Goal: Contribute content: Contribute content

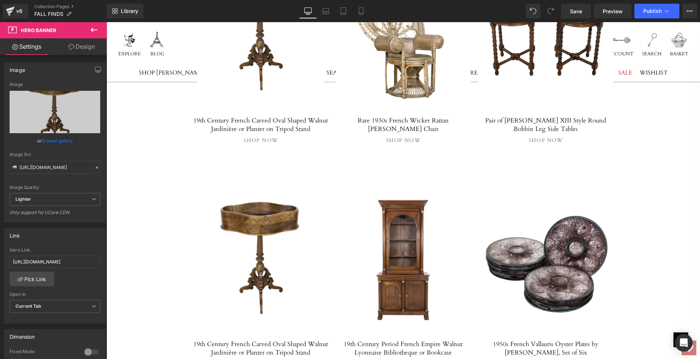
scroll to position [2703, 0]
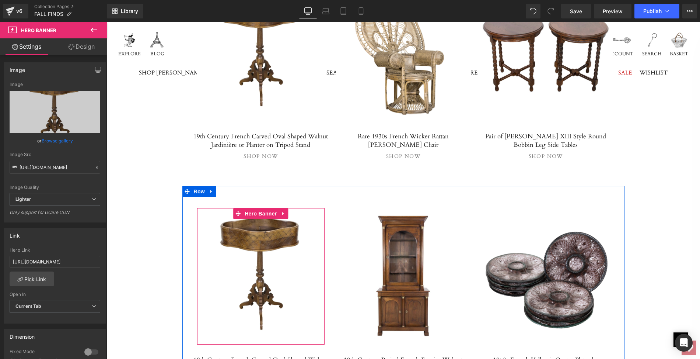
click at [253, 208] on div at bounding box center [261, 276] width 128 height 136
click at [252, 211] on div at bounding box center [261, 276] width 128 height 136
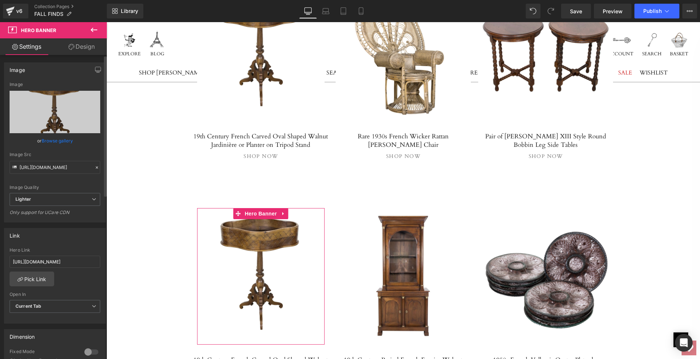
click at [54, 142] on link "Browse gallery" at bounding box center [57, 140] width 31 height 13
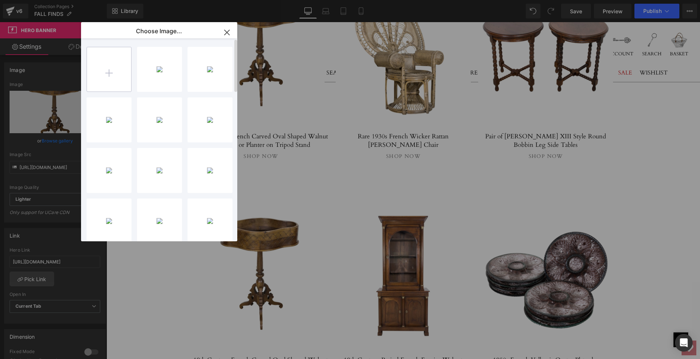
click at [109, 74] on input "file" at bounding box center [109, 69] width 44 height 44
type input "C:\fakepath\LOPM128Aps.jpg"
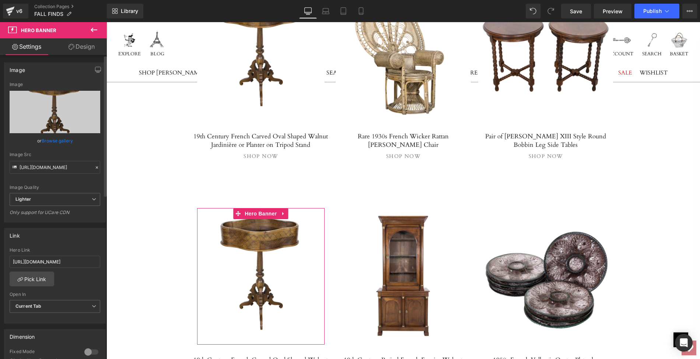
click at [64, 141] on link "Browse gallery" at bounding box center [57, 140] width 31 height 13
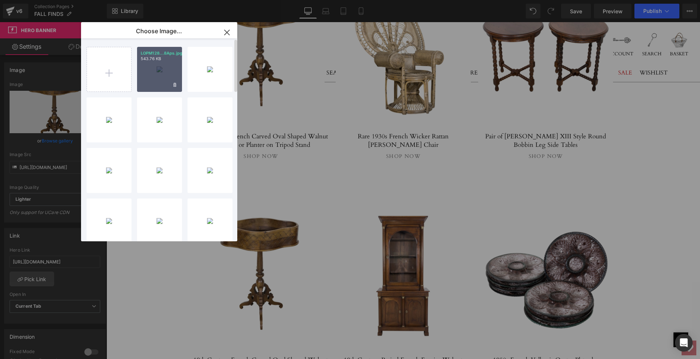
click at [151, 74] on div "LOPM128...8Aps.jpg 543.76 KB" at bounding box center [159, 69] width 45 height 45
type input "[URL][DOMAIN_NAME]"
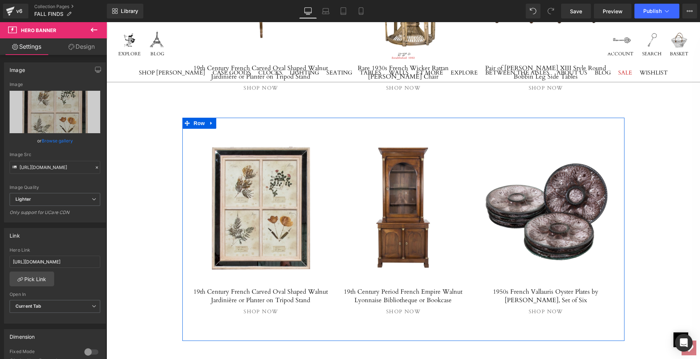
scroll to position [2777, 0]
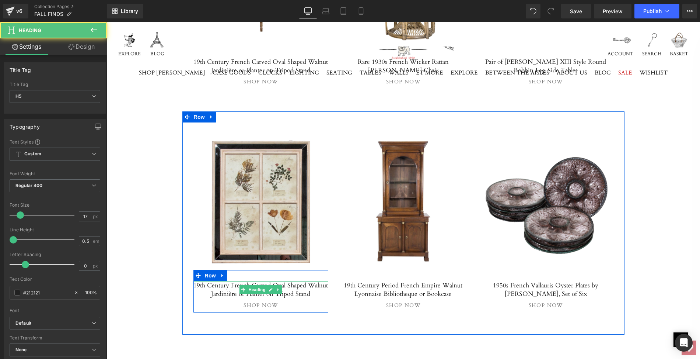
click at [199, 281] on h5 "19th Century French Carved Oval Shaped Walnut Jardinière or Planter on Tripod S…" at bounding box center [260, 289] width 135 height 17
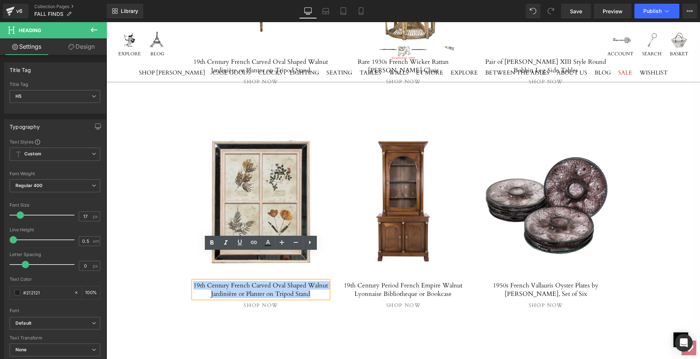
drag, startPoint x: 199, startPoint y: 256, endPoint x: 317, endPoint y: 263, distance: 118.9
click at [317, 281] on h5 "19th Century French Carved Oval Shaped Walnut Jardinière or Planter on Tripod S…" at bounding box center [260, 289] width 135 height 17
paste div
click at [260, 299] on span "Button" at bounding box center [260, 303] width 17 height 9
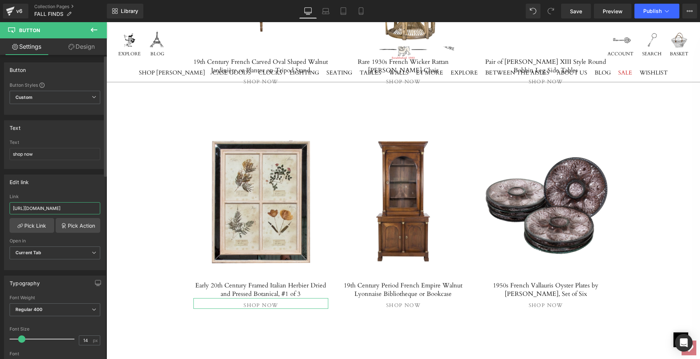
click at [12, 206] on input "[URL][DOMAIN_NAME]" at bounding box center [55, 208] width 91 height 12
drag, startPoint x: 12, startPoint y: 206, endPoint x: 101, endPoint y: 209, distance: 89.2
click at [101, 209] on div "[URL][DOMAIN_NAME] Link [URL][DOMAIN_NAME] Pick Link Pick Action Current Tab Ne…" at bounding box center [54, 232] width 101 height 76
type input "[URL][DOMAIN_NAME]"
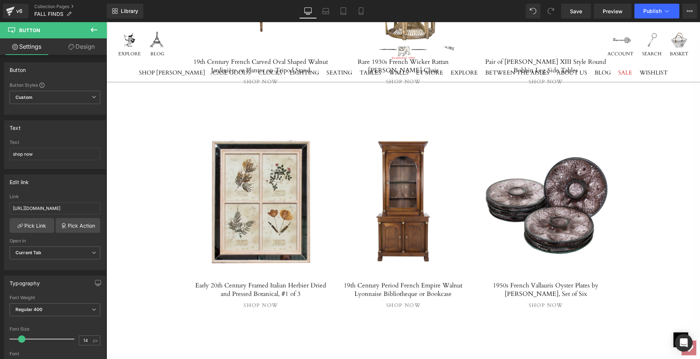
scroll to position [0, 0]
click at [136, 116] on div "Image Image Image Row Image Image Image Row FALL FINDS Heading As the season tu…" at bounding box center [403, 200] width 594 height 5669
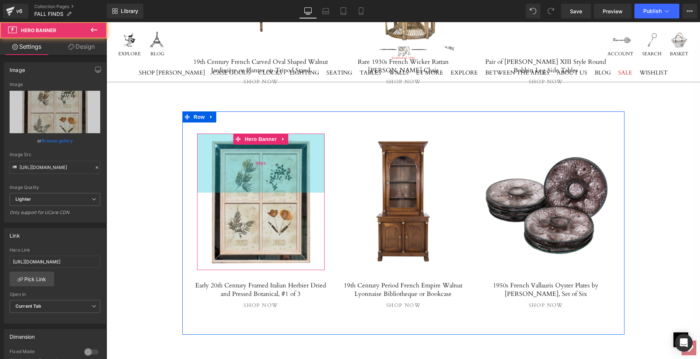
click at [246, 145] on div "160px" at bounding box center [261, 162] width 128 height 59
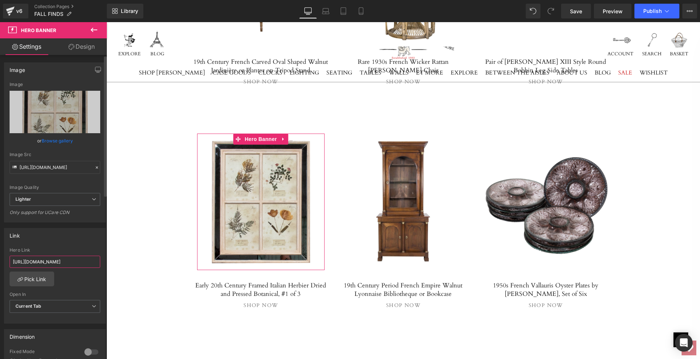
click at [11, 258] on input "[URL][DOMAIN_NAME]" at bounding box center [55, 261] width 91 height 12
drag, startPoint x: 11, startPoint y: 258, endPoint x: 98, endPoint y: 261, distance: 87.4
click at [98, 261] on div "[URL][DOMAIN_NAME] Hero Link [URL][DOMAIN_NAME] Pick Link Current Tab New Tab O…" at bounding box center [54, 285] width 101 height 76
paste input "early-20th-century-framed-italian-herbier-dried-and-pressed-botanical-1-of3"
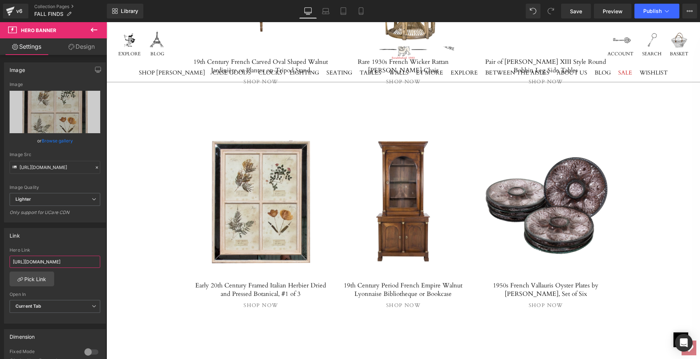
type input "[URL][DOMAIN_NAME]"
click at [132, 177] on div "Image Image Image Row Image Image Image Row FALL FINDS Heading As the season tu…" at bounding box center [403, 200] width 594 height 5669
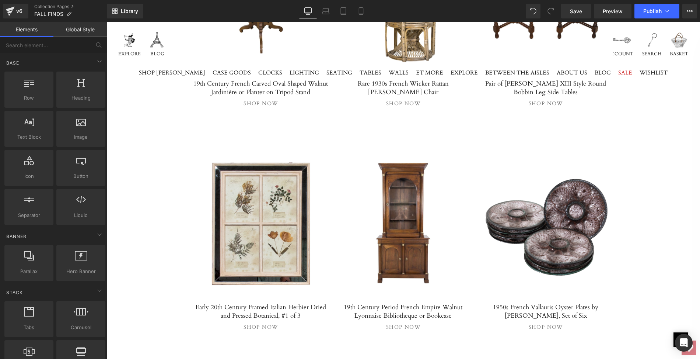
scroll to position [2760, 0]
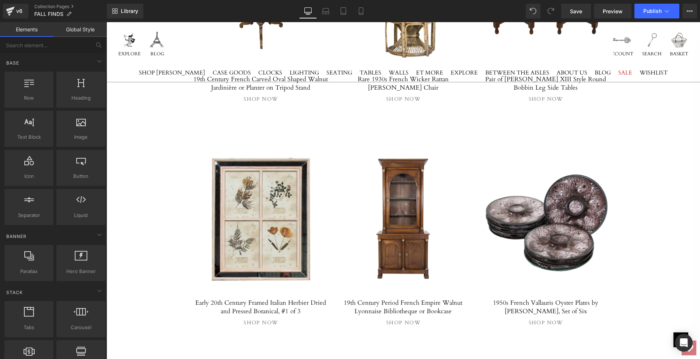
click at [155, 194] on div "Image Image Image Row Image Image Image Row FALL FINDS Heading As the season tu…" at bounding box center [403, 217] width 594 height 5669
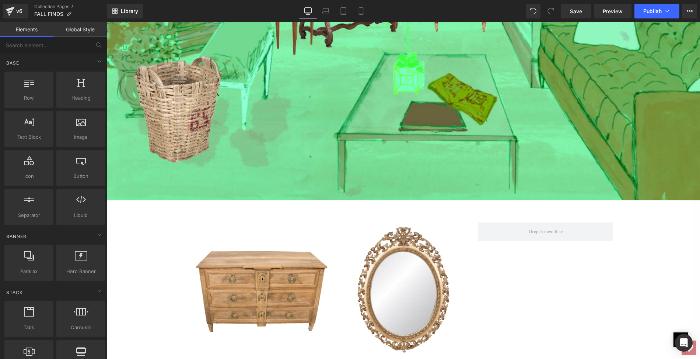
scroll to position [3522, 0]
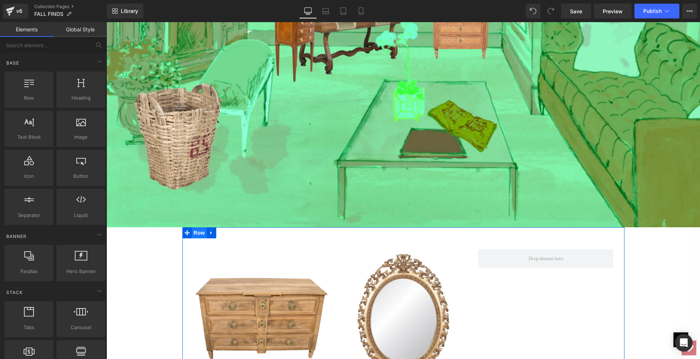
click at [203, 227] on span "Row" at bounding box center [199, 232] width 15 height 11
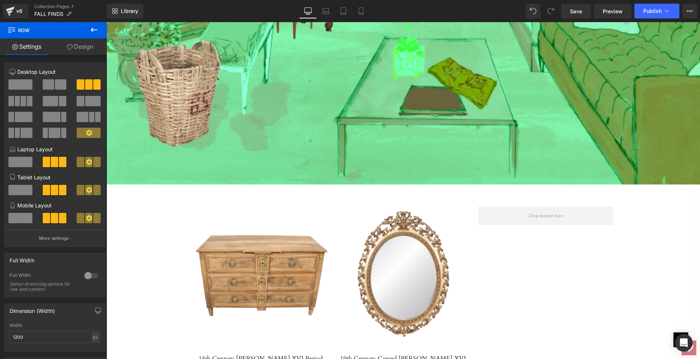
scroll to position [3554, 0]
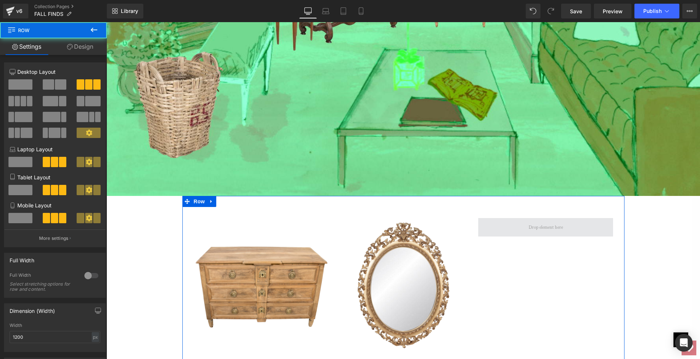
click at [517, 218] on span at bounding box center [545, 227] width 135 height 18
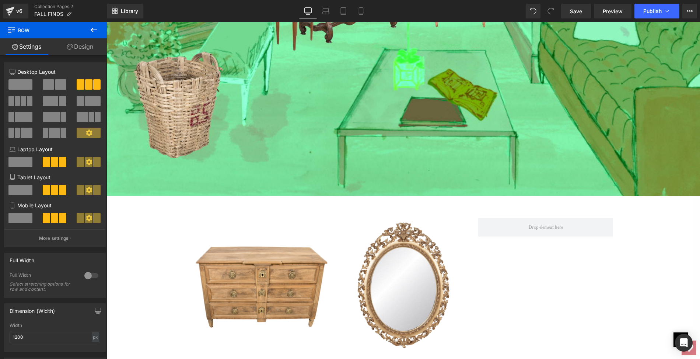
click at [91, 27] on icon at bounding box center [94, 29] width 9 height 9
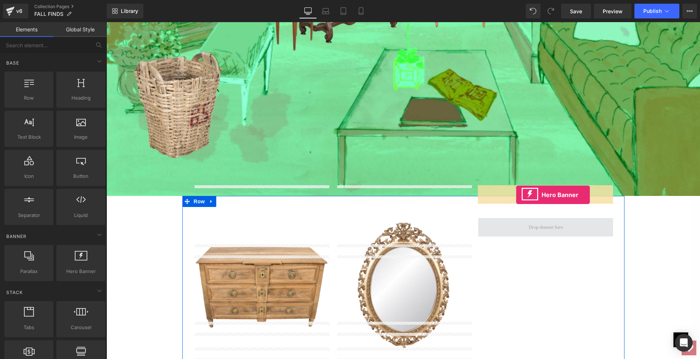
drag, startPoint x: 182, startPoint y: 277, endPoint x: 516, endPoint y: 195, distance: 343.7
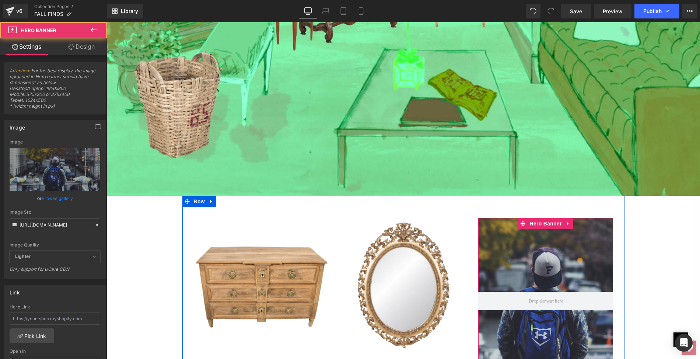
click at [512, 218] on div at bounding box center [545, 301] width 135 height 166
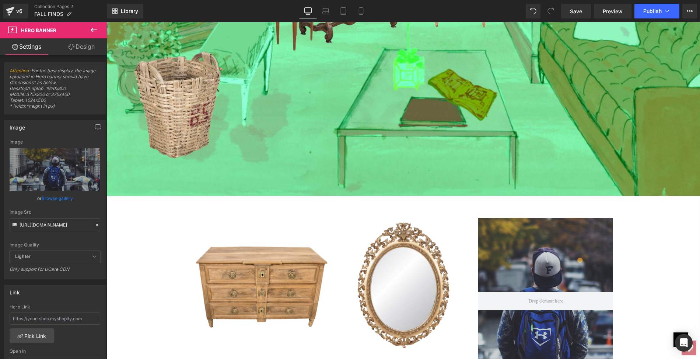
click at [94, 25] on icon at bounding box center [94, 29] width 9 height 9
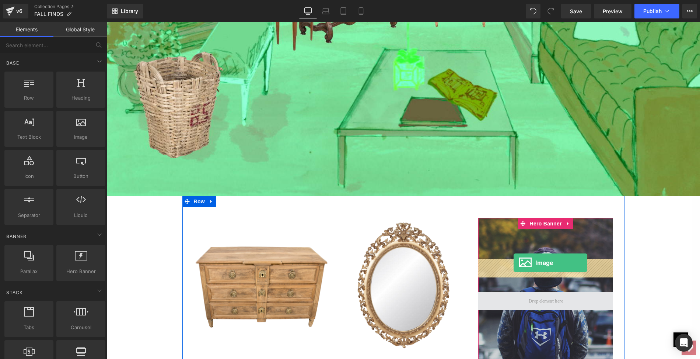
drag, startPoint x: 185, startPoint y: 154, endPoint x: 512, endPoint y: 263, distance: 344.8
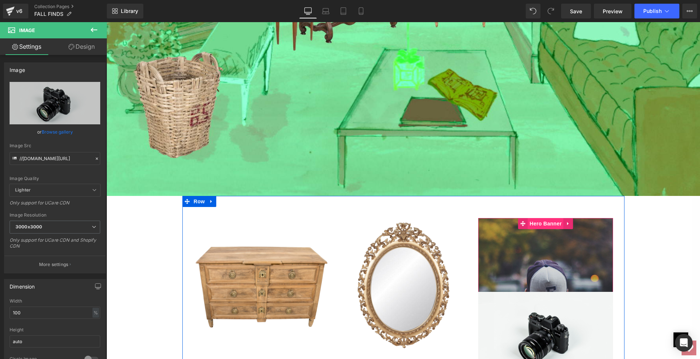
click at [540, 218] on span "Hero Banner" at bounding box center [546, 223] width 36 height 11
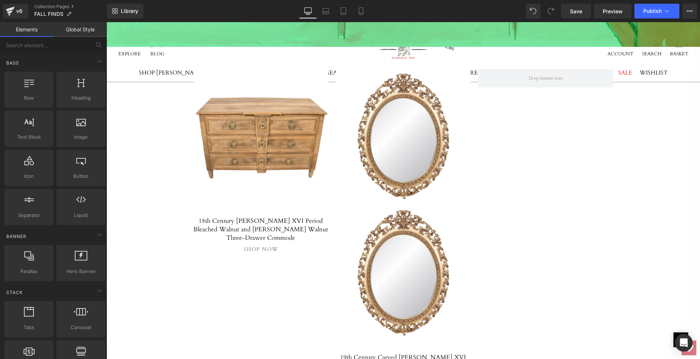
scroll to position [3629, 0]
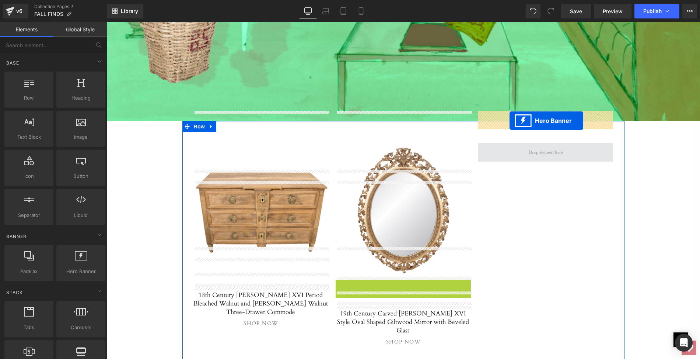
drag, startPoint x: 405, startPoint y: 252, endPoint x: 510, endPoint y: 122, distance: 167.2
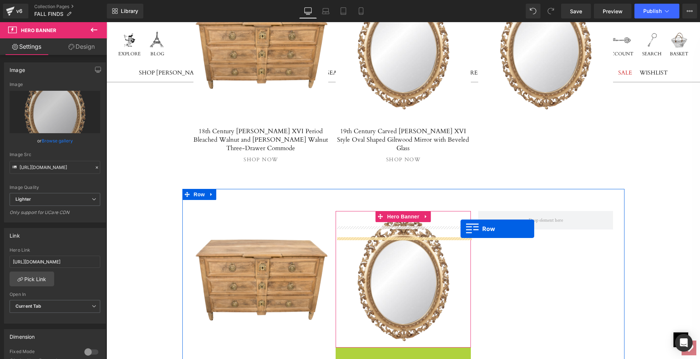
scroll to position [3793, 0]
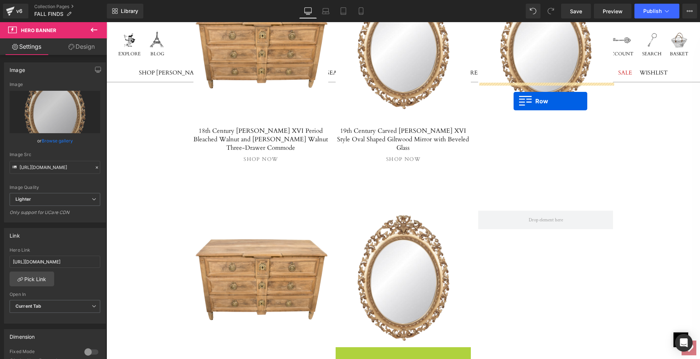
drag, startPoint x: 354, startPoint y: 309, endPoint x: 514, endPoint y: 101, distance: 261.8
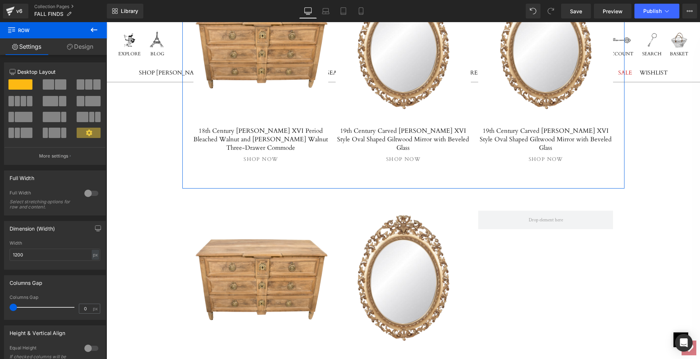
click at [465, 128] on div "Separator Hero Banner 18th Century [PERSON_NAME] XVI Period Bleached Walnut and…" at bounding box center [403, 72] width 442 height 231
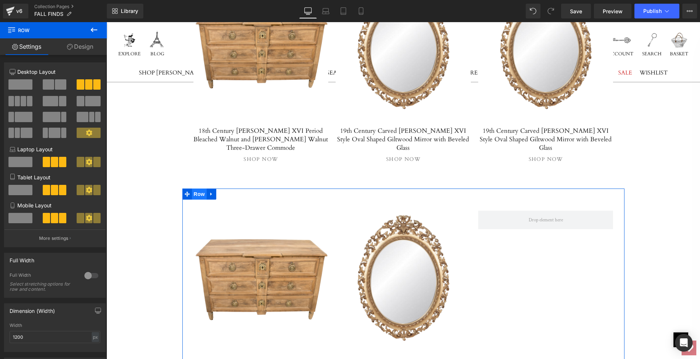
click at [201, 188] on span "Row" at bounding box center [199, 193] width 15 height 11
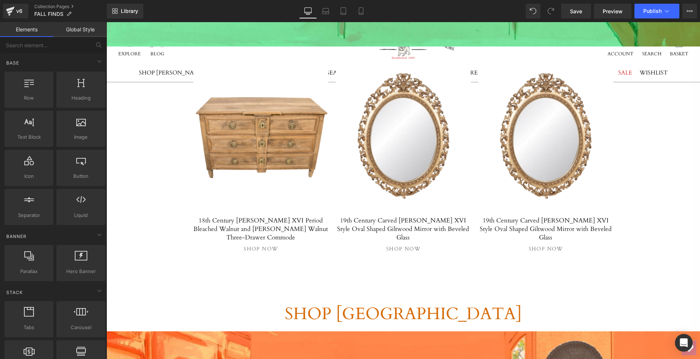
scroll to position [3655, 0]
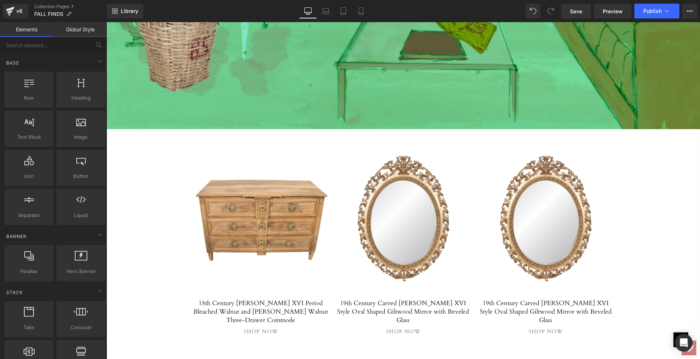
scroll to position [3638, 0]
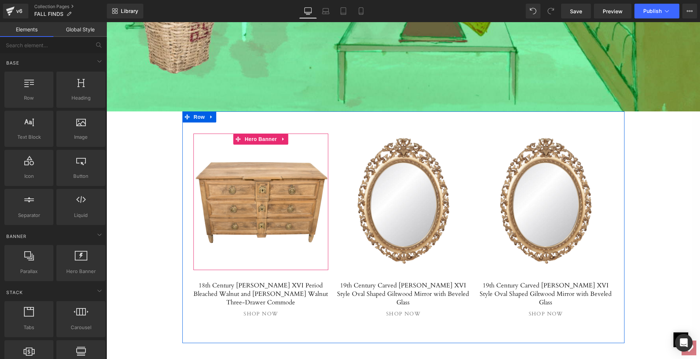
click at [256, 173] on link at bounding box center [260, 201] width 135 height 136
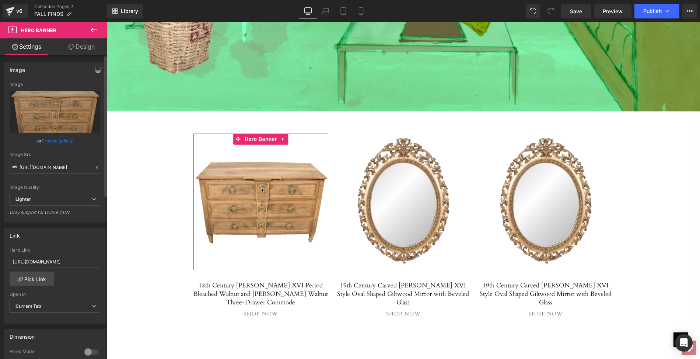
click at [55, 141] on link "Browse gallery" at bounding box center [57, 140] width 31 height 13
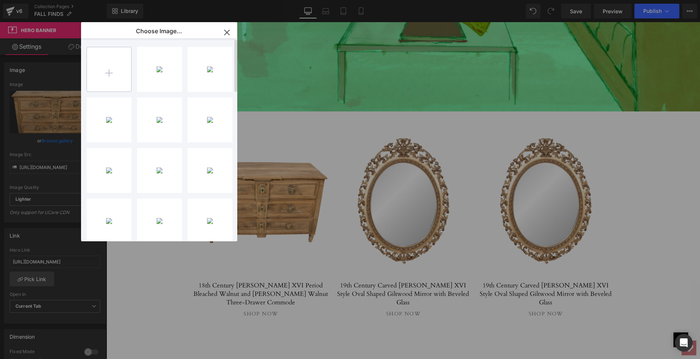
click at [110, 71] on input "file" at bounding box center [109, 69] width 44 height 44
type input "C:\fakepath\LOPC91mainps.png"
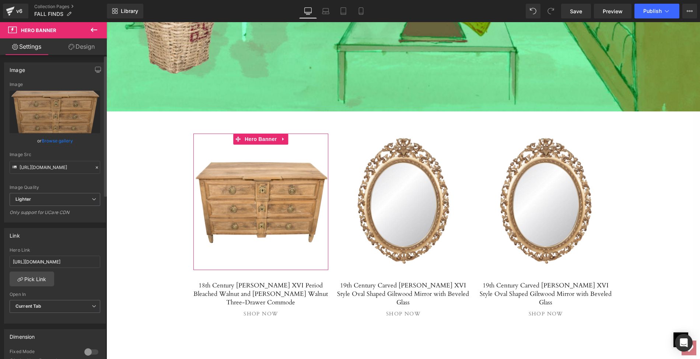
click at [55, 141] on link "Browse gallery" at bounding box center [57, 140] width 31 height 13
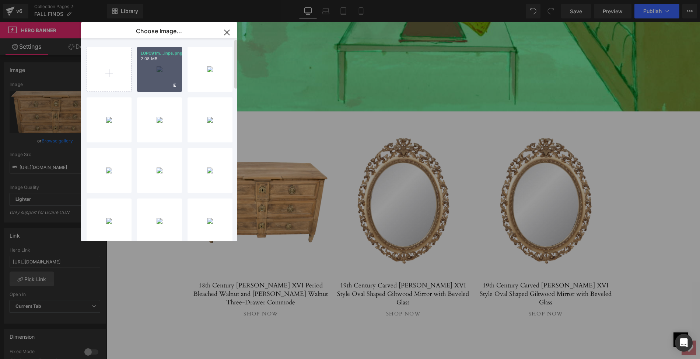
click at [161, 74] on div "LOPC91m...inps.png 2.08 MB" at bounding box center [159, 69] width 45 height 45
type input "[URL][DOMAIN_NAME]"
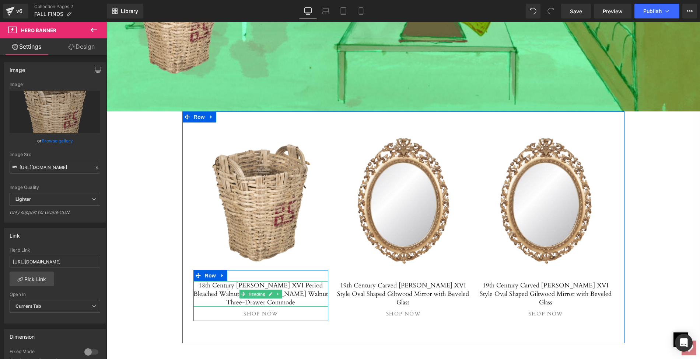
click at [223, 281] on h5 "18th Century [PERSON_NAME] XVI Period Bleached Walnut and [PERSON_NAME] Walnut …" at bounding box center [260, 293] width 135 height 25
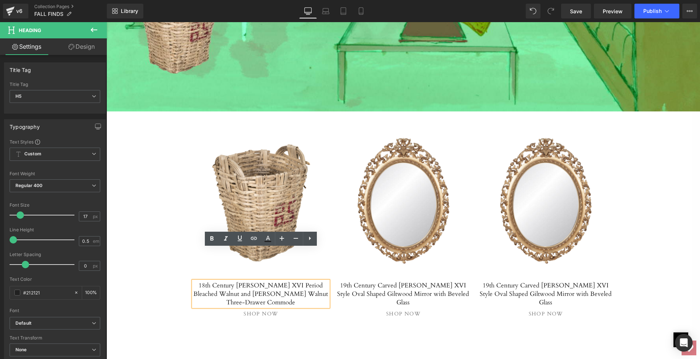
click at [199, 281] on h5 "18th Century [PERSON_NAME] XVI Period Bleached Walnut and [PERSON_NAME] Walnut …" at bounding box center [260, 293] width 135 height 25
drag, startPoint x: 199, startPoint y: 252, endPoint x: 324, endPoint y: 261, distance: 125.2
click at [324, 281] on h5 "18th Century [PERSON_NAME] XVI Period Bleached Walnut and [PERSON_NAME] Walnut …" at bounding box center [260, 293] width 135 height 25
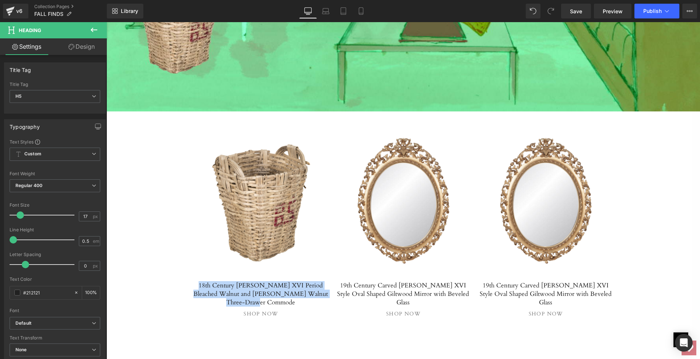
paste div
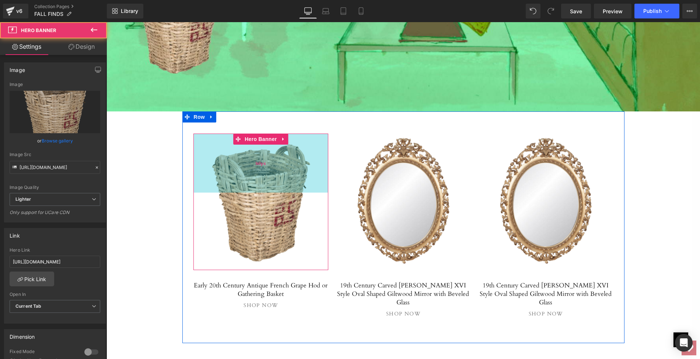
click at [256, 151] on div "160px" at bounding box center [260, 162] width 135 height 59
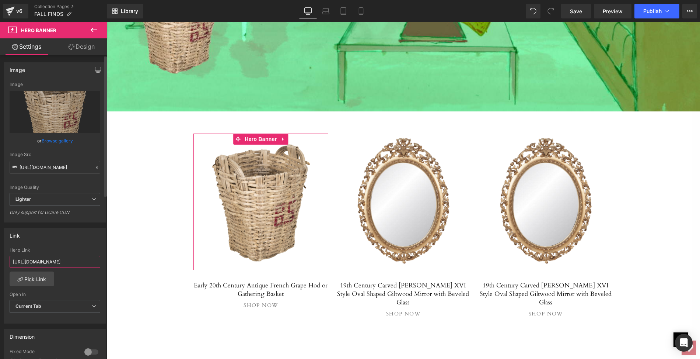
click at [12, 259] on input "[URL][DOMAIN_NAME]" at bounding box center [55, 261] width 91 height 12
drag, startPoint x: 12, startPoint y: 259, endPoint x: 102, endPoint y: 260, distance: 90.6
click at [102, 260] on div "[URL][DOMAIN_NAME] Hero Link [URL][DOMAIN_NAME] Pick Link Current Tab New Tab O…" at bounding box center [54, 285] width 101 height 76
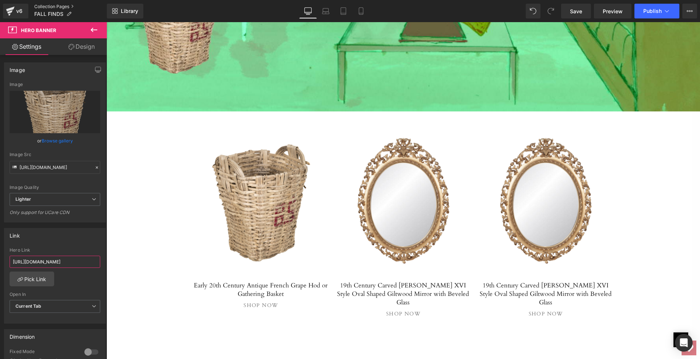
type input "[URL][DOMAIN_NAME]"
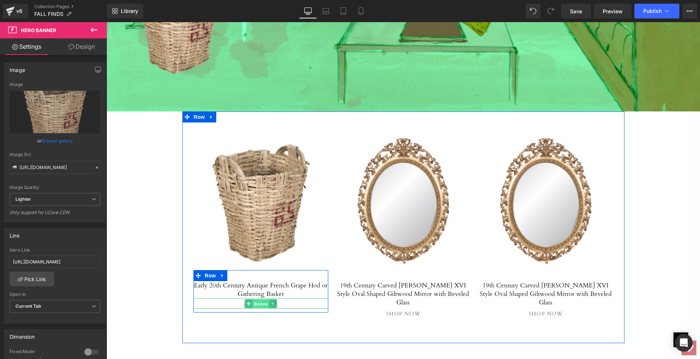
click at [258, 299] on span "Button" at bounding box center [260, 303] width 17 height 9
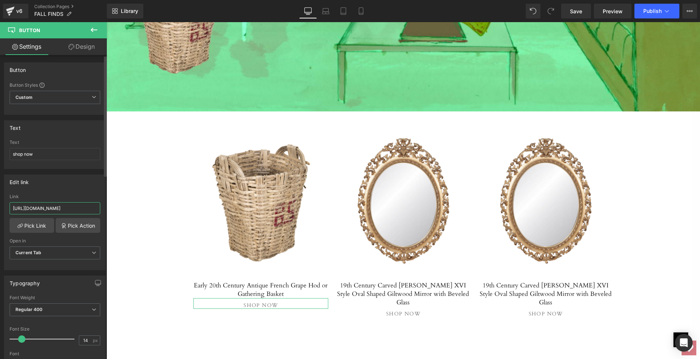
click at [10, 206] on input "[URL][DOMAIN_NAME]" at bounding box center [55, 208] width 91 height 12
drag, startPoint x: 117, startPoint y: 228, endPoint x: 108, endPoint y: 206, distance: 23.3
paste input "early-20th-century-antique-french-grape-hod-or-gathering-basket?_pos=1&_sid=b79…"
type input "[URL][DOMAIN_NAME]"
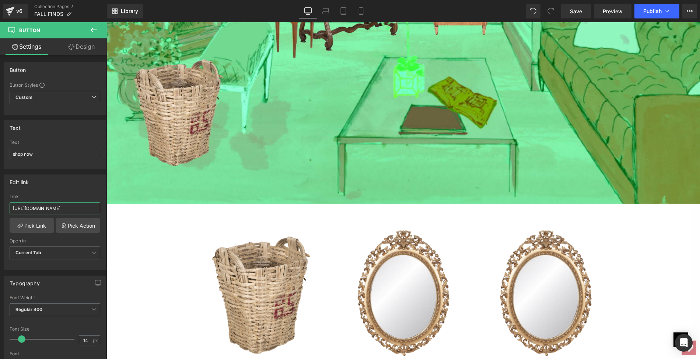
scroll to position [3573, 0]
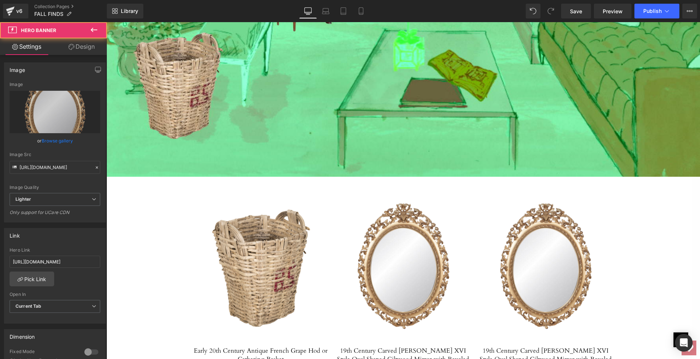
click at [406, 225] on link at bounding box center [403, 267] width 135 height 136
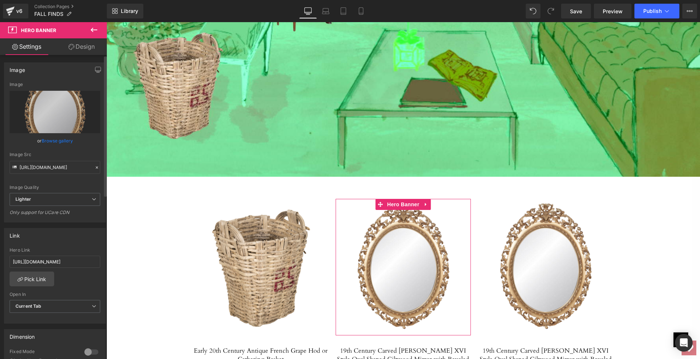
click at [58, 141] on link "Browse gallery" at bounding box center [57, 140] width 31 height 13
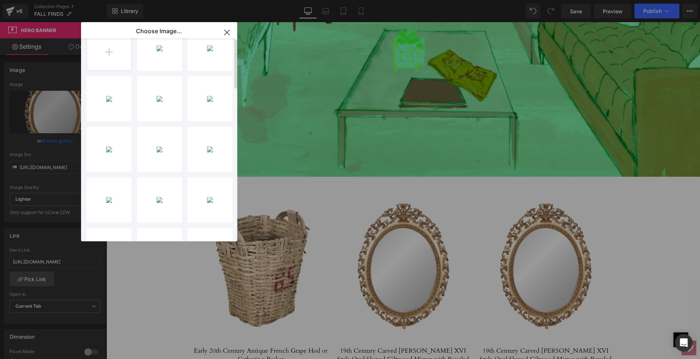
scroll to position [0, 0]
click at [106, 71] on input "file" at bounding box center [109, 69] width 44 height 44
type input "C:\fakepath\LOPL105-1_clipped_rev_1.png"
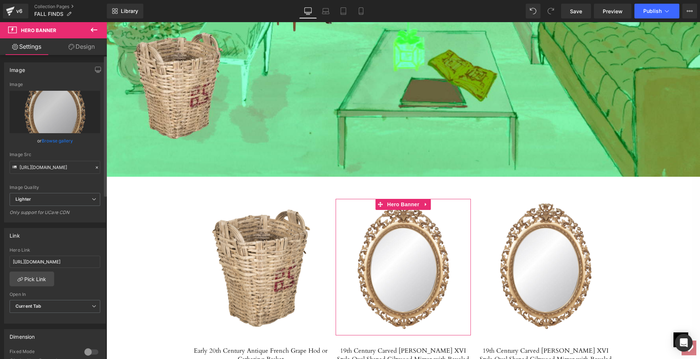
click at [55, 144] on link "Browse gallery" at bounding box center [57, 140] width 31 height 13
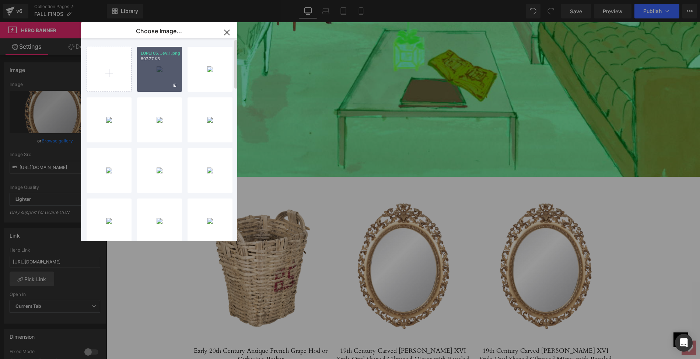
click at [156, 78] on div "LOPL105...ev_1.png 807.77 KB" at bounding box center [159, 69] width 45 height 45
type input "[URL][DOMAIN_NAME]"
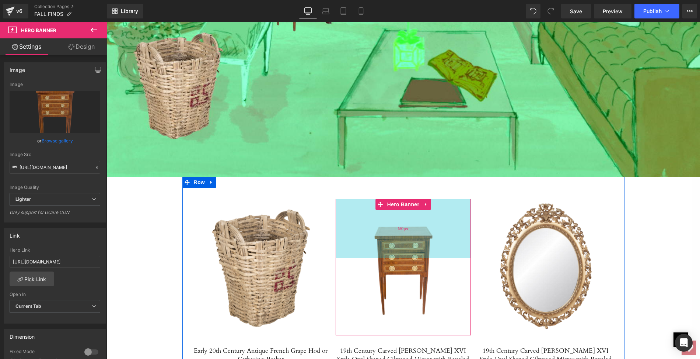
click at [403, 205] on div "160px" at bounding box center [403, 228] width 135 height 59
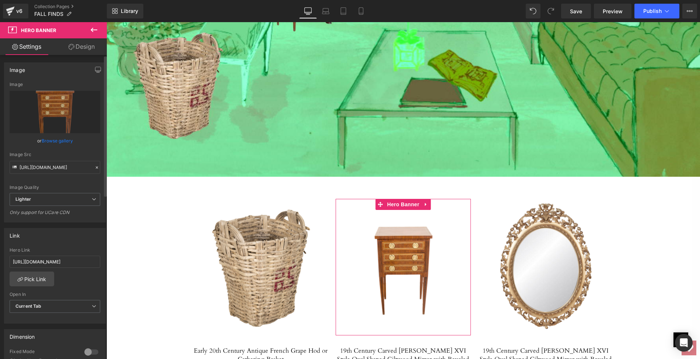
click at [66, 140] on link "Browse gallery" at bounding box center [57, 140] width 31 height 13
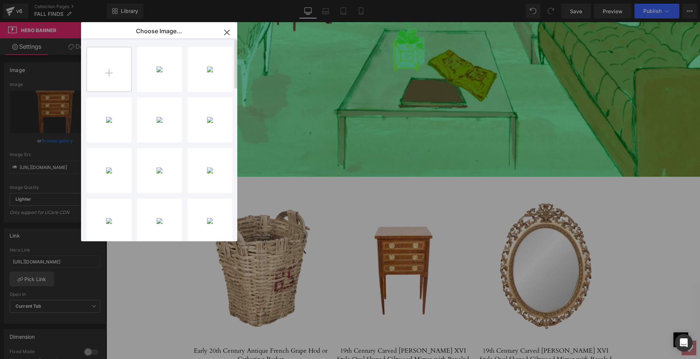
click at [107, 73] on input "file" at bounding box center [109, 69] width 44 height 44
click at [110, 70] on input "file" at bounding box center [109, 69] width 44 height 44
type input "C:\fakepath\LOPL105-1ps.png"
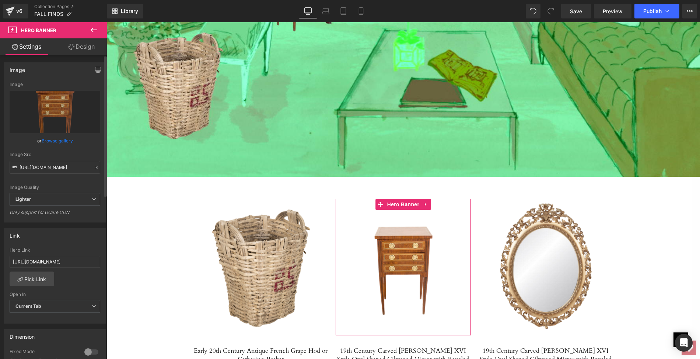
click at [51, 142] on link "Browse gallery" at bounding box center [57, 140] width 31 height 13
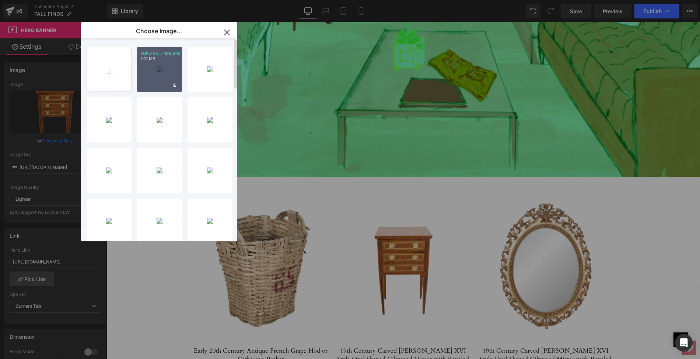
click at [161, 70] on div "LOPL105...-1ps.png 1.01 MB" at bounding box center [159, 69] width 45 height 45
type input "[URL][DOMAIN_NAME]"
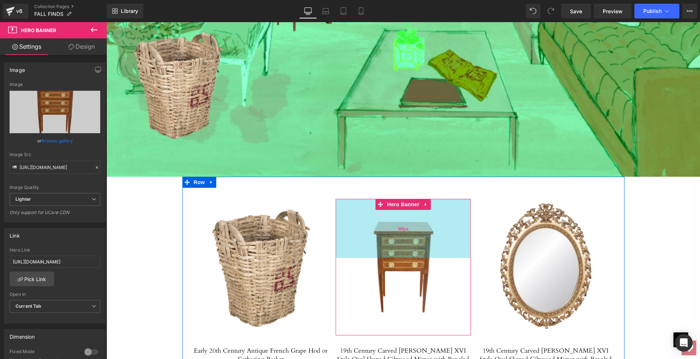
click at [400, 207] on div "160px" at bounding box center [403, 228] width 135 height 59
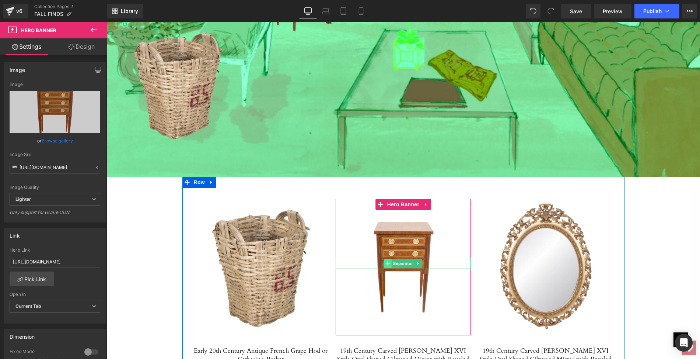
click at [385, 259] on span at bounding box center [388, 263] width 8 height 9
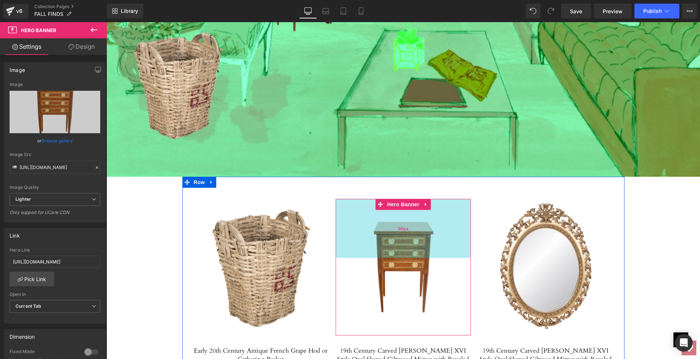
click at [381, 214] on div "160px" at bounding box center [403, 228] width 135 height 59
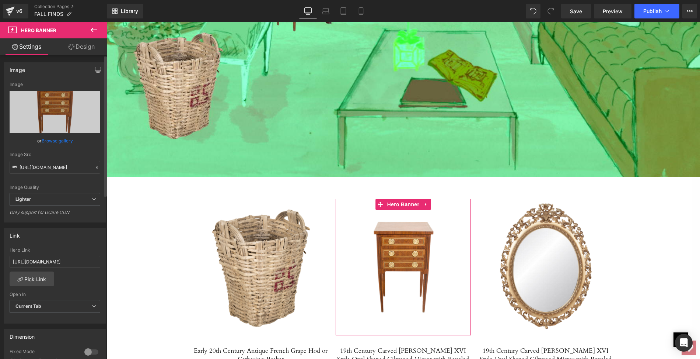
click at [64, 141] on link "Browse gallery" at bounding box center [57, 140] width 31 height 13
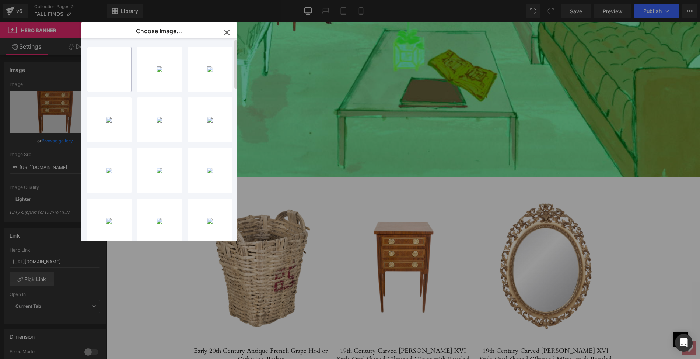
click at [108, 71] on input "file" at bounding box center [109, 69] width 44 height 44
type input "C:\fakepath\LOPL105-1ps.jpg"
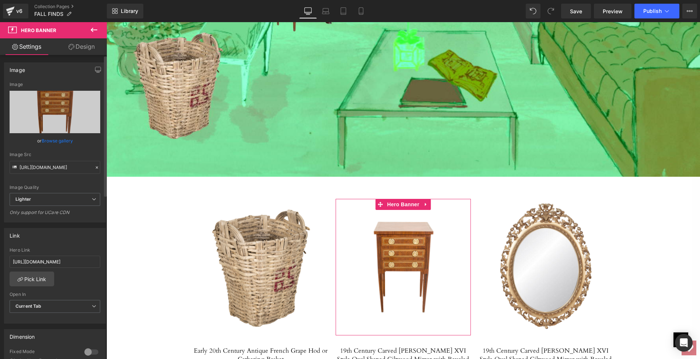
click at [66, 140] on link "Browse gallery" at bounding box center [57, 140] width 31 height 13
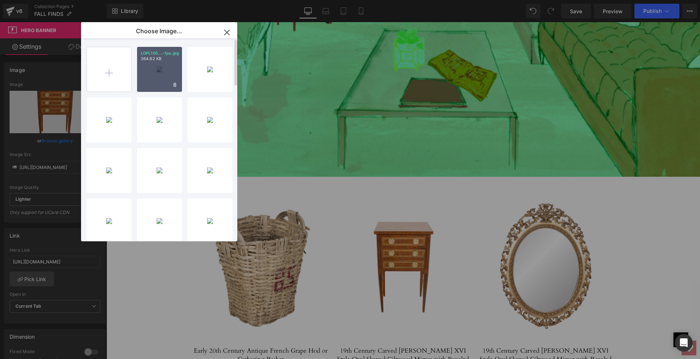
click at [150, 79] on div "LOPL105...-1ps.jpg 364.82 KB" at bounding box center [159, 69] width 45 height 45
type input "[URL][DOMAIN_NAME]"
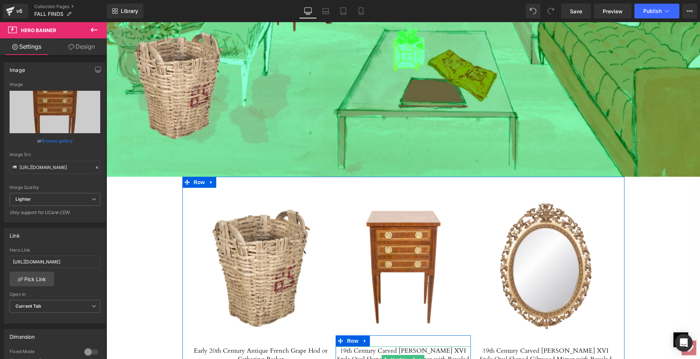
click at [357, 346] on h5 "19th Century Carved [PERSON_NAME] XVI Style Oval Shaped Giltwood Mirror with Be…" at bounding box center [403, 358] width 135 height 25
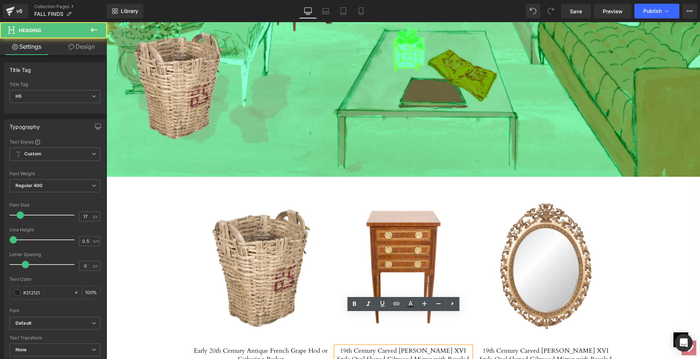
click at [340, 346] on h5 "19th Century Carved [PERSON_NAME] XVI Style Oval Shaped Giltwood Mirror with Be…" at bounding box center [403, 358] width 135 height 25
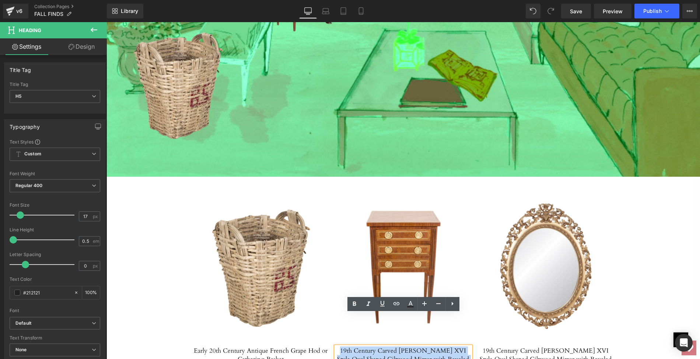
drag, startPoint x: 340, startPoint y: 316, endPoint x: 463, endPoint y: 325, distance: 123.8
click at [463, 346] on h5 "19th Century Carved [PERSON_NAME] XVI Style Oval Shaped Giltwood Mirror with Be…" at bounding box center [403, 358] width 135 height 25
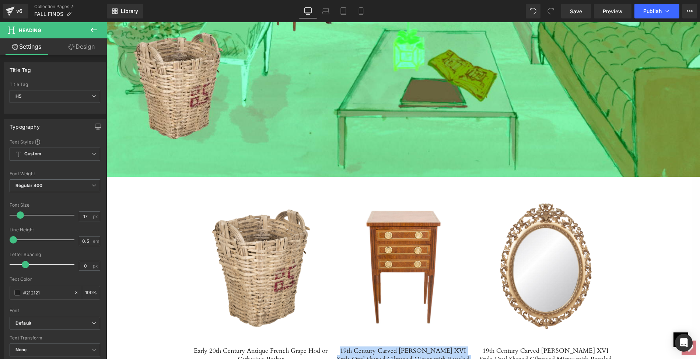
paste div
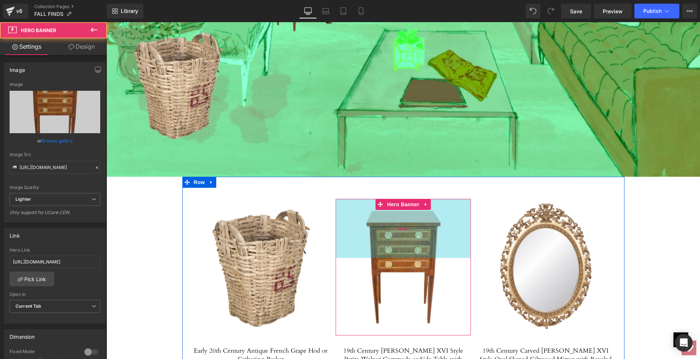
click at [382, 199] on div "160px" at bounding box center [403, 228] width 135 height 59
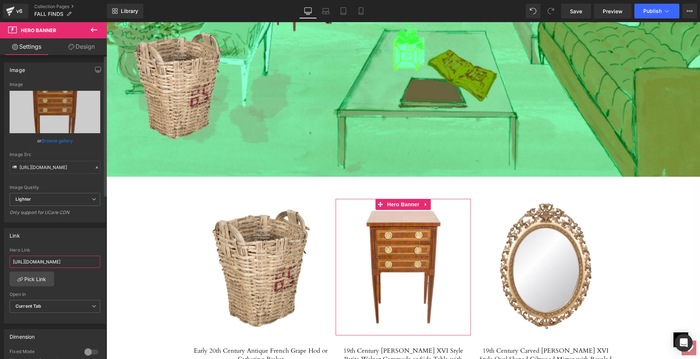
scroll to position [0, 199]
drag, startPoint x: 10, startPoint y: 260, endPoint x: 97, endPoint y: 263, distance: 87.0
click at [97, 263] on div "[URL][DOMAIN_NAME] Hero Link [URL][DOMAIN_NAME] Pick Link Current Tab New Tab O…" at bounding box center [54, 285] width 101 height 76
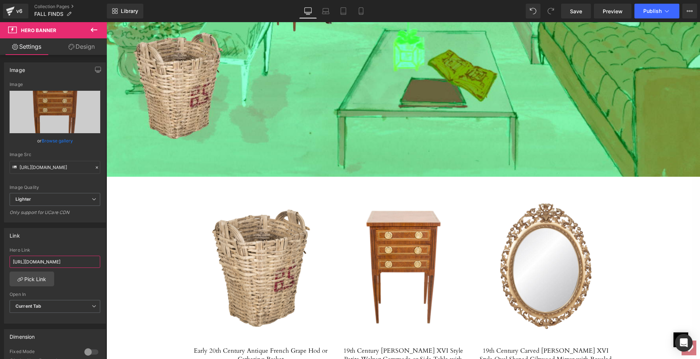
type input "[URL][DOMAIN_NAME]"
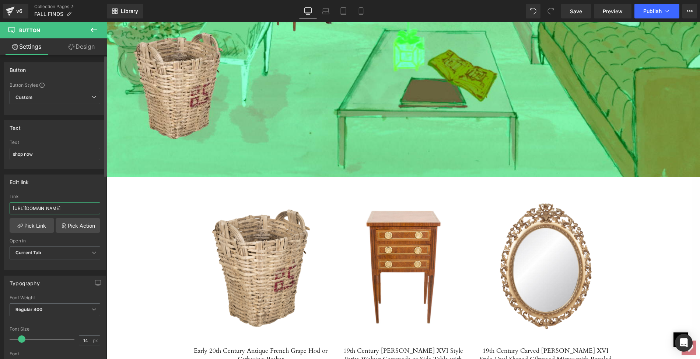
click at [11, 204] on input "[URL][DOMAIN_NAME]" at bounding box center [55, 208] width 91 height 12
drag, startPoint x: 11, startPoint y: 204, endPoint x: 106, endPoint y: 206, distance: 95.1
click at [106, 206] on div "Button Button Styles Custom Custom Setup Global Style Custom Setup Global Style…" at bounding box center [53, 208] width 107 height 307
paste input "french-louis-xvi-style-petite-walnut-commode-or-side-table-with-marquetry"
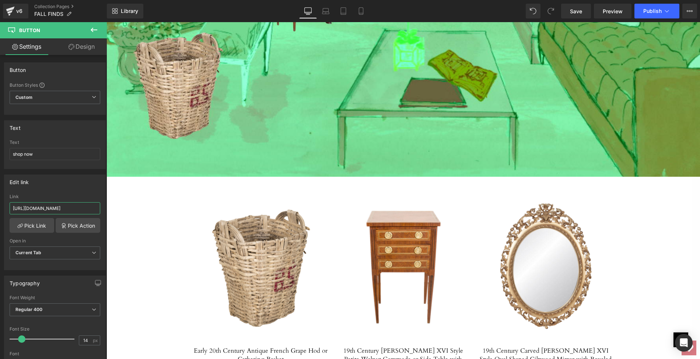
type input "[URL][DOMAIN_NAME]"
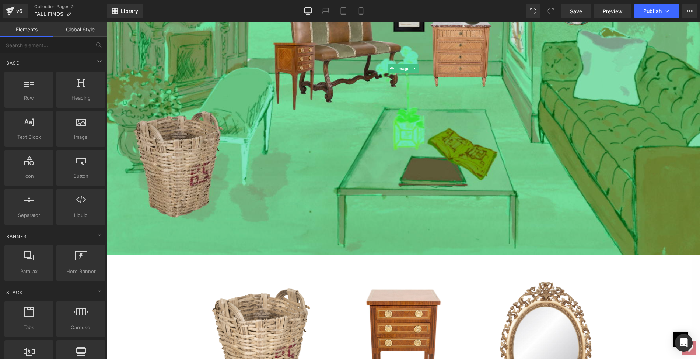
scroll to position [3559, 0]
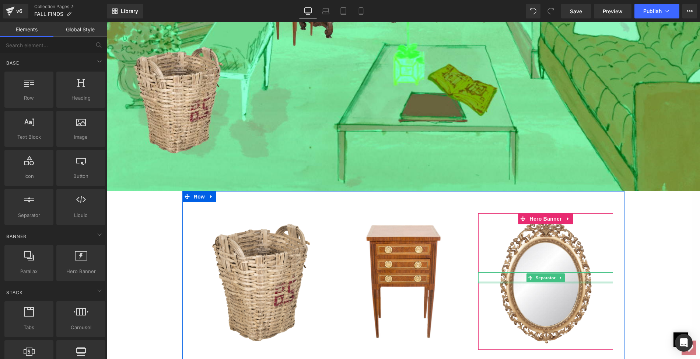
click at [527, 281] on div at bounding box center [545, 282] width 135 height 2
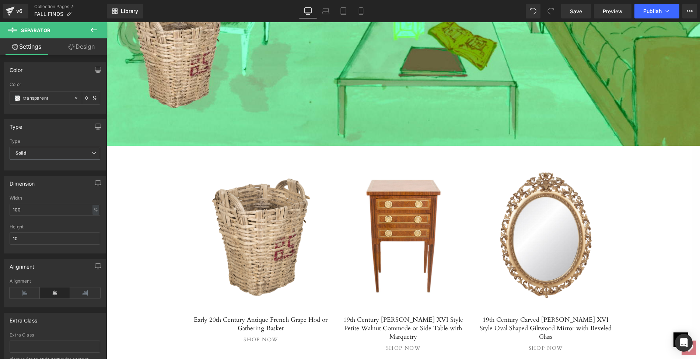
scroll to position [3566, 0]
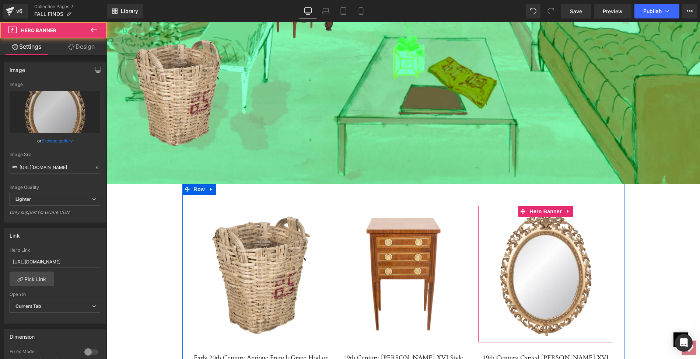
click at [543, 251] on div at bounding box center [545, 274] width 135 height 136
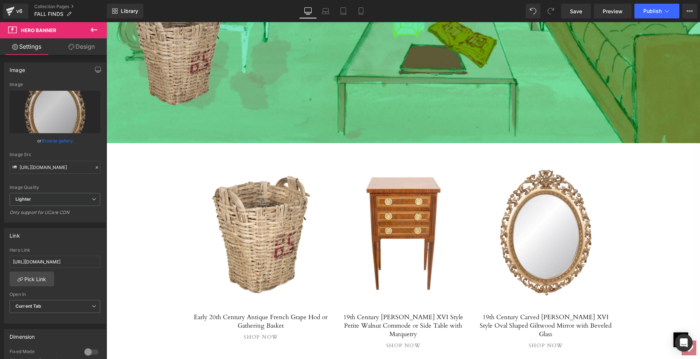
scroll to position [3634, 0]
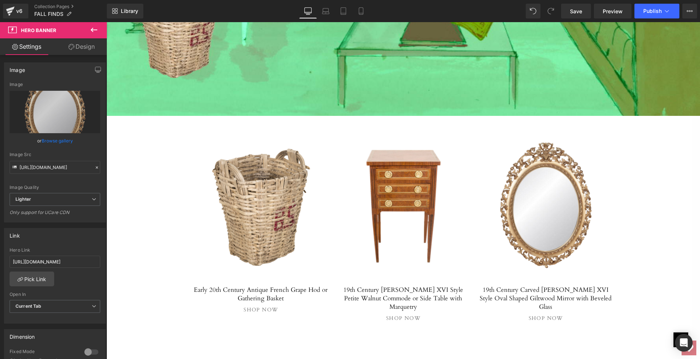
click at [550, 162] on div at bounding box center [545, 206] width 135 height 136
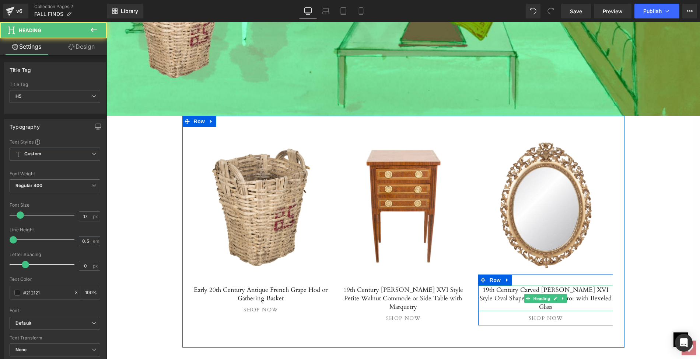
click at [517, 285] on h5 "19th Century Carved [PERSON_NAME] XVI Style Oval Shaped Giltwood Mirror with Be…" at bounding box center [545, 297] width 135 height 25
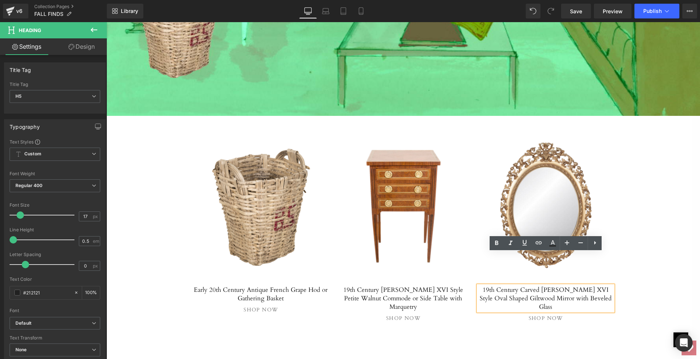
click at [482, 285] on h5 "19th Century Carved [PERSON_NAME] XVI Style Oval Shaped Giltwood Mirror with Be…" at bounding box center [545, 297] width 135 height 25
drag, startPoint x: 482, startPoint y: 256, endPoint x: 603, endPoint y: 266, distance: 120.9
click at [603, 285] on h5 "19th Century Carved [PERSON_NAME] XVI Style Oval Shaped Giltwood Mirror with Be…" at bounding box center [545, 297] width 135 height 25
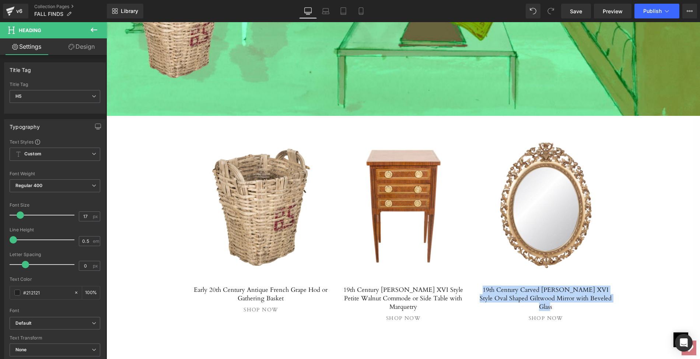
paste div
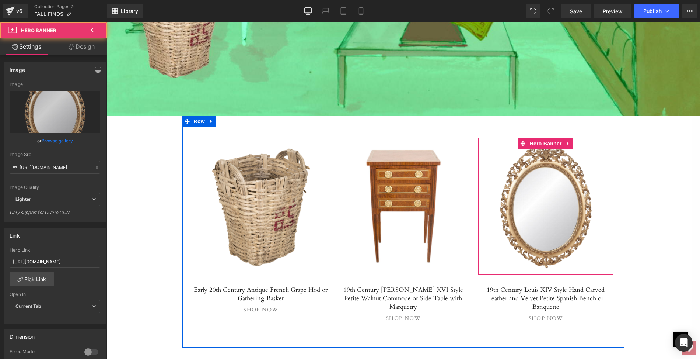
click at [537, 157] on div at bounding box center [545, 206] width 135 height 136
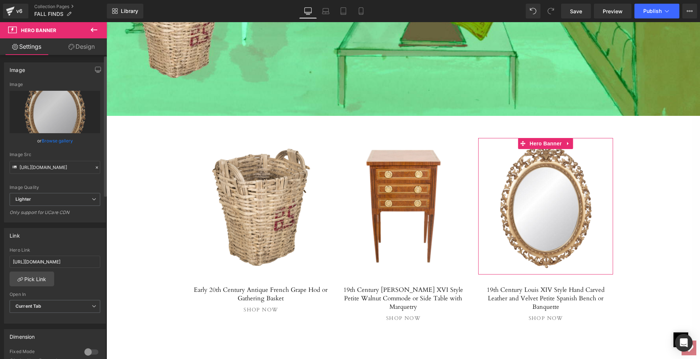
click at [46, 138] on link "Browse gallery" at bounding box center [57, 140] width 31 height 13
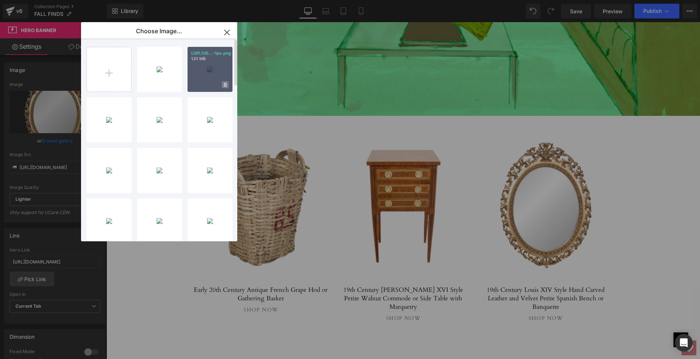
click at [225, 85] on icon at bounding box center [225, 85] width 3 height 4
click at [197, 83] on span "Yes" at bounding box center [200, 85] width 18 height 8
click at [227, 84] on span at bounding box center [225, 84] width 7 height 7
click at [202, 85] on span "Yes" at bounding box center [200, 85] width 18 height 8
click at [110, 72] on input "file" at bounding box center [109, 69] width 44 height 44
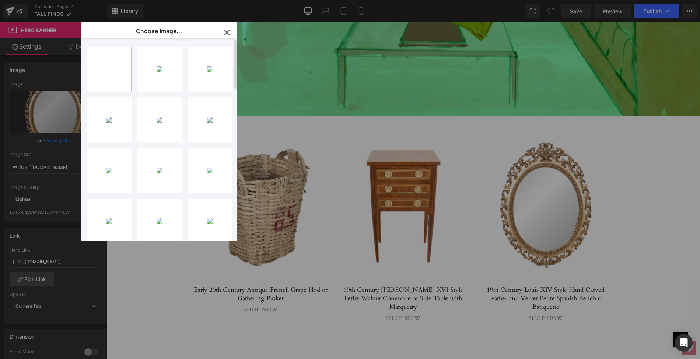
click at [108, 70] on input "file" at bounding box center [109, 69] width 44 height 44
type input "C:\fakepath\LOP863main copy.jpg"
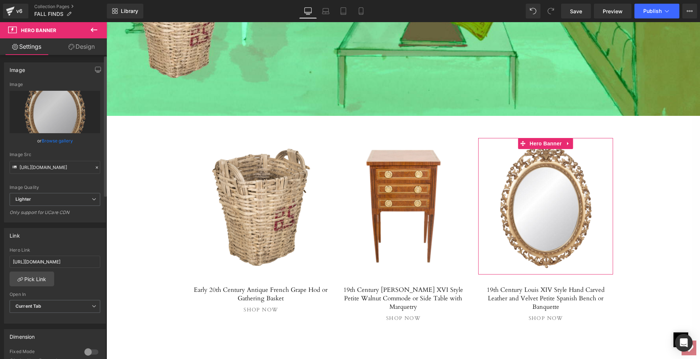
click at [58, 140] on link "Browse gallery" at bounding box center [57, 140] width 31 height 13
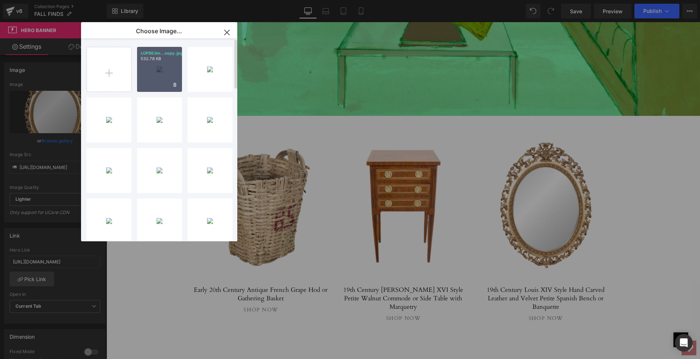
click at [156, 64] on div "LOP863m...copy.jpg 532.78 KB" at bounding box center [159, 69] width 45 height 45
type input "[URL][DOMAIN_NAME]"
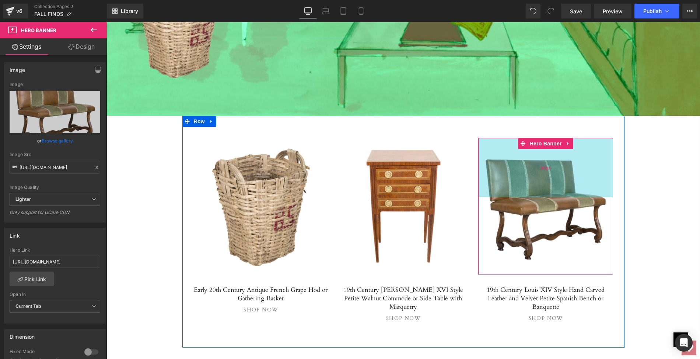
click at [538, 154] on div "160px" at bounding box center [545, 167] width 135 height 59
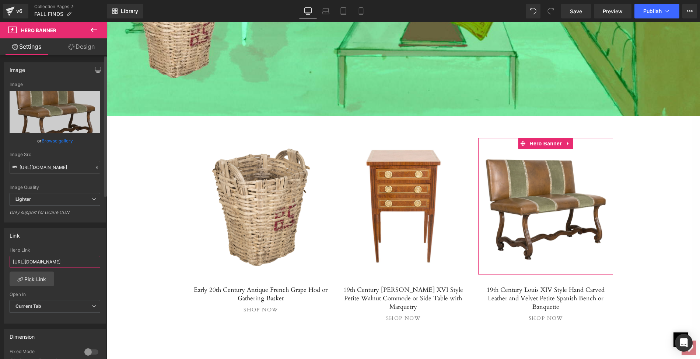
click at [12, 261] on input "[URL][DOMAIN_NAME]" at bounding box center [55, 261] width 91 height 12
drag, startPoint x: 12, startPoint y: 261, endPoint x: 104, endPoint y: 263, distance: 91.8
click at [104, 263] on div "Link [URL][DOMAIN_NAME] Hero Link [URL][DOMAIN_NAME] Pick Link Current Tab New …" at bounding box center [55, 272] width 110 height 101
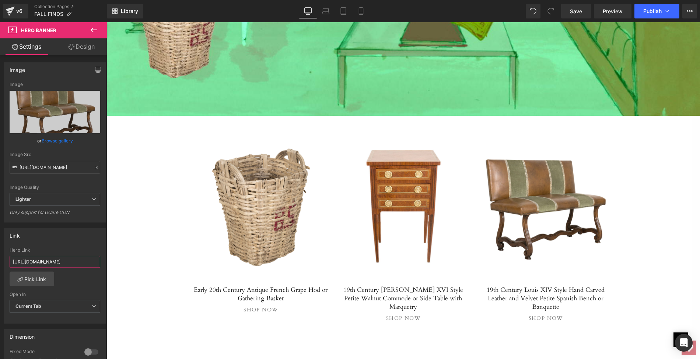
paste input "[PERSON_NAME]-xiv-style-hand-carved-leather-and-velvet-petite-spanish-bench-or-…"
type input "[URL][DOMAIN_NAME]"
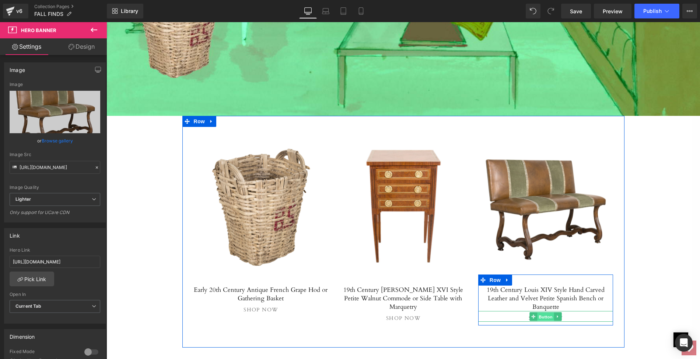
click at [546, 312] on span "Button" at bounding box center [545, 316] width 17 height 9
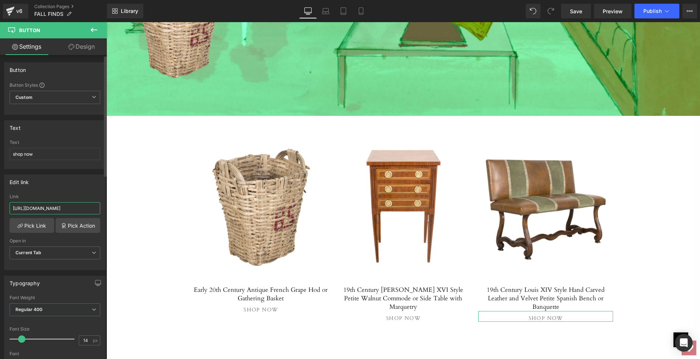
click at [11, 205] on input "[URL][DOMAIN_NAME]" at bounding box center [55, 208] width 91 height 12
drag, startPoint x: 11, startPoint y: 205, endPoint x: 102, endPoint y: 209, distance: 91.1
click at [102, 209] on div "[URL][DOMAIN_NAME] Link [URL][DOMAIN_NAME] Pick Link Pick Action Current Tab Ne…" at bounding box center [54, 232] width 101 height 76
paste input "[PERSON_NAME]-xiv-style-hand-carved-leather-and-velvet-petite-spanish-bench-or-…"
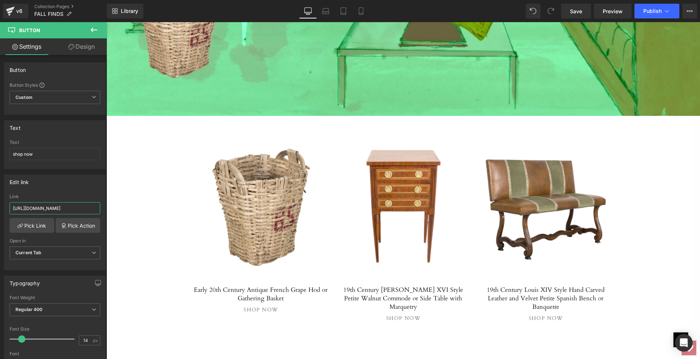
type input "[URL][DOMAIN_NAME]"
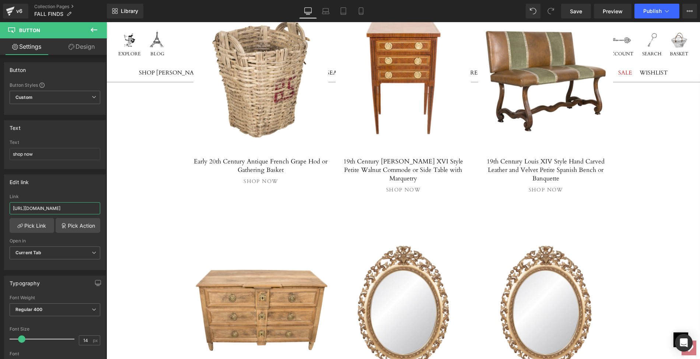
scroll to position [3770, 0]
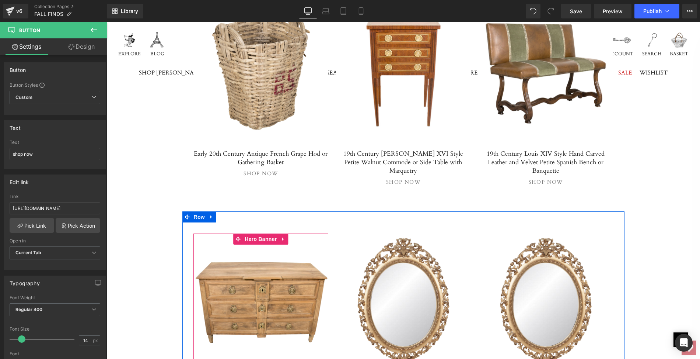
click at [266, 270] on div at bounding box center [260, 301] width 135 height 136
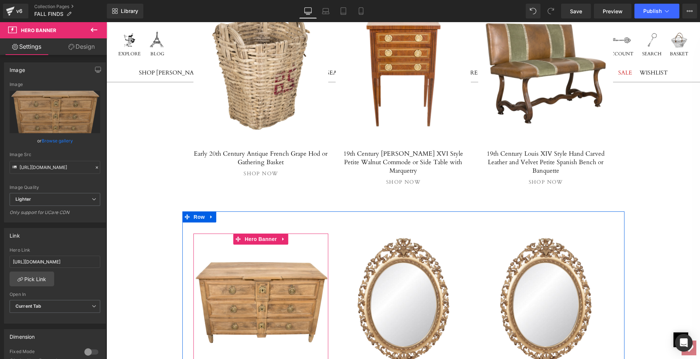
scroll to position [3843, 0]
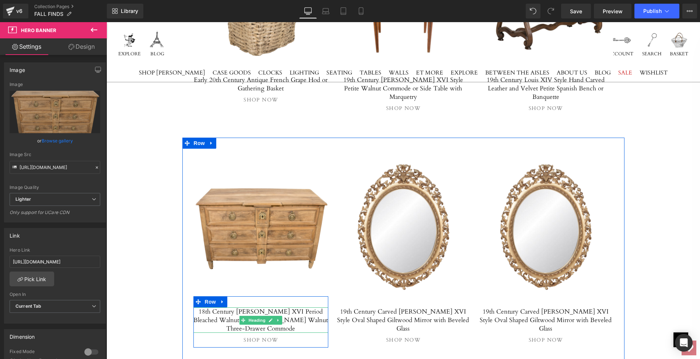
click at [205, 307] on h5 "18th Century [PERSON_NAME] XVI Period Bleached Walnut and [PERSON_NAME] Walnut …" at bounding box center [260, 319] width 135 height 25
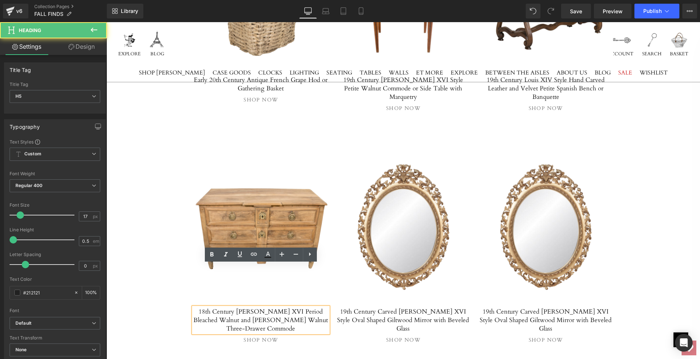
click at [200, 307] on h5 "18th Century [PERSON_NAME] XVI Period Bleached Walnut and [PERSON_NAME] Walnut …" at bounding box center [260, 319] width 135 height 25
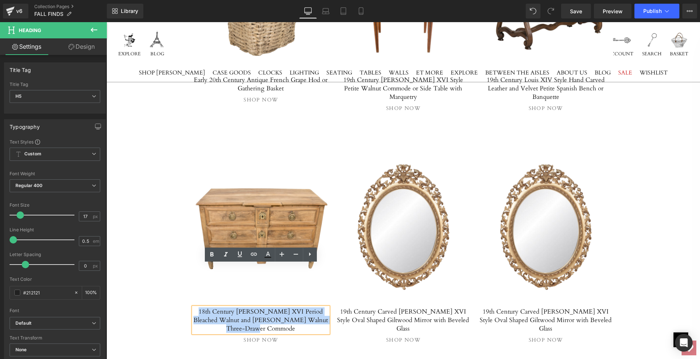
drag, startPoint x: 200, startPoint y: 268, endPoint x: 325, endPoint y: 275, distance: 124.7
click at [325, 307] on h5 "18th Century [PERSON_NAME] XVI Period Bleached Walnut and [PERSON_NAME] Walnut …" at bounding box center [260, 319] width 135 height 25
paste div
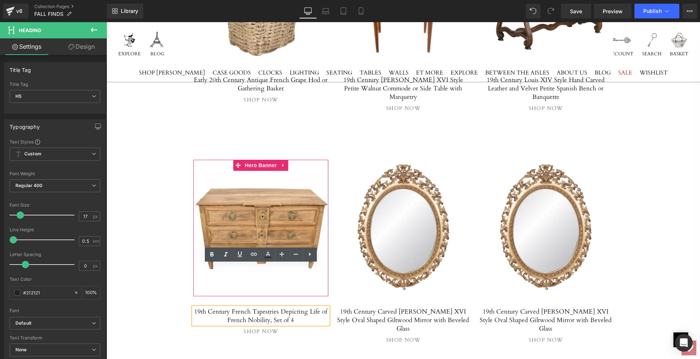
click at [256, 218] on span "Separator" at bounding box center [260, 227] width 135 height 18
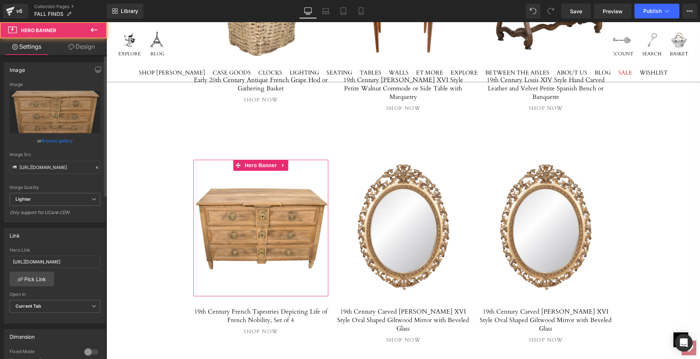
click at [48, 141] on link "Browse gallery" at bounding box center [57, 140] width 31 height 13
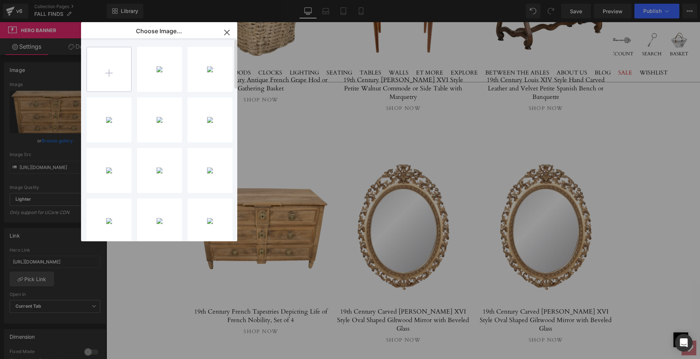
click at [109, 70] on input "file" at bounding box center [109, 69] width 44 height 44
type input "C:\fakepath\LO3395.allps.jpg"
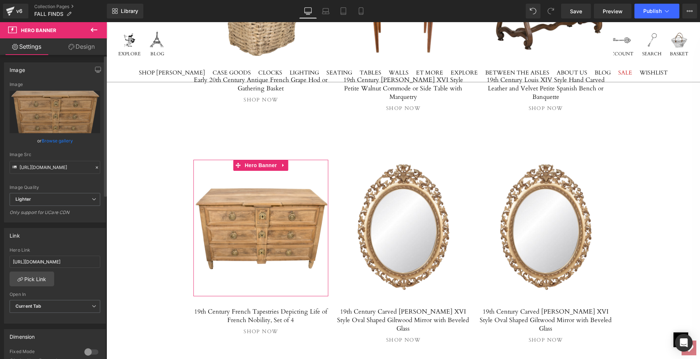
click at [60, 140] on link "Browse gallery" at bounding box center [57, 140] width 31 height 13
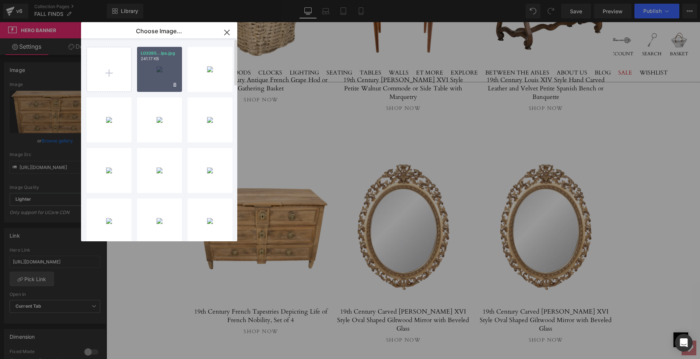
click at [157, 81] on div "LO3395...lps.jpg 241.17 KB" at bounding box center [159, 69] width 45 height 45
type input "[URL][DOMAIN_NAME]"
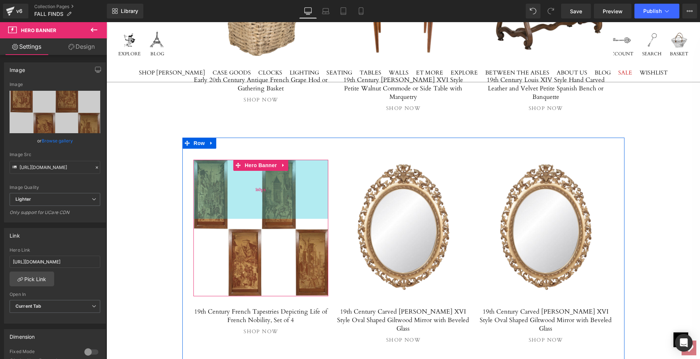
click at [227, 160] on div "160px" at bounding box center [260, 189] width 135 height 59
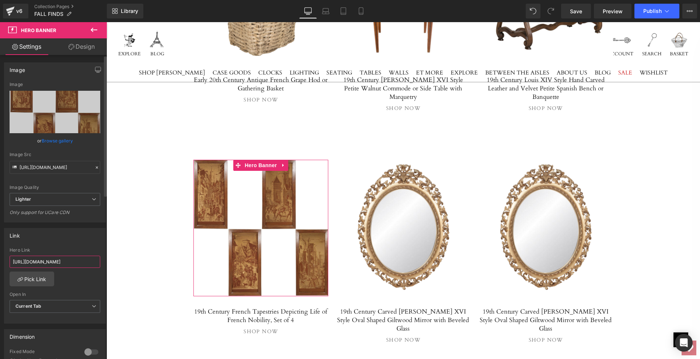
click at [11, 260] on input "[URL][DOMAIN_NAME]" at bounding box center [55, 261] width 91 height 12
drag, startPoint x: 11, startPoint y: 260, endPoint x: 103, endPoint y: 260, distance: 92.5
click at [103, 260] on div "Link [URL][DOMAIN_NAME] Hero Link [URL][DOMAIN_NAME] Pick Link Current Tab New …" at bounding box center [55, 272] width 110 height 101
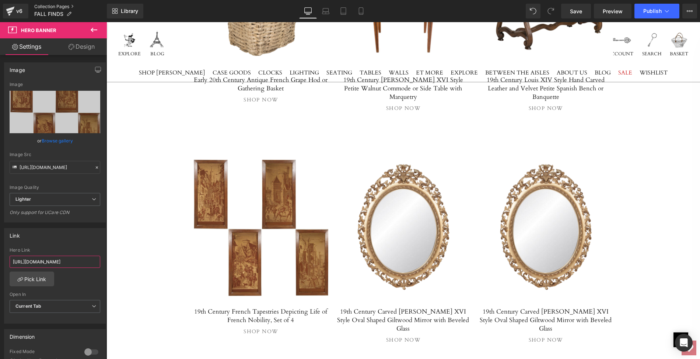
paste input "9th-century-french-tapestries-depicting-life-of-[DEMOGRAPHIC_DATA]-nobility-set…"
type input "[URL][DOMAIN_NAME]"
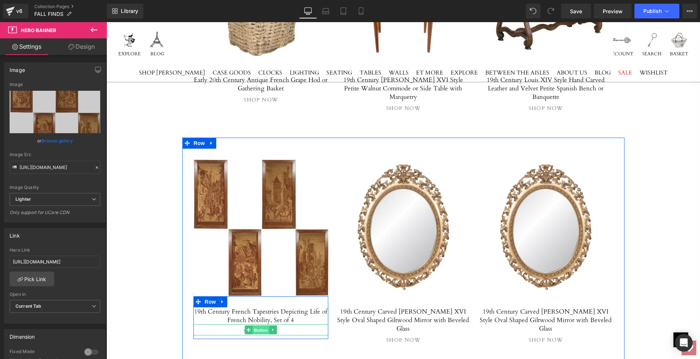
click at [261, 325] on span "Button" at bounding box center [260, 329] width 17 height 9
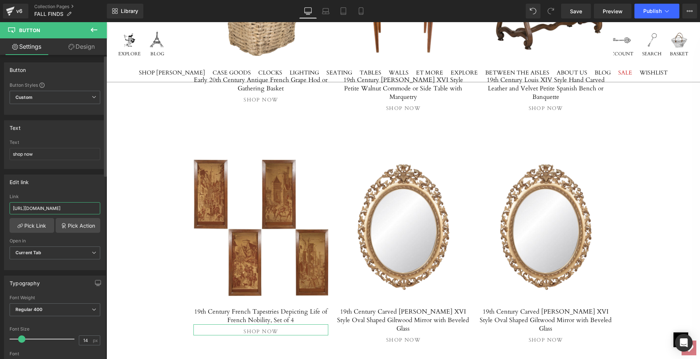
click at [11, 204] on input "[URL][DOMAIN_NAME]" at bounding box center [55, 208] width 91 height 12
drag, startPoint x: 11, startPoint y: 204, endPoint x: 97, endPoint y: 209, distance: 85.9
click at [97, 209] on input "[URL][DOMAIN_NAME]" at bounding box center [55, 208] width 91 height 12
paste input "9th-century-french-tapestries-depicting-life-of-[DEMOGRAPHIC_DATA]-nobility-set…"
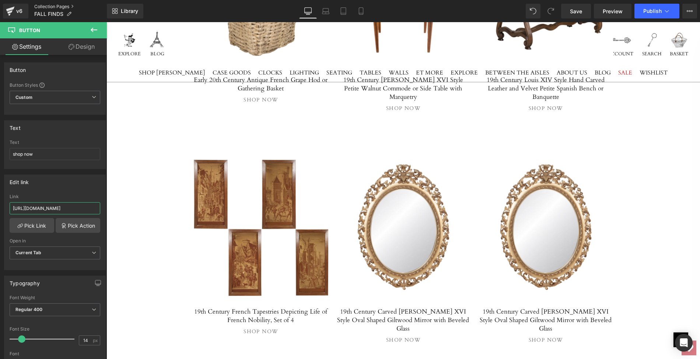
type input "[URL][DOMAIN_NAME]"
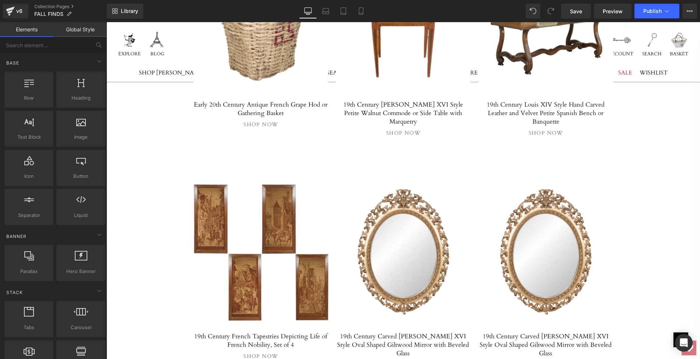
scroll to position [3827, 0]
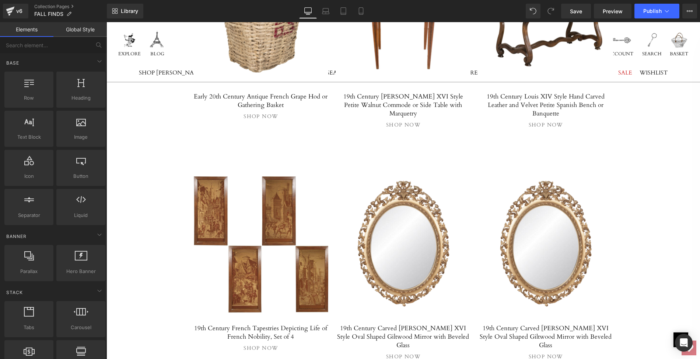
click at [406, 183] on div at bounding box center [403, 244] width 135 height 136
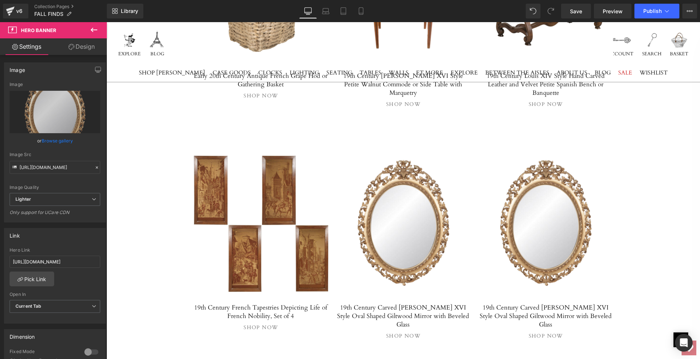
scroll to position [3902, 0]
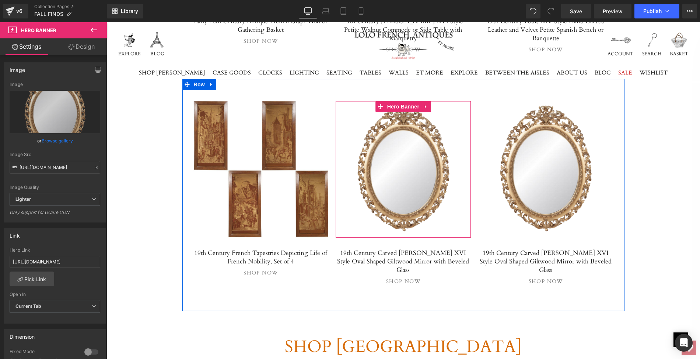
click at [393, 116] on div at bounding box center [403, 169] width 135 height 136
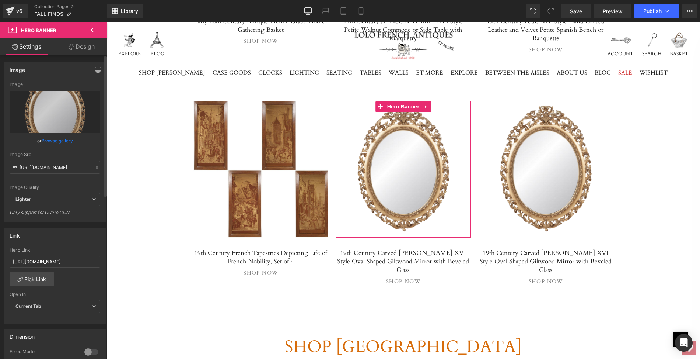
click at [55, 139] on link "Browse gallery" at bounding box center [57, 140] width 31 height 13
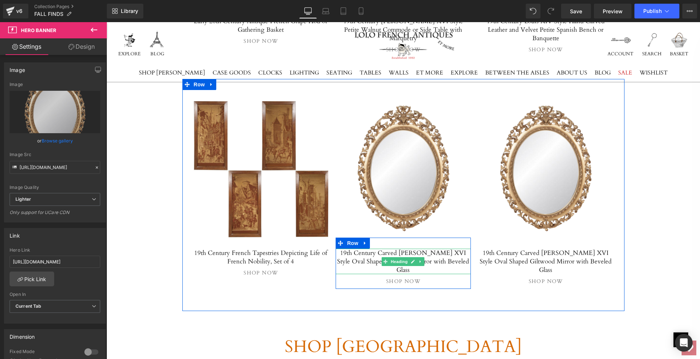
click at [339, 248] on h5 "19th Century Carved [PERSON_NAME] XVI Style Oval Shaped Giltwood Mirror with Be…" at bounding box center [403, 260] width 135 height 25
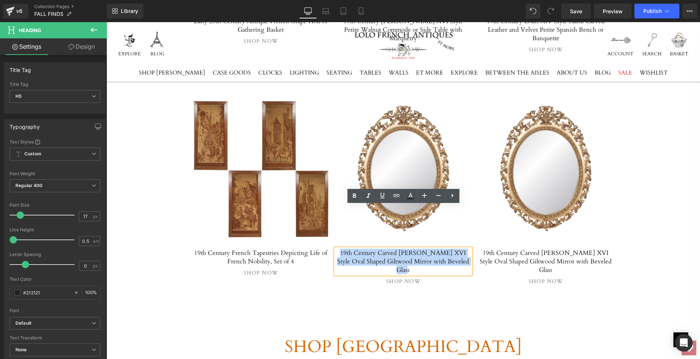
drag, startPoint x: 339, startPoint y: 209, endPoint x: 465, endPoint y: 214, distance: 126.5
click at [465, 248] on h5 "19th Century Carved [PERSON_NAME] XVI Style Oval Shaped Giltwood Mirror with Be…" at bounding box center [403, 260] width 135 height 25
paste div
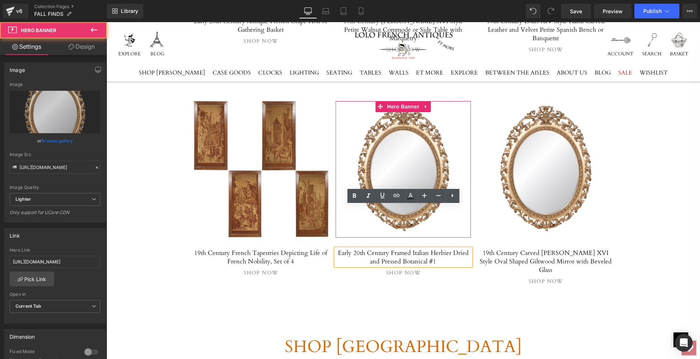
click at [387, 138] on div at bounding box center [403, 169] width 135 height 136
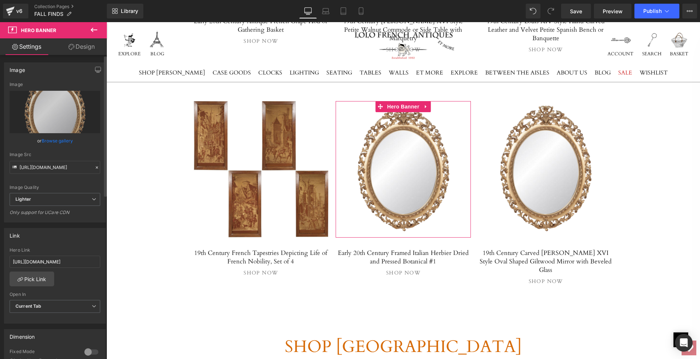
click at [63, 139] on link "Browse gallery" at bounding box center [57, 140] width 31 height 13
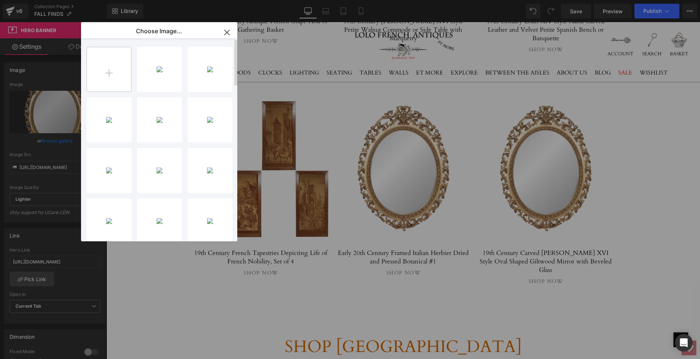
click at [107, 70] on input "file" at bounding box center [109, 69] width 44 height 44
type input "C:\fakepath\LOPC97Amainps.jpg"
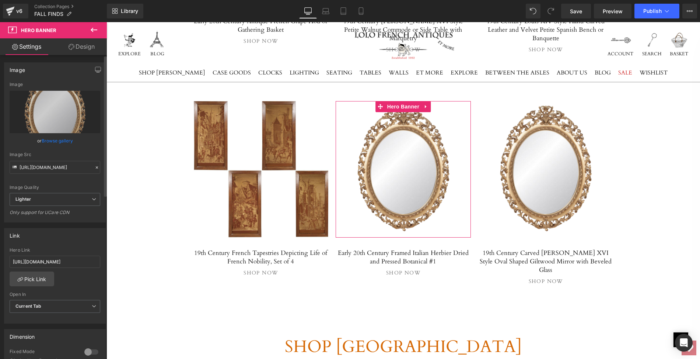
click at [59, 140] on link "Browse gallery" at bounding box center [57, 140] width 31 height 13
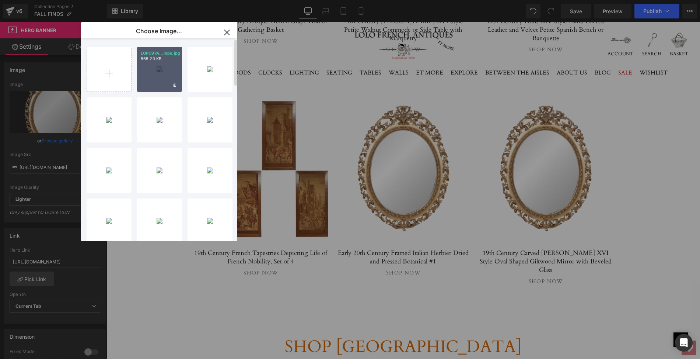
click at [159, 71] on div "LOPC97A...inps.jpg 565.20 KB" at bounding box center [159, 69] width 45 height 45
type input "[URL][DOMAIN_NAME]"
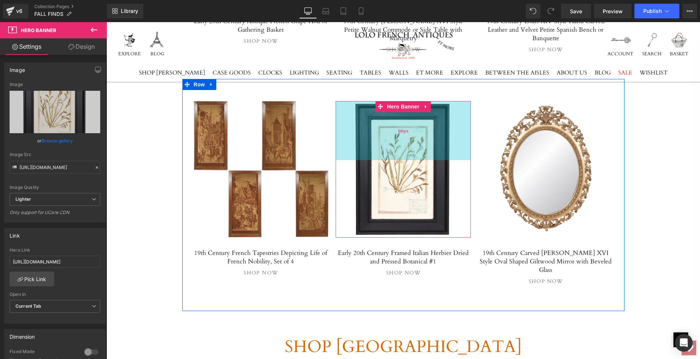
click at [399, 101] on div "160px" at bounding box center [403, 130] width 135 height 59
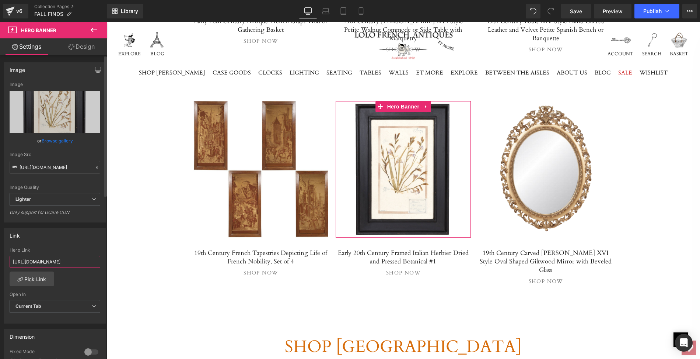
click at [11, 259] on input "[URL][DOMAIN_NAME]" at bounding box center [55, 261] width 91 height 12
drag, startPoint x: 11, startPoint y: 259, endPoint x: 104, endPoint y: 260, distance: 93.2
click at [104, 260] on div "Image [URL][DOMAIN_NAME] Image Replace Image Upload image or Browse gallery Ima…" at bounding box center [53, 208] width 107 height 307
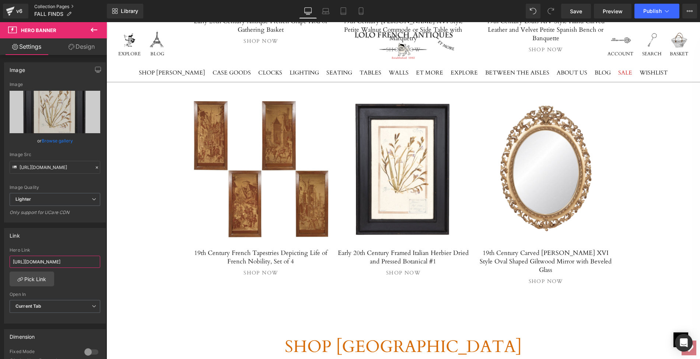
paste input "early-20th-century-framed-italian-herbier-dried-and-pressed-botanical-1"
type input "[URL][DOMAIN_NAME]"
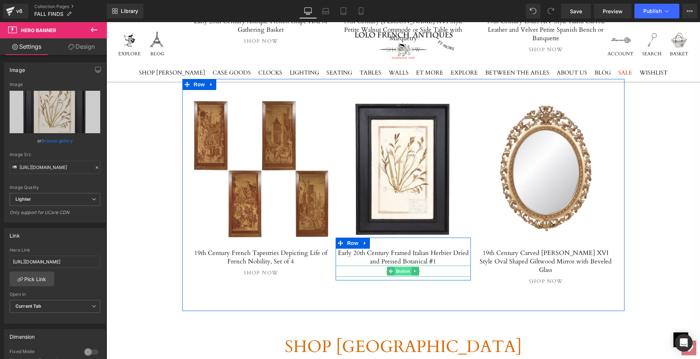
click at [401, 266] on span "Button" at bounding box center [403, 270] width 17 height 9
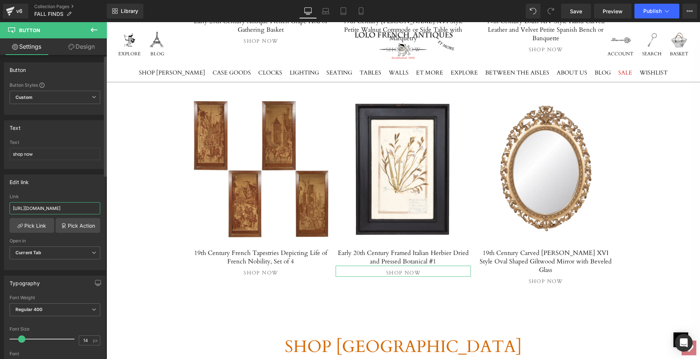
click at [11, 206] on input "[URL][DOMAIN_NAME]" at bounding box center [55, 208] width 91 height 12
drag, startPoint x: 118, startPoint y: 228, endPoint x: 212, endPoint y: 226, distance: 94.4
paste input "early-20th-century-framed-italian-herbier-dried-and-pressed-botanical-1"
type input "[URL][DOMAIN_NAME]"
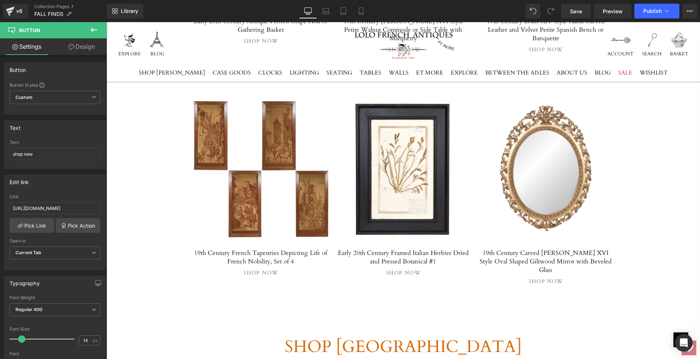
scroll to position [0, 0]
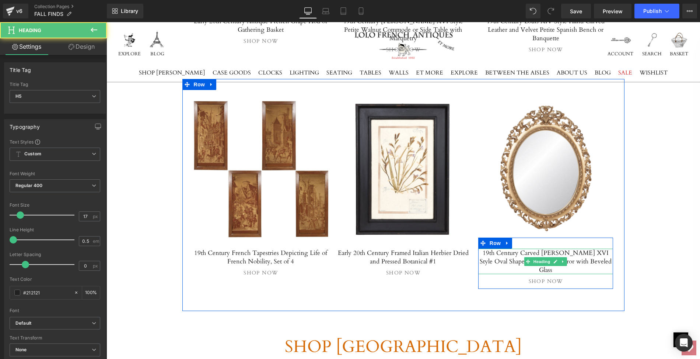
click at [508, 248] on h5 "19th Century Carved [PERSON_NAME] XVI Style Oval Shaped Giltwood Mirror with Be…" at bounding box center [545, 260] width 135 height 25
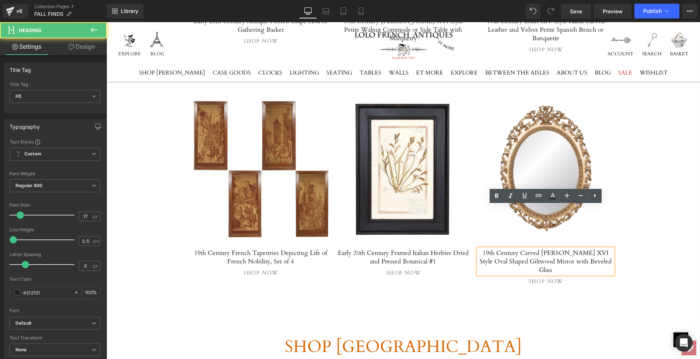
click at [481, 248] on h5 "19th Century Carved [PERSON_NAME] XVI Style Oval Shaped Giltwood Mirror with Be…" at bounding box center [545, 260] width 135 height 25
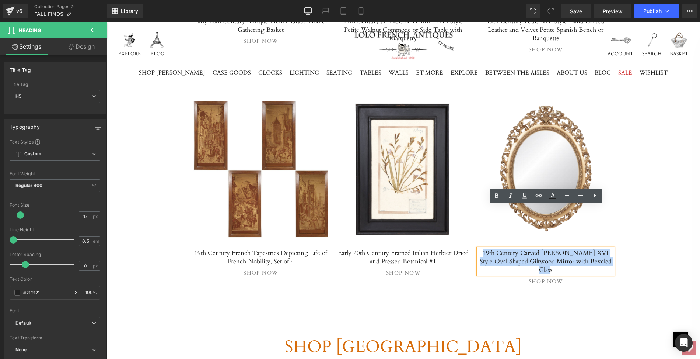
drag, startPoint x: 481, startPoint y: 209, endPoint x: 603, endPoint y: 214, distance: 121.7
click at [603, 248] on h5 "19th Century Carved [PERSON_NAME] XVI Style Oval Shaped Giltwood Mirror with Be…" at bounding box center [545, 260] width 135 height 25
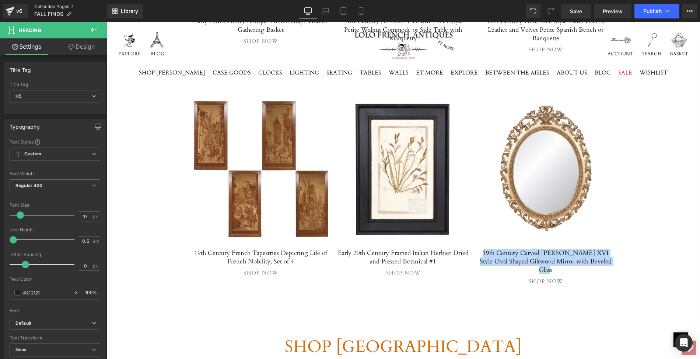
paste div
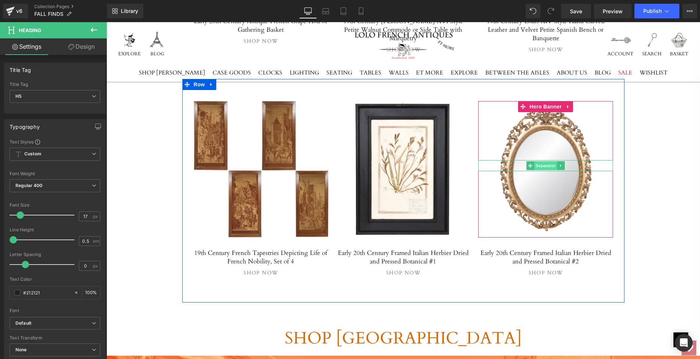
click at [544, 161] on span "Separator" at bounding box center [545, 165] width 23 height 9
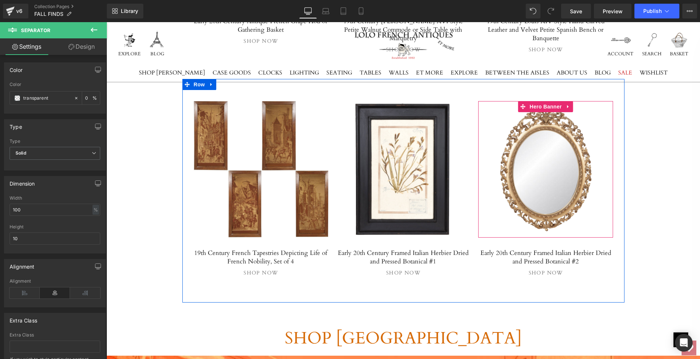
click at [538, 160] on span "Separator" at bounding box center [545, 169] width 135 height 18
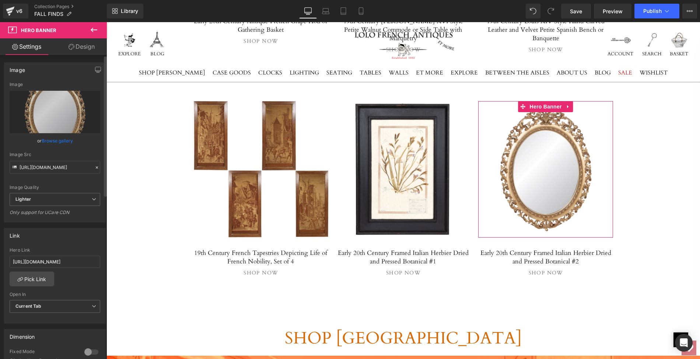
click at [61, 140] on link "Browse gallery" at bounding box center [57, 140] width 31 height 13
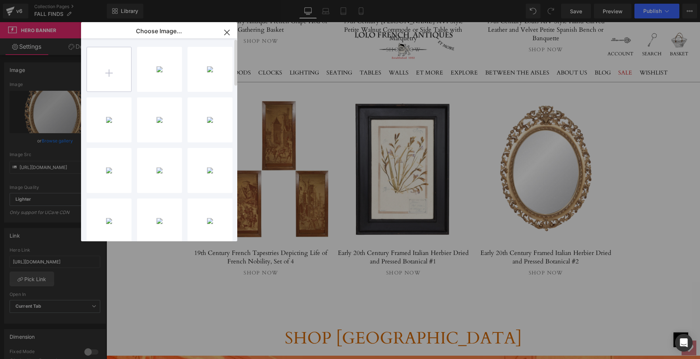
click at [108, 69] on input "file" at bounding box center [109, 69] width 44 height 44
type input "C:\fakepath\LOPC97Bmainps.jpg"
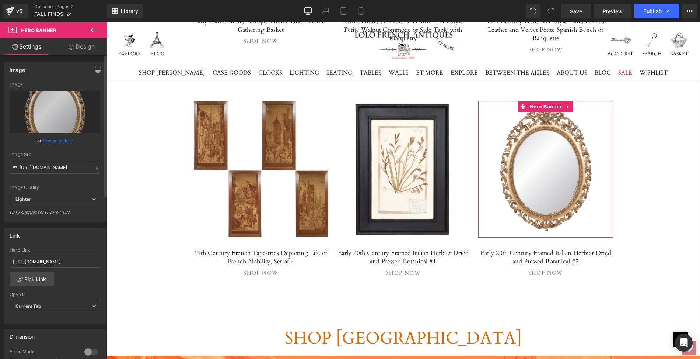
click at [62, 139] on link "Browse gallery" at bounding box center [57, 140] width 31 height 13
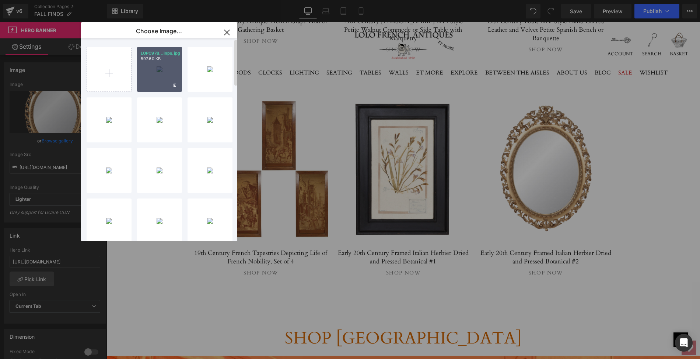
click at [154, 67] on div "LOPC97B...inps.jpg 597.60 KB" at bounding box center [159, 69] width 45 height 45
type input "[URL][DOMAIN_NAME]"
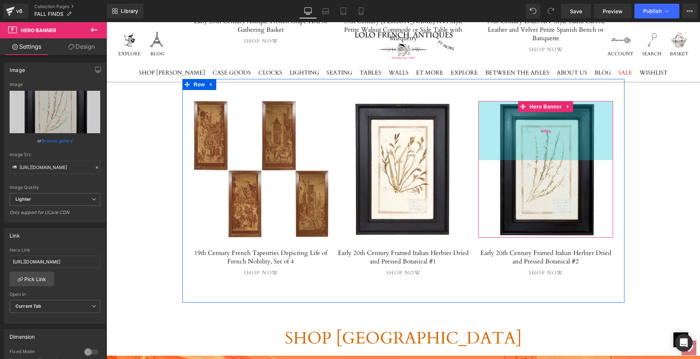
click at [543, 101] on div "160px" at bounding box center [545, 130] width 135 height 59
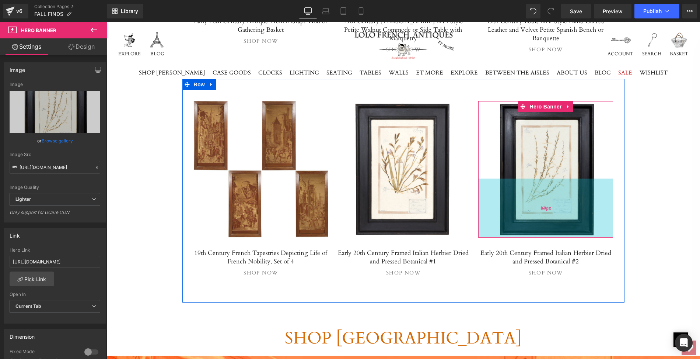
click at [543, 178] on div "160px" at bounding box center [545, 207] width 135 height 59
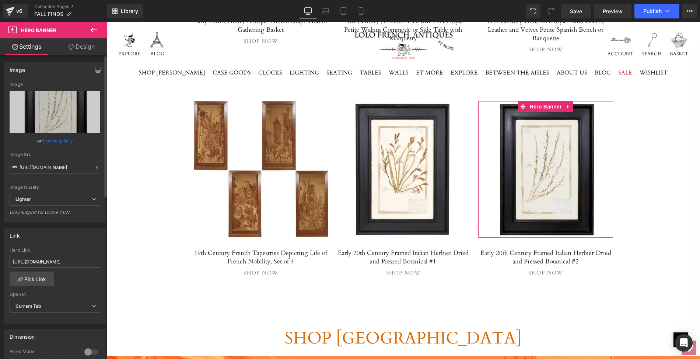
click at [11, 258] on input "[URL][DOMAIN_NAME]" at bounding box center [55, 261] width 91 height 12
drag, startPoint x: 11, startPoint y: 258, endPoint x: 102, endPoint y: 264, distance: 90.5
click at [102, 264] on div "[URL][DOMAIN_NAME] Hero Link [URL][DOMAIN_NAME] Pick Link Current Tab New Tab O…" at bounding box center [54, 285] width 101 height 76
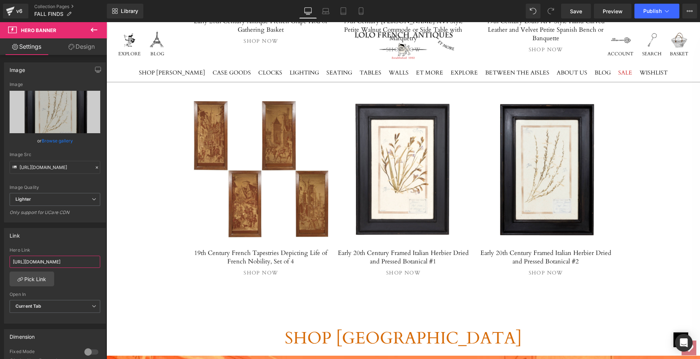
paste input "early-20th-century-framed-italian-herbier-dried-and-pressed-botanical-2"
type input "[URL][DOMAIN_NAME]"
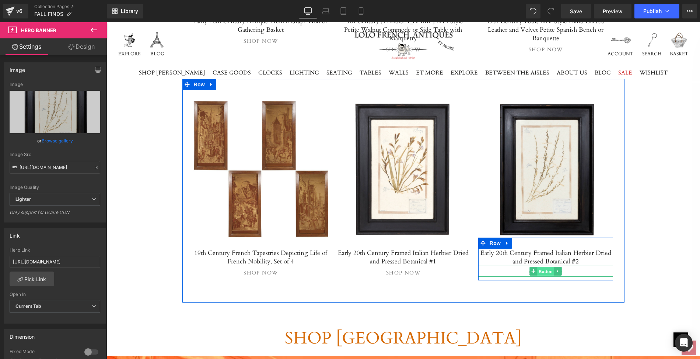
click at [546, 267] on span "Button" at bounding box center [545, 271] width 17 height 9
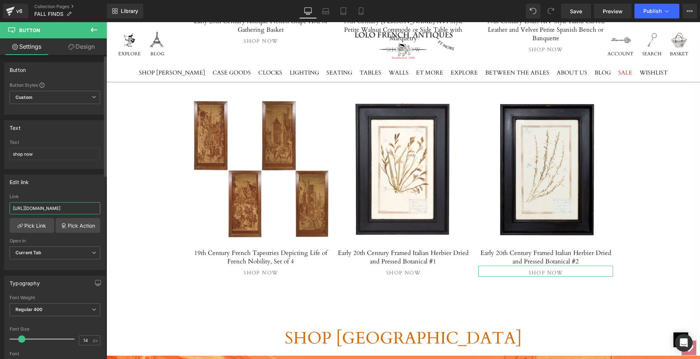
click at [11, 206] on input "[URL][DOMAIN_NAME]" at bounding box center [55, 208] width 91 height 12
drag, startPoint x: 118, startPoint y: 228, endPoint x: 107, endPoint y: 208, distance: 22.3
paste input "early-20th-century-framed-italian-herbier-dried-and-pressed-botanical-2"
type input "[URL][DOMAIN_NAME]"
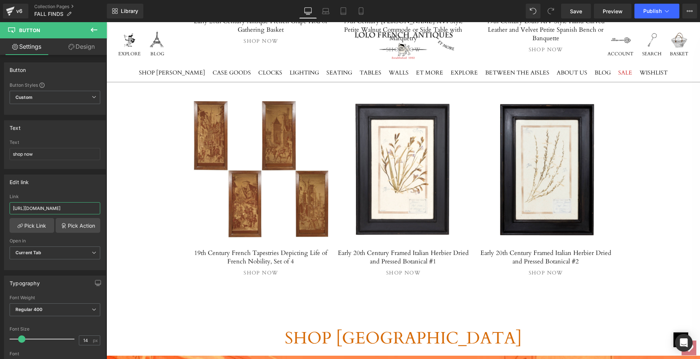
scroll to position [0, 160]
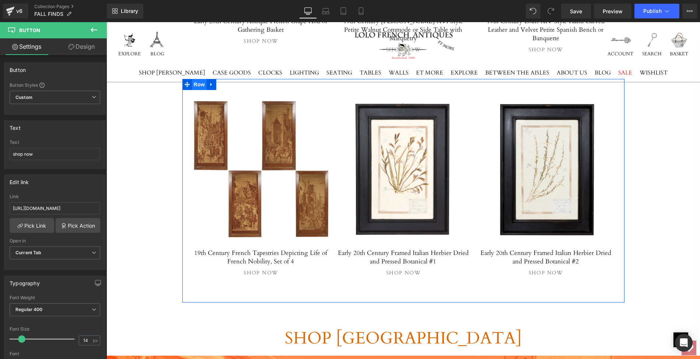
click at [199, 79] on span "Row" at bounding box center [199, 84] width 15 height 11
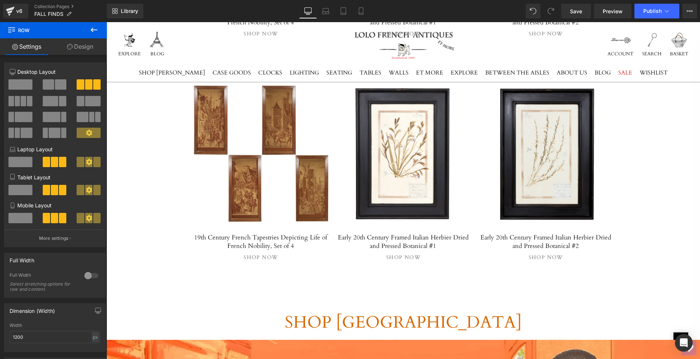
scroll to position [4058, 0]
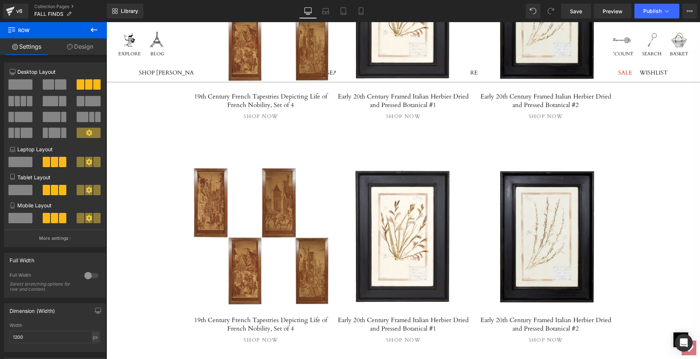
click at [284, 168] on div at bounding box center [260, 236] width 135 height 136
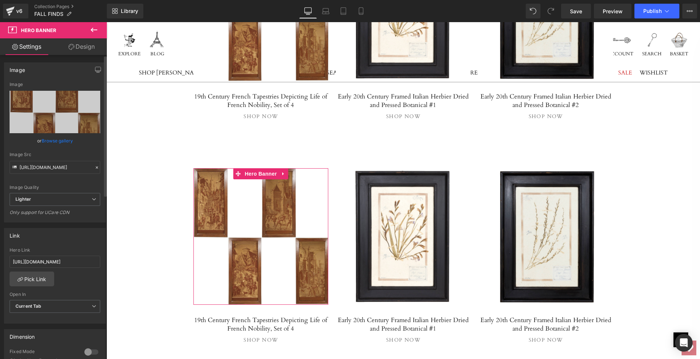
click at [53, 139] on link "Browse gallery" at bounding box center [57, 140] width 31 height 13
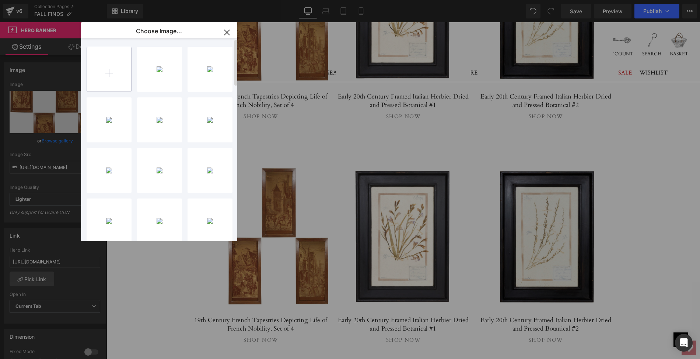
click at [108, 67] on input "file" at bounding box center [109, 69] width 44 height 44
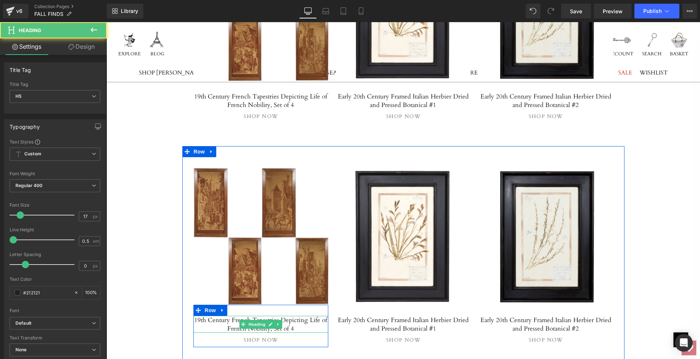
click at [200, 315] on h5 "19th Century French Tapestries Depicting Life of French Nobility, Set of 4" at bounding box center [260, 323] width 135 height 17
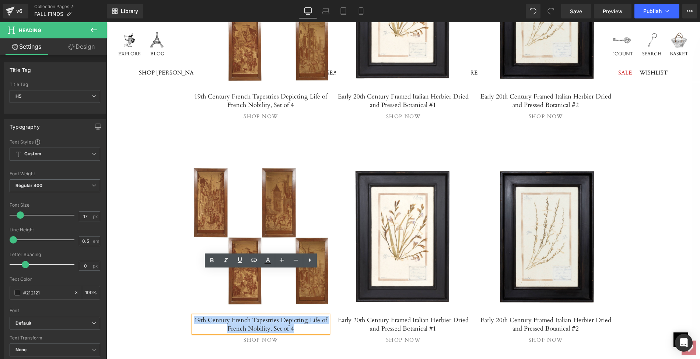
drag, startPoint x: 200, startPoint y: 273, endPoint x: 296, endPoint y: 280, distance: 96.1
click at [296, 315] on h5 "19th Century French Tapestries Depicting Life of French Nobility, Set of 4" at bounding box center [260, 323] width 135 height 17
paste div
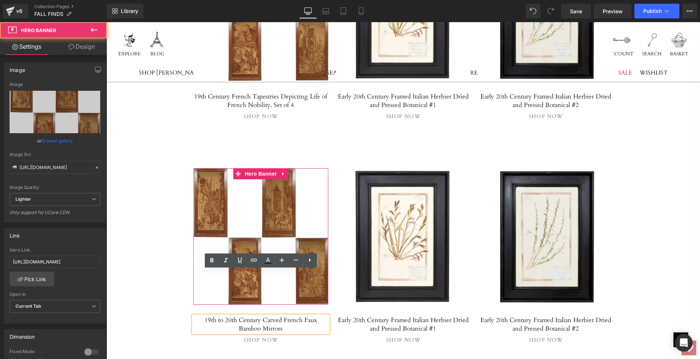
click at [283, 168] on div at bounding box center [260, 236] width 135 height 136
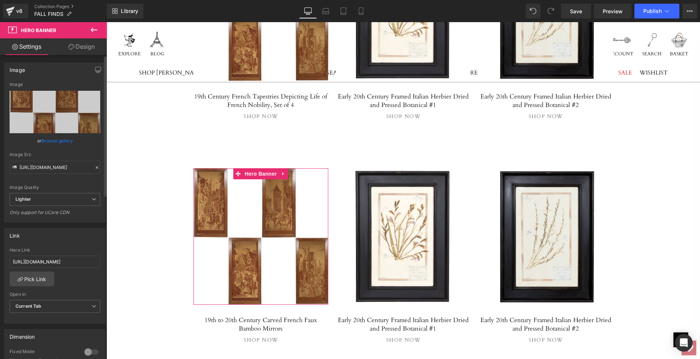
click at [62, 140] on link "Browse gallery" at bounding box center [57, 140] width 31 height 13
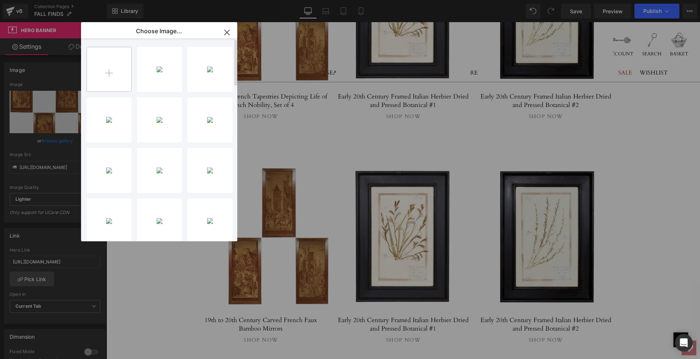
click at [107, 67] on input "file" at bounding box center [109, 69] width 44 height 44
type input "C:\fakepath\LOPC95Lmainpswithgrayscale.jpg"
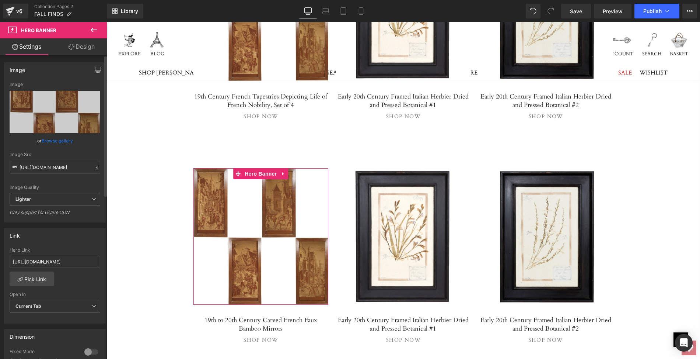
click at [45, 140] on link "Browse gallery" at bounding box center [57, 140] width 31 height 13
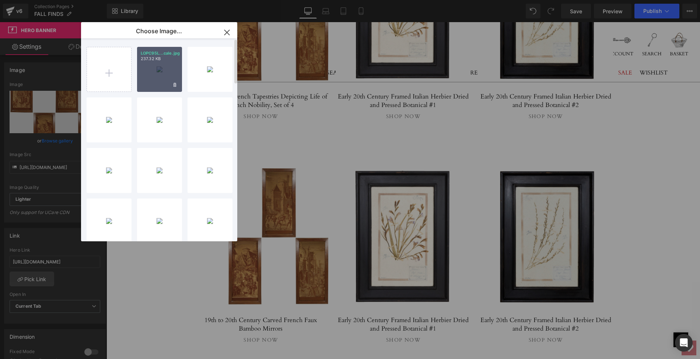
click at [153, 66] on div "LOPC95L...cale.jpg 237.32 KB" at bounding box center [159, 69] width 45 height 45
type input "[URL][DOMAIN_NAME]"
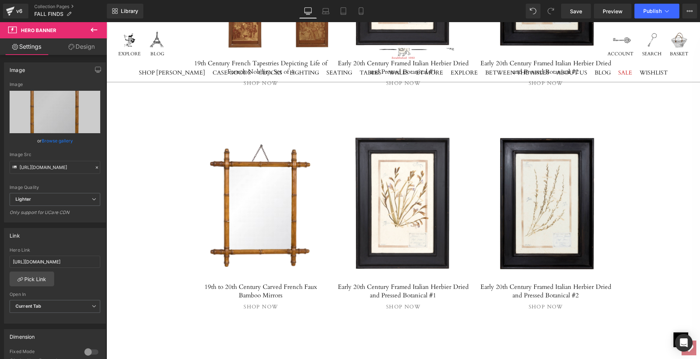
scroll to position [4098, 0]
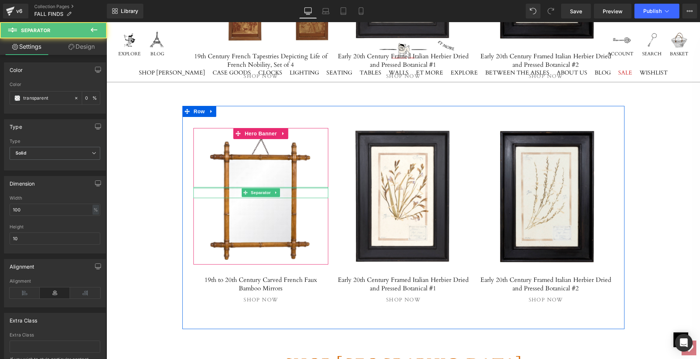
click at [258, 187] on div at bounding box center [260, 188] width 135 height 2
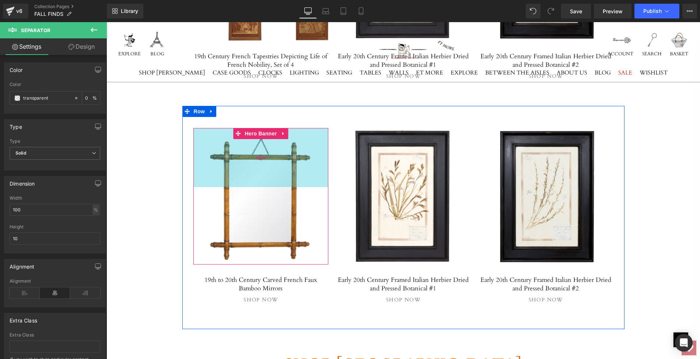
click at [204, 134] on div "160px" at bounding box center [260, 157] width 135 height 59
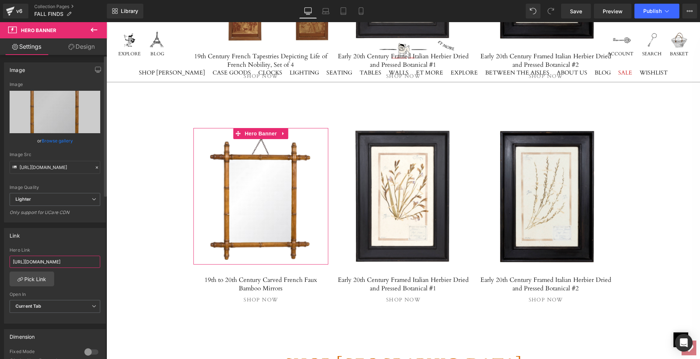
click at [11, 259] on input "[URL][DOMAIN_NAME]" at bounding box center [55, 261] width 91 height 12
drag, startPoint x: 11, startPoint y: 259, endPoint x: 102, endPoint y: 260, distance: 91.7
click at [102, 260] on div "Link [URL][DOMAIN_NAME] Hero Link [URL][DOMAIN_NAME] Pick Link Current Tab New …" at bounding box center [55, 275] width 102 height 95
paste input "to-20th-century-carved-french-faux-bamboo-mirrors"
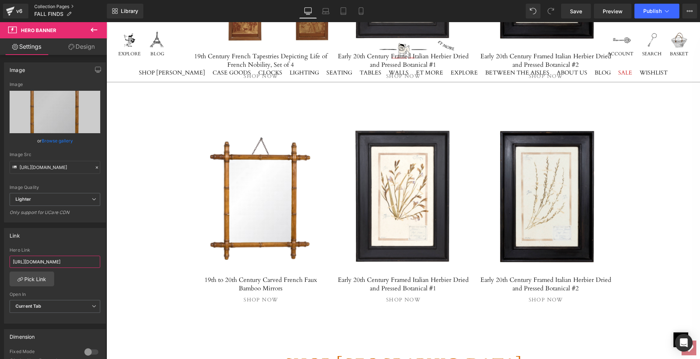
type input "[URL][DOMAIN_NAME]"
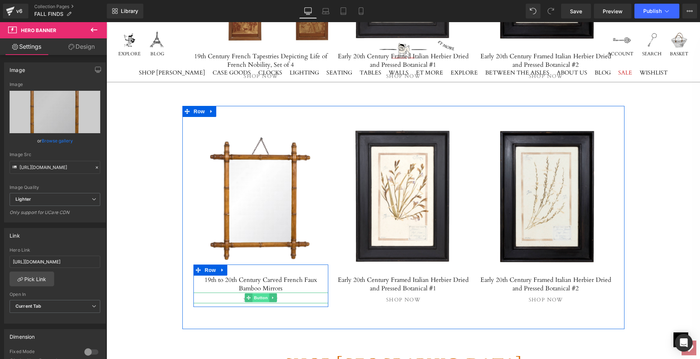
click at [261, 293] on span "Button" at bounding box center [260, 297] width 17 height 9
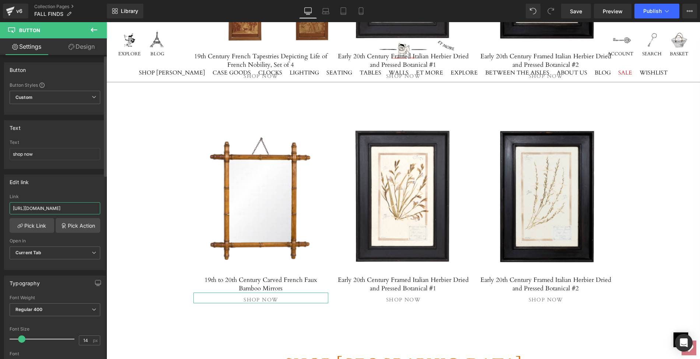
scroll to position [0, 157]
drag, startPoint x: 11, startPoint y: 205, endPoint x: 101, endPoint y: 206, distance: 89.9
click at [101, 206] on div "[URL][DOMAIN_NAME] Link [URL][DOMAIN_NAME] Pick Link Pick Action Current Tab Ne…" at bounding box center [54, 232] width 101 height 76
paste input "to-20th-century-carved-french-faux-bamboo-mirrors"
type input "[URL][DOMAIN_NAME]"
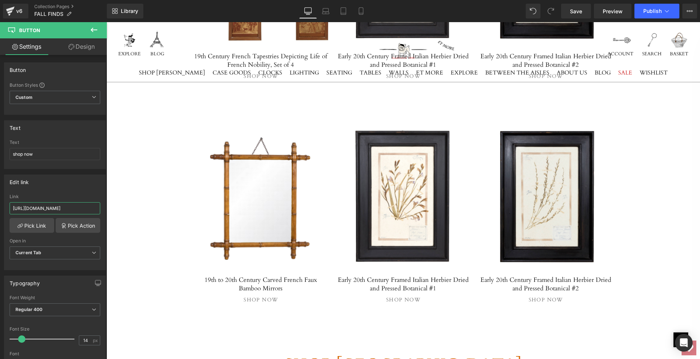
scroll to position [0, 127]
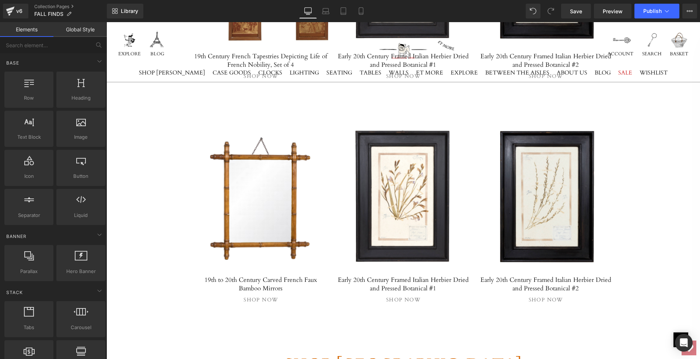
scroll to position [4176, 0]
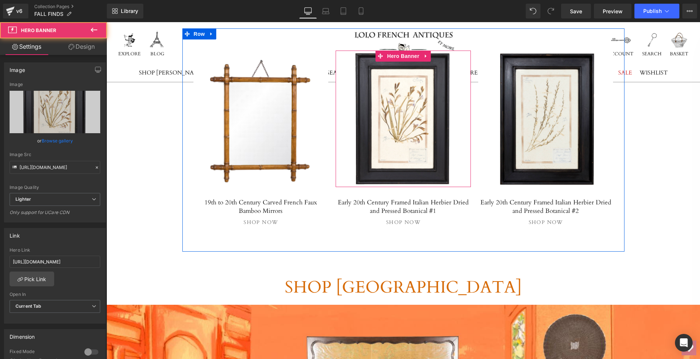
click at [383, 94] on div at bounding box center [403, 118] width 135 height 136
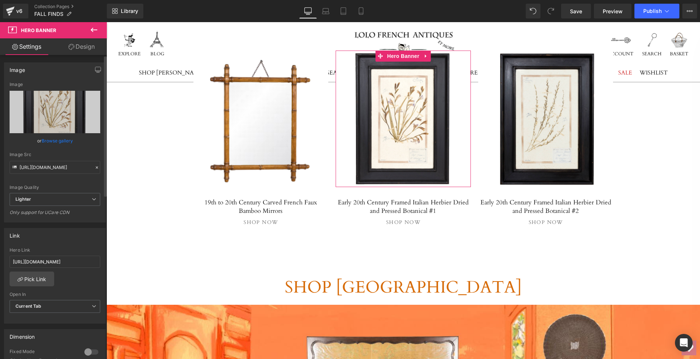
click at [55, 140] on link "Browse gallery" at bounding box center [57, 140] width 31 height 13
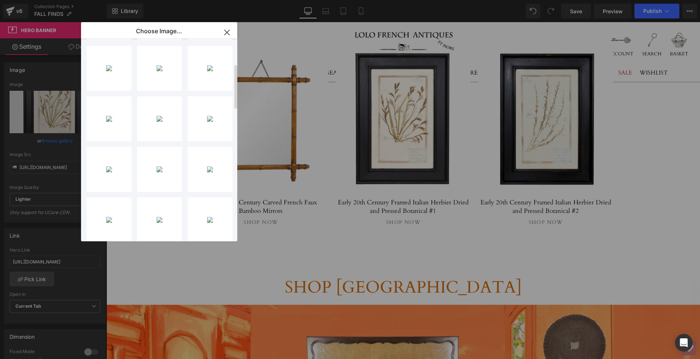
scroll to position [0, 0]
click at [228, 31] on icon "button" at bounding box center [226, 32] width 5 height 5
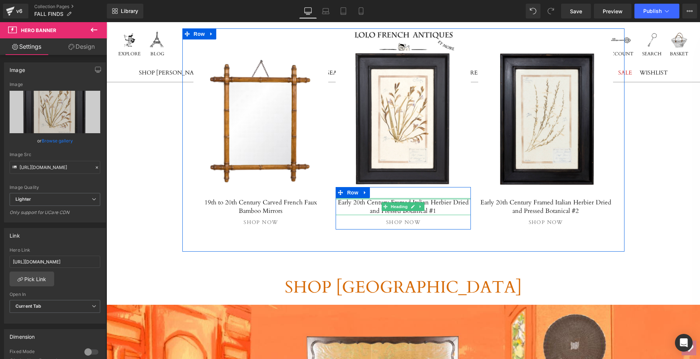
click at [385, 198] on div at bounding box center [403, 199] width 135 height 2
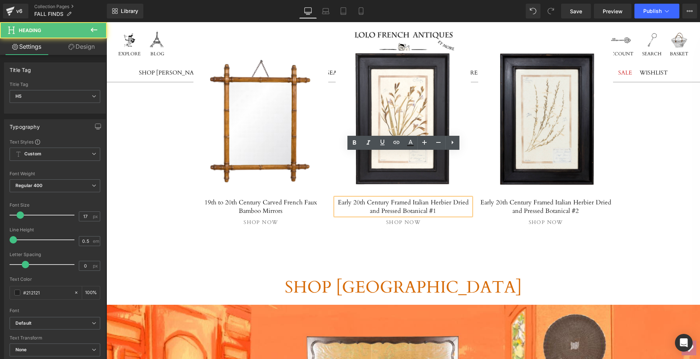
click at [336, 198] on h5 "Early 20th Century Framed Italian Herbier Dried and Pressed Botanical #1" at bounding box center [403, 206] width 135 height 17
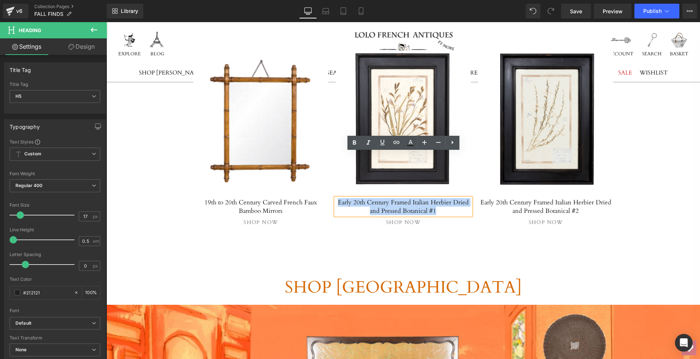
drag, startPoint x: 336, startPoint y: 157, endPoint x: 442, endPoint y: 165, distance: 106.1
click at [442, 198] on h5 "Early 20th Century Framed Italian Herbier Dried and Pressed Botanical #1" at bounding box center [403, 206] width 135 height 17
paste div
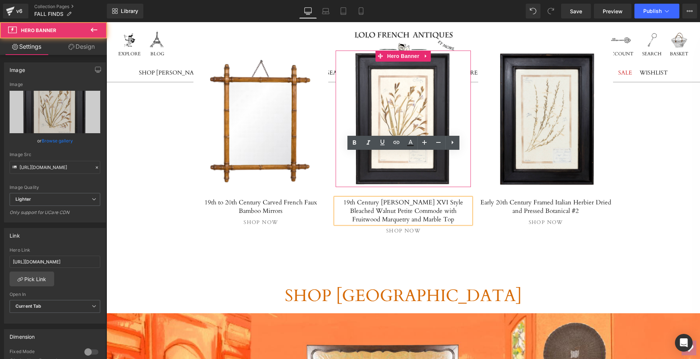
click at [403, 52] on div at bounding box center [403, 118] width 135 height 136
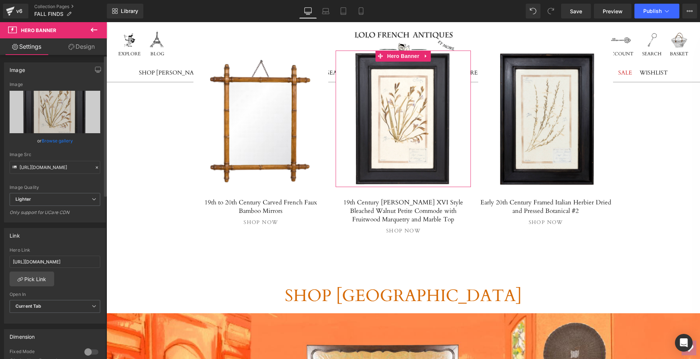
click at [60, 139] on link "Browse gallery" at bounding box center [57, 140] width 31 height 13
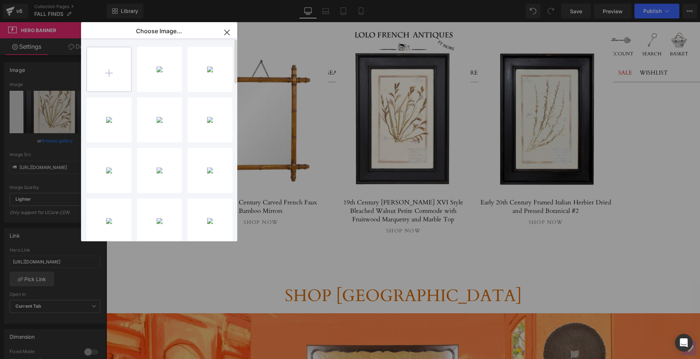
click at [107, 74] on input "file" at bounding box center [109, 69] width 44 height 44
type input "C:\fakepath\LOPM99-1_clipped_rev_1.png"
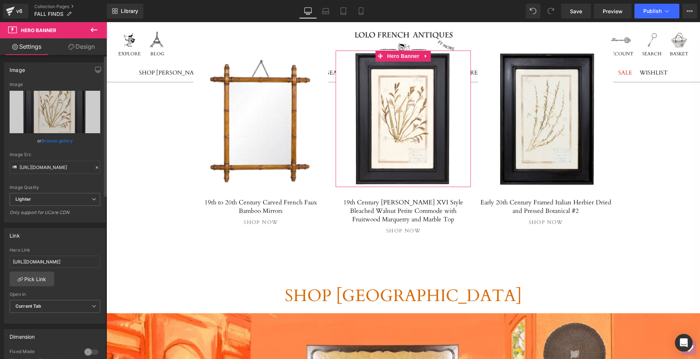
click at [55, 137] on link "Browse gallery" at bounding box center [57, 140] width 31 height 13
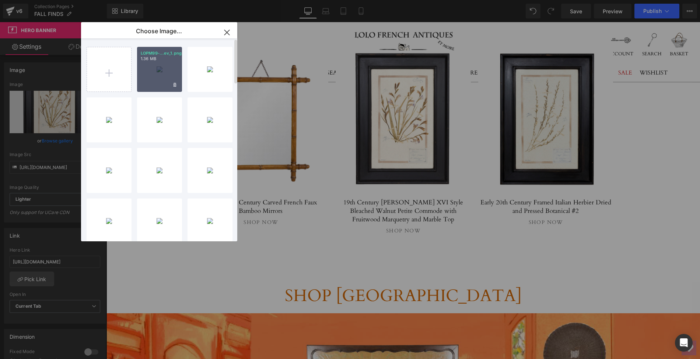
click at [155, 60] on p "1.36 MB" at bounding box center [160, 59] width 38 height 6
type input "[URL][DOMAIN_NAME]"
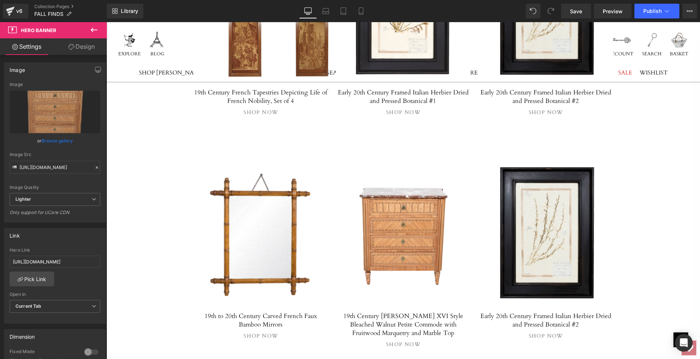
scroll to position [4049, 0]
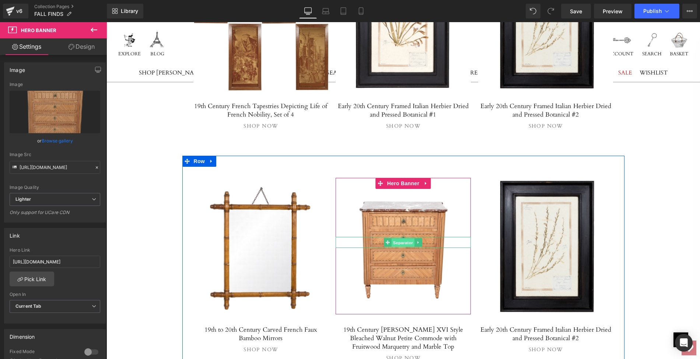
click at [393, 238] on span "Separator" at bounding box center [403, 242] width 23 height 9
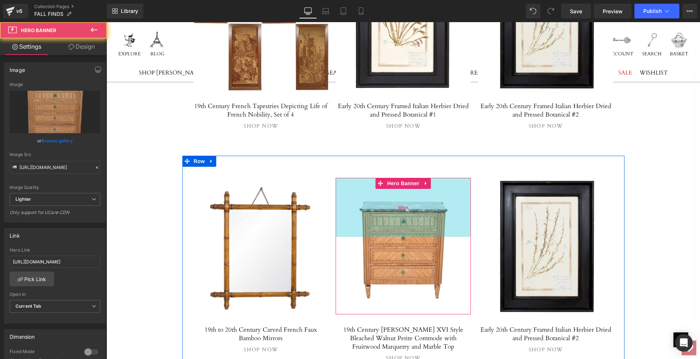
click at [391, 178] on div "160px" at bounding box center [403, 207] width 135 height 59
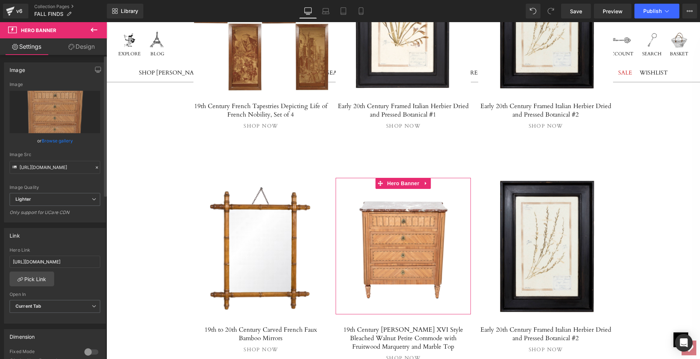
click at [59, 140] on link "Browse gallery" at bounding box center [57, 140] width 31 height 13
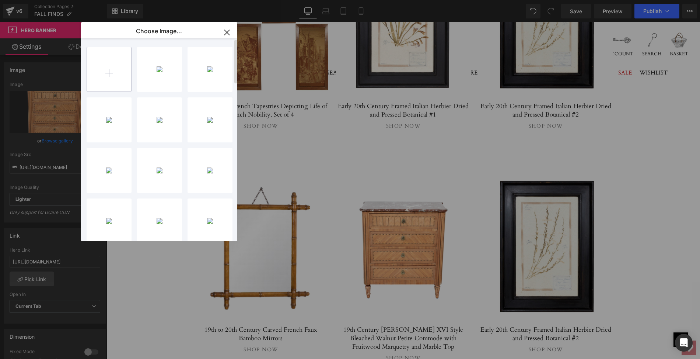
click at [108, 71] on input "file" at bounding box center [109, 69] width 44 height 44
type input "C:\fakepath\LOPM99-1ps.jpg"
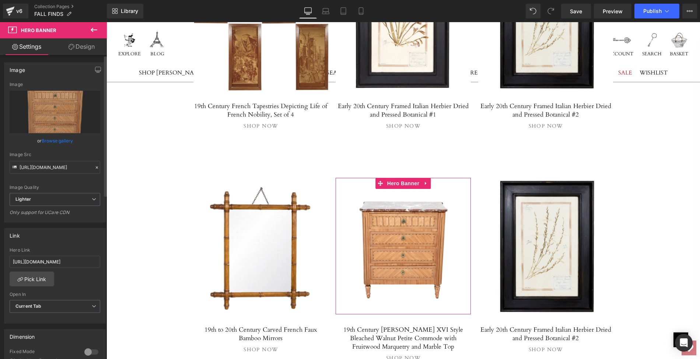
click at [66, 141] on link "Browse gallery" at bounding box center [57, 140] width 31 height 13
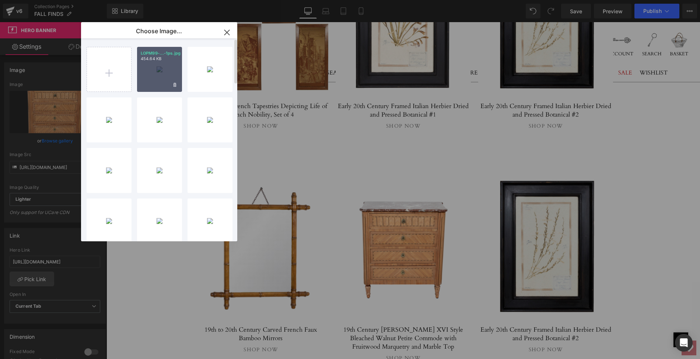
click at [144, 82] on div "LOPM99-...-1ps.jpg 454.64 KB" at bounding box center [159, 69] width 45 height 45
type input "[URL][DOMAIN_NAME]"
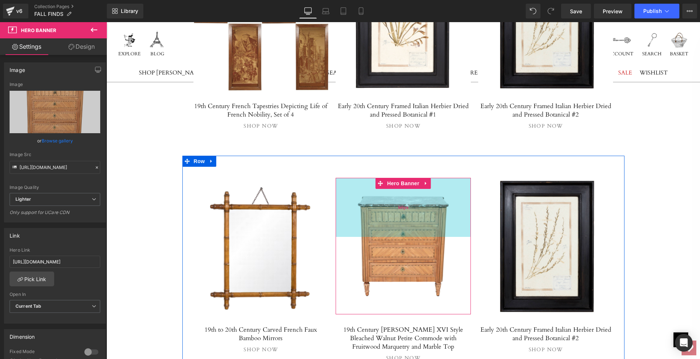
click at [371, 178] on div "160px" at bounding box center [403, 207] width 135 height 59
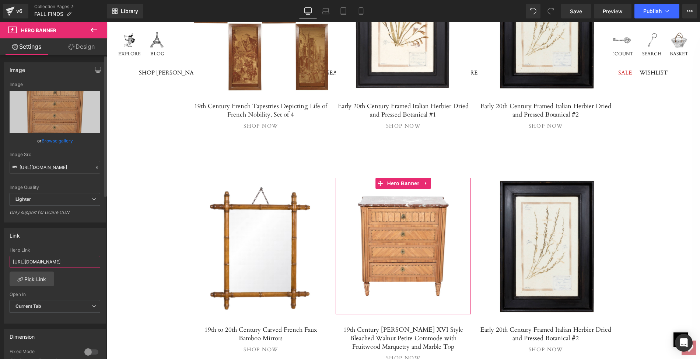
click at [10, 259] on input "[URL][DOMAIN_NAME]" at bounding box center [55, 261] width 91 height 12
drag, startPoint x: 117, startPoint y: 281, endPoint x: 108, endPoint y: 264, distance: 19.3
paste input "19th-century-french-louis-xvi-style-bleached-walnut-petite-commode-with-fruitwo…"
type input "[URL][DOMAIN_NAME]"
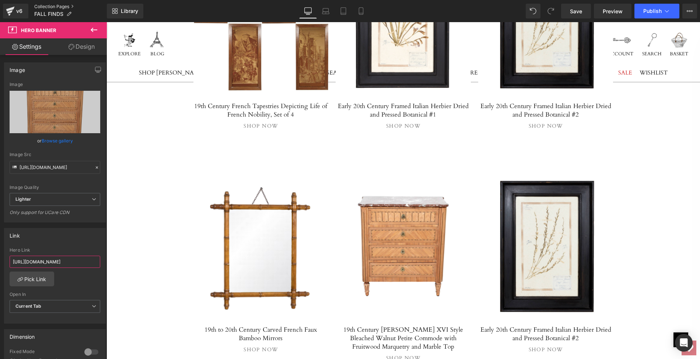
scroll to position [0, 243]
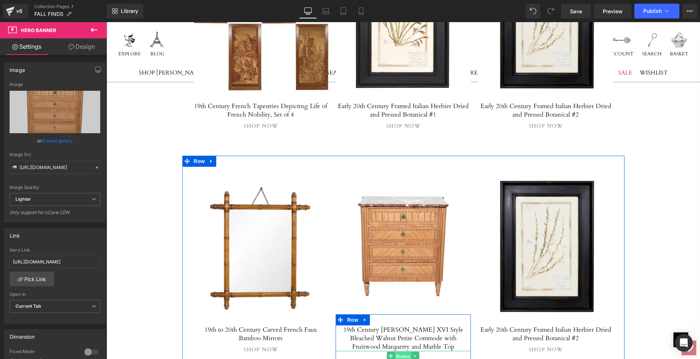
click at [401, 352] on span "Button" at bounding box center [403, 356] width 17 height 9
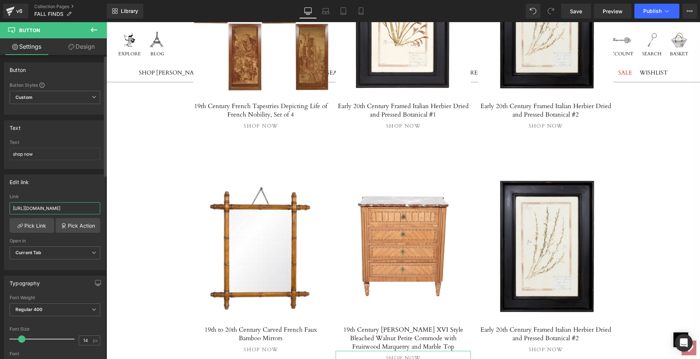
click at [11, 205] on input "[URL][DOMAIN_NAME]" at bounding box center [55, 208] width 91 height 12
drag, startPoint x: 118, startPoint y: 227, endPoint x: 111, endPoint y: 208, distance: 20.7
paste input "19th-century-french-louis-xvi-style-bleached-walnut-petite-commode-with-fruitwo…"
type input "[URL][DOMAIN_NAME]"
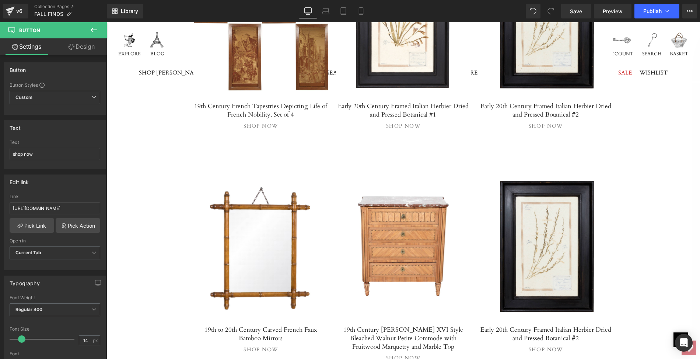
scroll to position [0, 0]
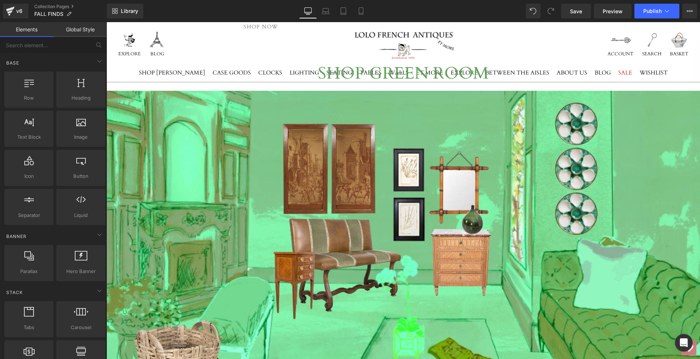
scroll to position [3259, 0]
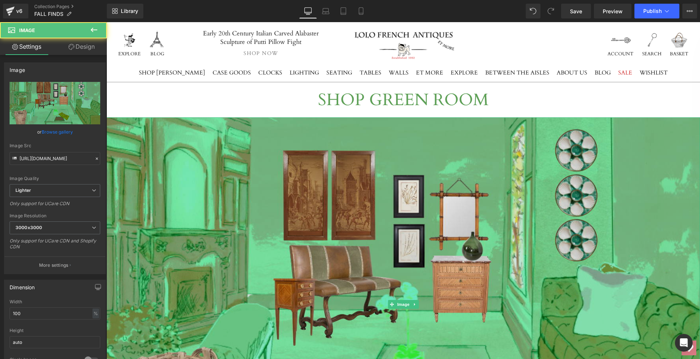
click at [261, 117] on img at bounding box center [403, 303] width 594 height 373
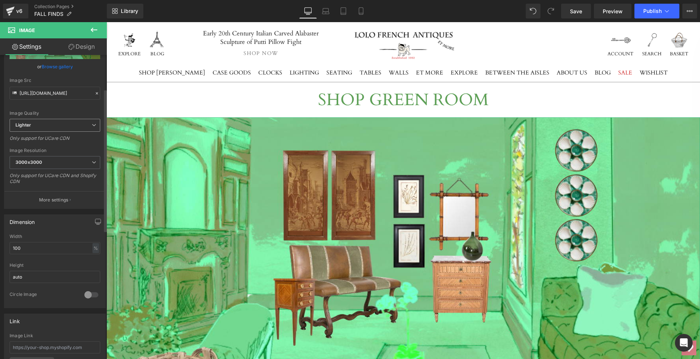
scroll to position [72, 0]
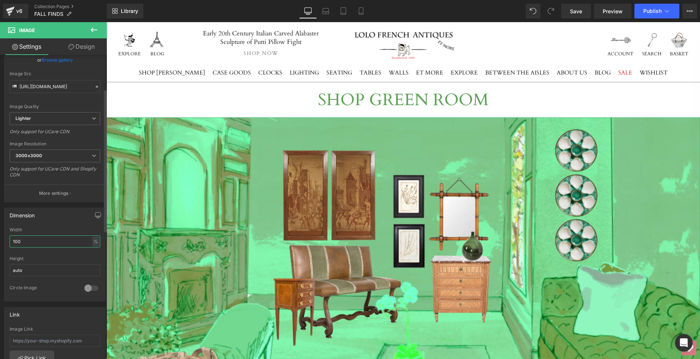
click at [21, 238] on input "100" at bounding box center [55, 241] width 91 height 12
drag, startPoint x: 21, startPoint y: 238, endPoint x: 10, endPoint y: 237, distance: 10.4
click at [10, 237] on input "100" at bounding box center [55, 241] width 91 height 12
type input "80"
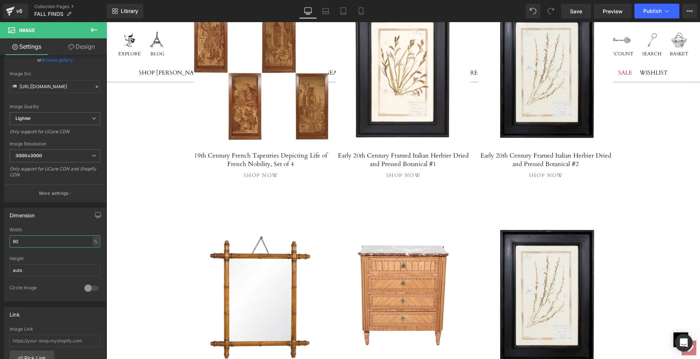
scroll to position [3975, 0]
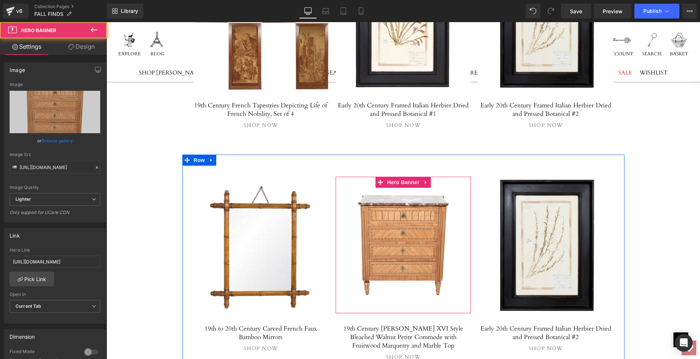
click at [382, 235] on span "Separator" at bounding box center [403, 244] width 135 height 18
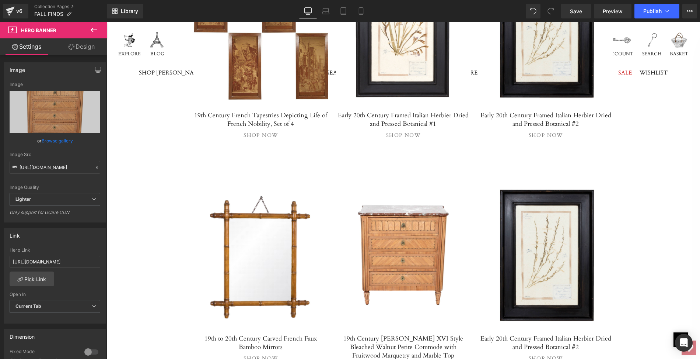
scroll to position [3970, 0]
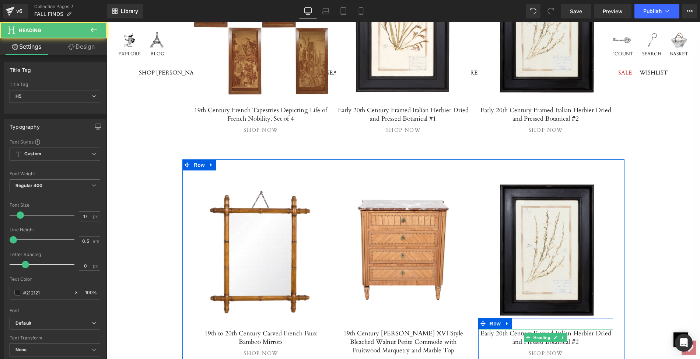
click at [514, 329] on h5 "Early 20th Century Framed Italian Herbier Dried and Pressed Botanical #2" at bounding box center [545, 337] width 135 height 17
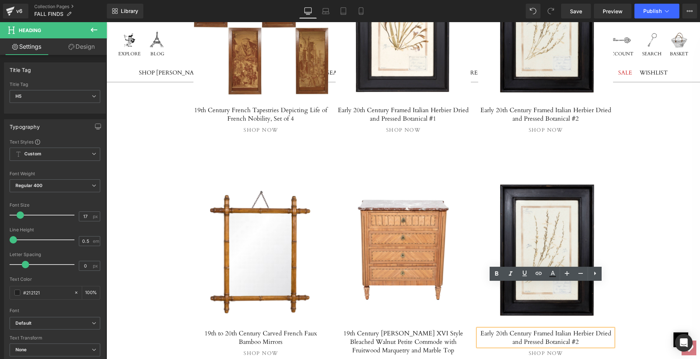
click at [479, 329] on h5 "Early 20th Century Framed Italian Herbier Dried and Pressed Botanical #2" at bounding box center [545, 337] width 135 height 17
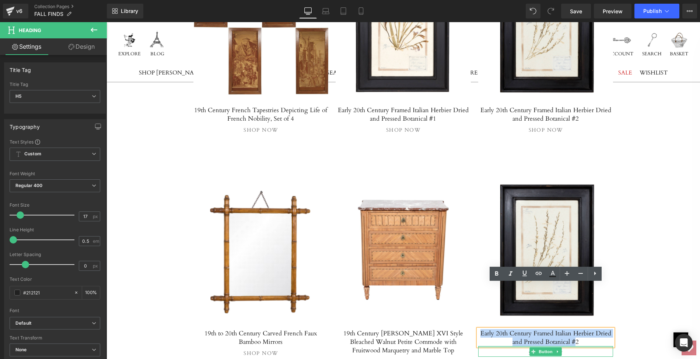
drag, startPoint x: 479, startPoint y: 287, endPoint x: 570, endPoint y: 298, distance: 91.7
click at [570, 329] on div "Early 20th Century Framed Italian Herbier Dried and Pressed Botanical #2 Headin…" at bounding box center [545, 343] width 135 height 28
paste div
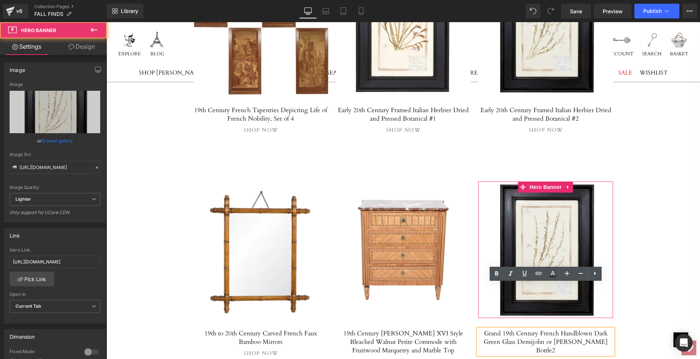
click at [527, 183] on div at bounding box center [545, 249] width 135 height 136
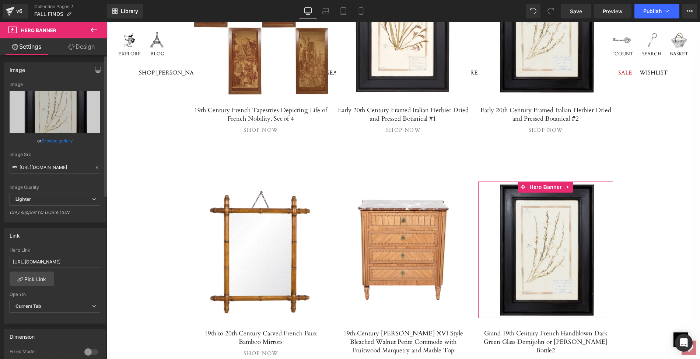
click at [53, 142] on link "Browse gallery" at bounding box center [57, 140] width 31 height 13
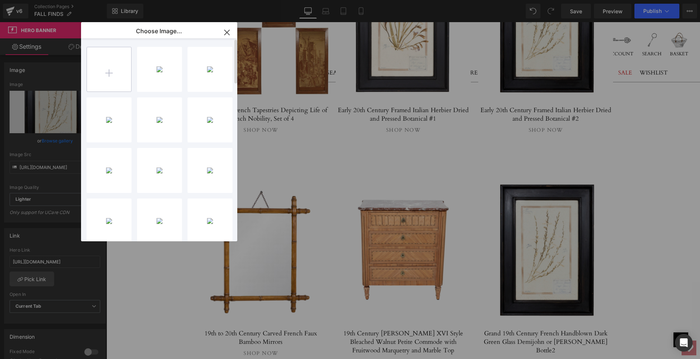
click at [111, 75] on input "file" at bounding box center [109, 69] width 44 height 44
type input "C:\fakepath\LOPC93mainps.png"
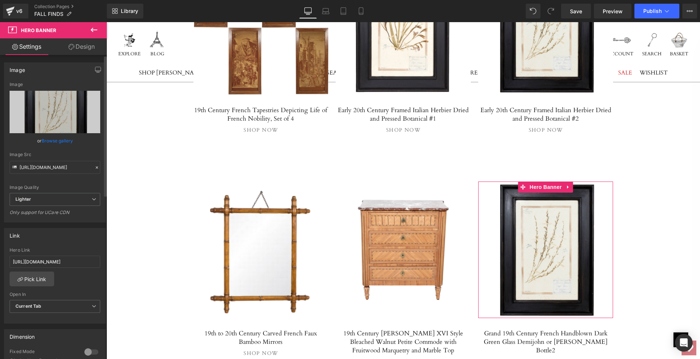
click at [57, 141] on link "Browse gallery" at bounding box center [57, 140] width 31 height 13
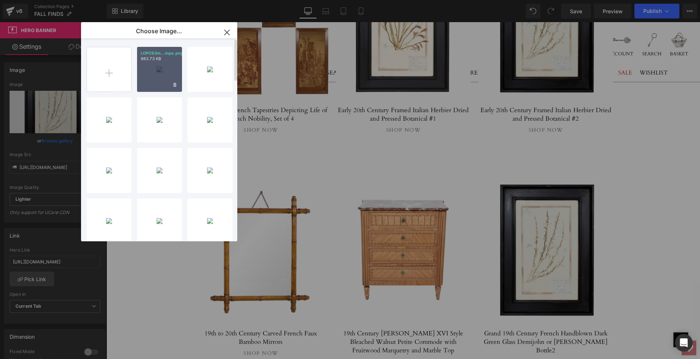
click at [158, 74] on div "LOPC93m...inps.png 983.73 KB" at bounding box center [159, 69] width 45 height 45
type input "[URL][DOMAIN_NAME]"
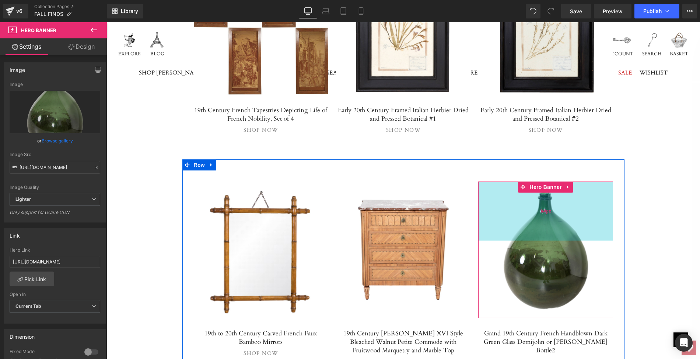
click at [548, 185] on div "160px" at bounding box center [545, 210] width 135 height 59
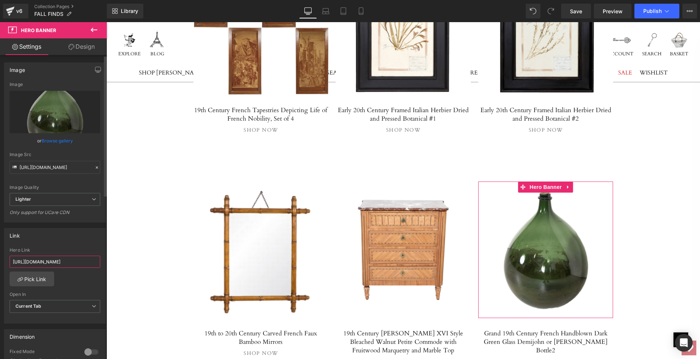
click at [11, 259] on input "[URL][DOMAIN_NAME]" at bounding box center [55, 261] width 91 height 12
drag, startPoint x: 11, startPoint y: 259, endPoint x: 104, endPoint y: 260, distance: 92.9
click at [104, 260] on div "Image [URL][DOMAIN_NAME] Image Replace Image Upload image or Browse gallery Ima…" at bounding box center [53, 208] width 107 height 307
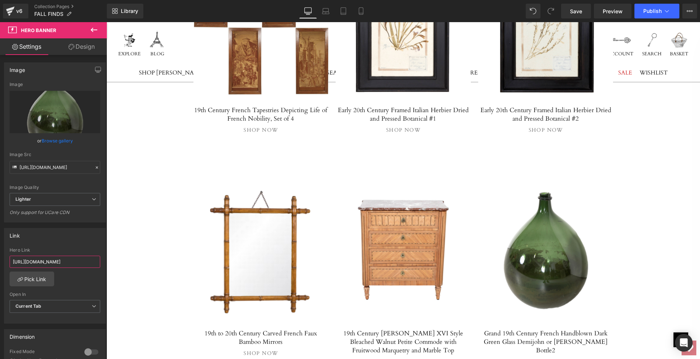
paste input "grand-19th-century-french-handblown-dark-green-glass-demijohn-or-dame-[PERSON_N…"
type input "[URL][DOMAIN_NAME][PERSON_NAME]"
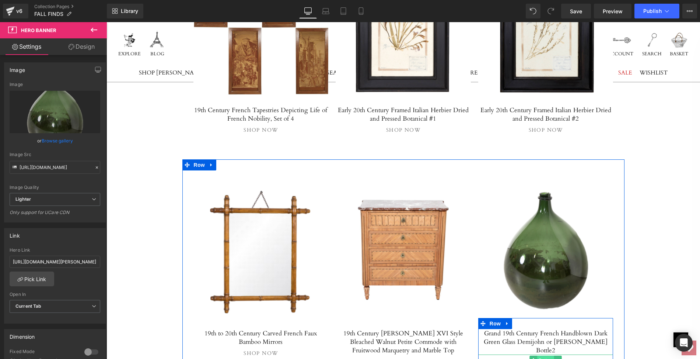
click at [545, 355] on span "Button" at bounding box center [545, 359] width 17 height 9
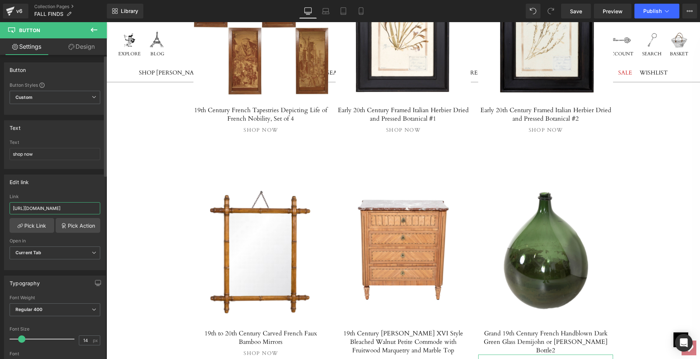
click at [10, 205] on input "[URL][DOMAIN_NAME]" at bounding box center [55, 208] width 91 height 12
drag, startPoint x: 117, startPoint y: 227, endPoint x: 108, endPoint y: 207, distance: 21.8
paste input "grand-19th-century-french-handblown-dark-green-glass-demijohn-or-dame-[PERSON_N…"
type input "[URL][DOMAIN_NAME][PERSON_NAME]"
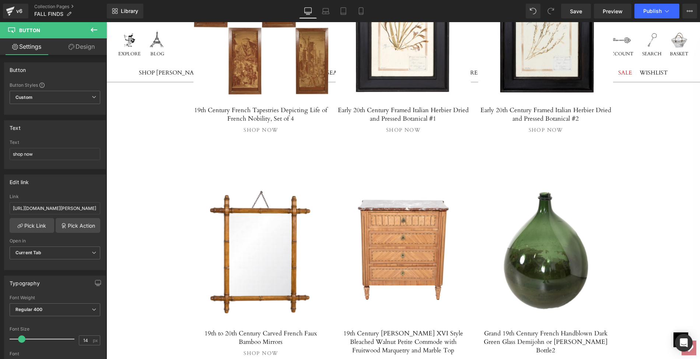
scroll to position [0, 0]
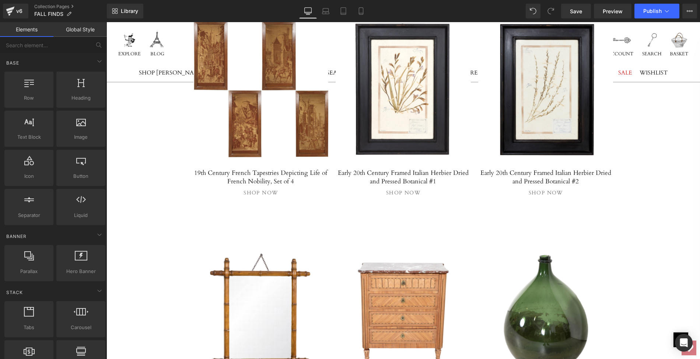
scroll to position [3930, 0]
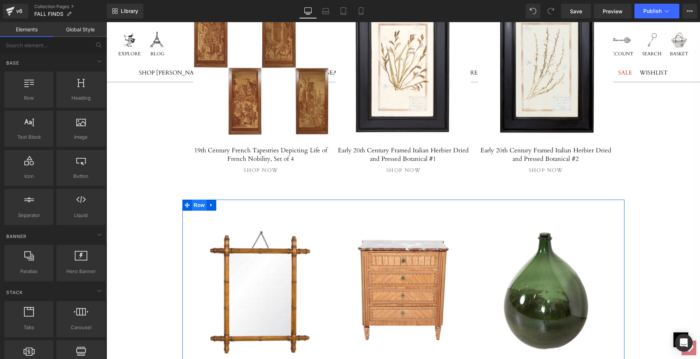
click at [198, 199] on span "Row" at bounding box center [199, 204] width 15 height 11
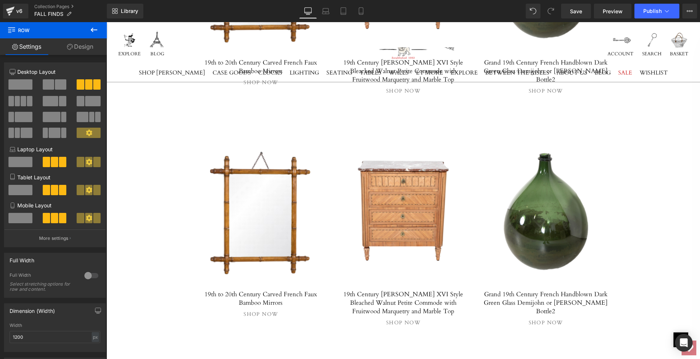
scroll to position [4260, 0]
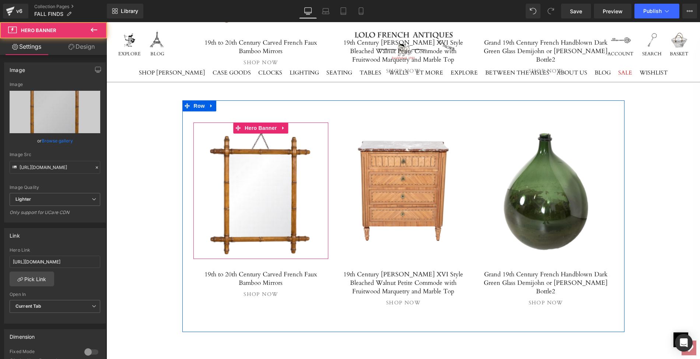
click at [254, 160] on div at bounding box center [260, 190] width 135 height 136
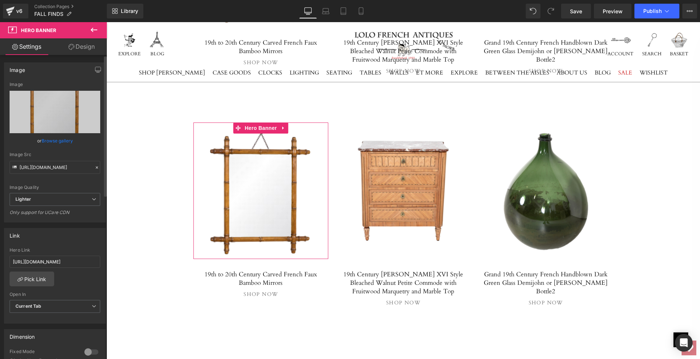
click at [48, 140] on link "Browse gallery" at bounding box center [57, 140] width 31 height 13
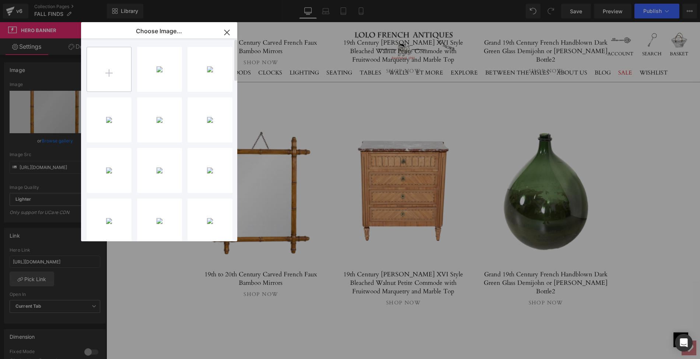
click at [107, 69] on input "file" at bounding box center [109, 69] width 44 height 44
type input "C:\fakepath\LOPM77-15ps.jpg"
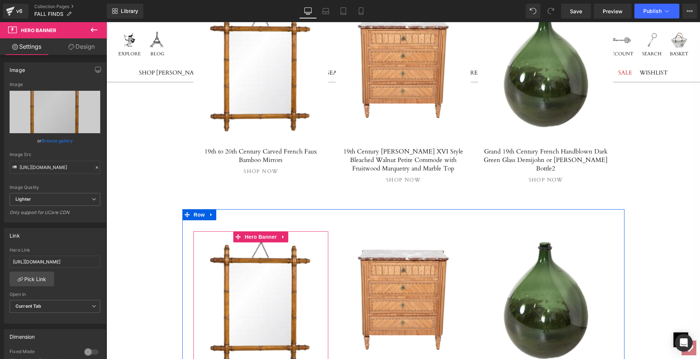
scroll to position [4171, 0]
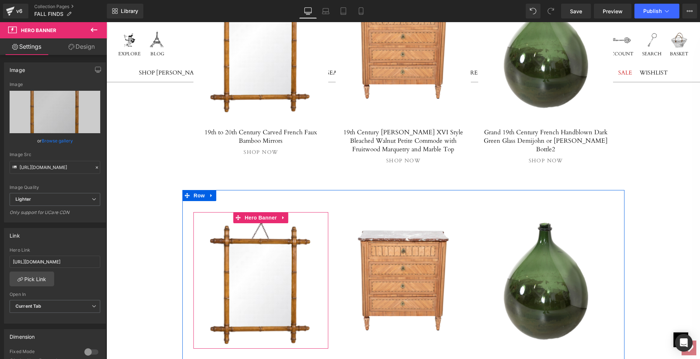
click at [266, 213] on div at bounding box center [260, 280] width 135 height 136
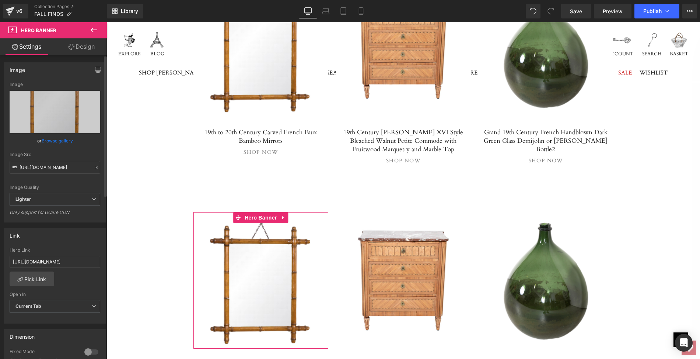
click at [68, 141] on link "Browse gallery" at bounding box center [57, 140] width 31 height 13
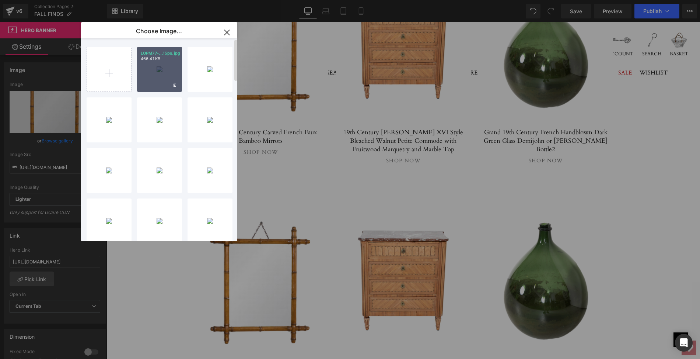
click at [150, 75] on div "LOPM77-...15ps.jpg 466.41 KB" at bounding box center [159, 69] width 45 height 45
type input "[URL][DOMAIN_NAME]"
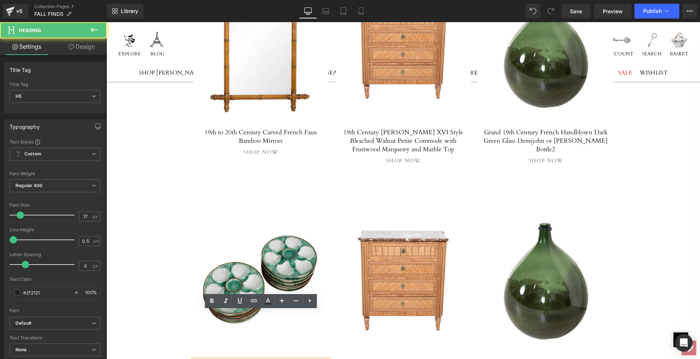
drag, startPoint x: 197, startPoint y: 315, endPoint x: 279, endPoint y: 322, distance: 82.5
paste div
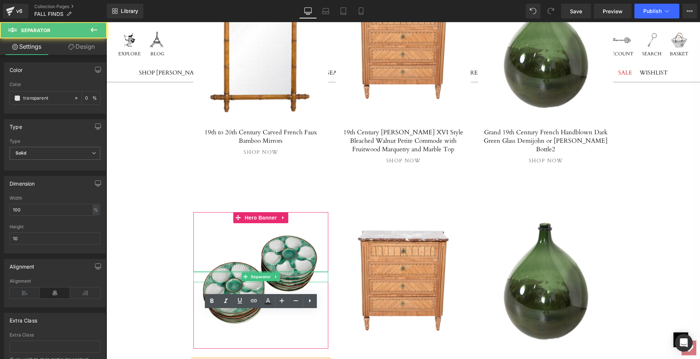
click at [223, 271] on div at bounding box center [260, 272] width 135 height 2
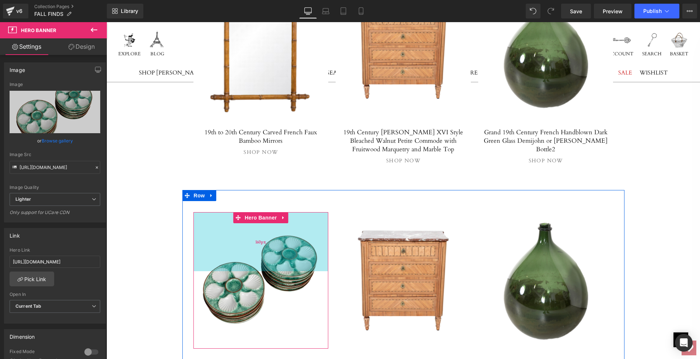
click at [221, 212] on div "160px" at bounding box center [260, 241] width 135 height 59
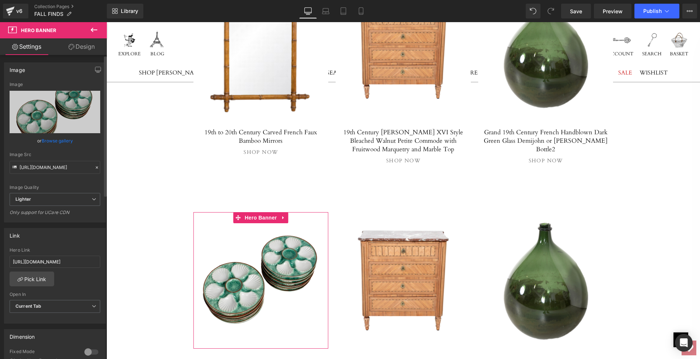
click at [60, 141] on link "Browse gallery" at bounding box center [57, 140] width 31 height 13
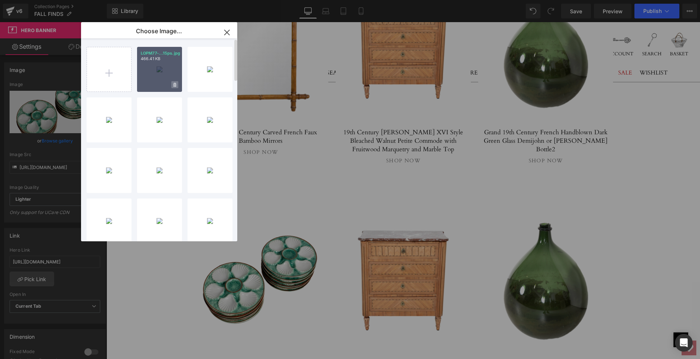
click at [174, 85] on icon at bounding box center [175, 85] width 3 height 4
click at [150, 84] on span "Yes" at bounding box center [150, 85] width 18 height 8
click at [110, 71] on input "file" at bounding box center [109, 69] width 44 height 44
type input "C:\fakepath\LOPM77mainps.jpg"
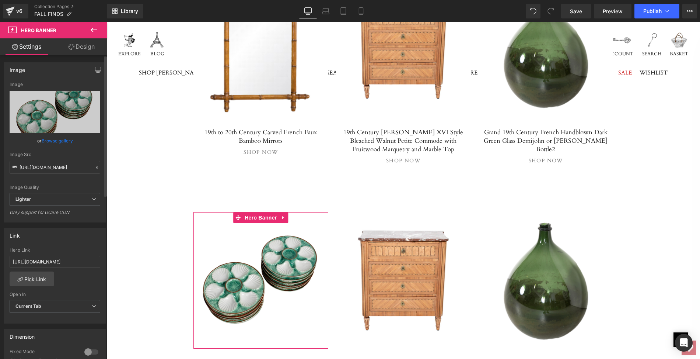
click at [56, 140] on link "Browse gallery" at bounding box center [57, 140] width 31 height 13
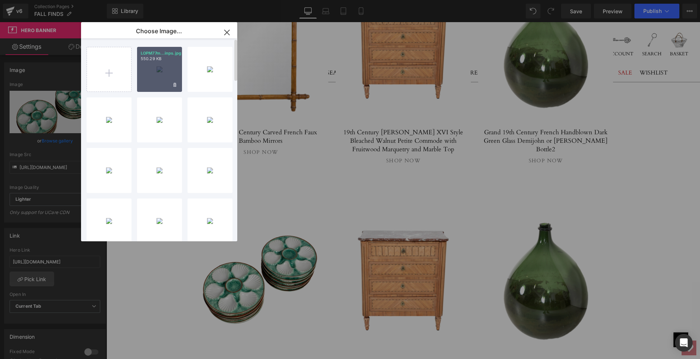
click at [150, 72] on div "LOPM77m...inps.jpg 550.29 KB" at bounding box center [159, 69] width 45 height 45
type input "[URL][DOMAIN_NAME]"
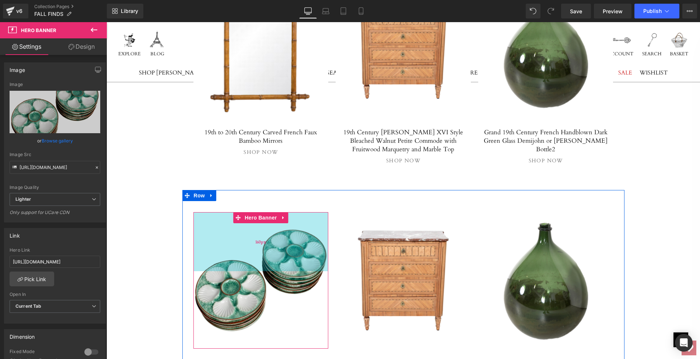
click at [230, 212] on div "160px" at bounding box center [260, 241] width 135 height 59
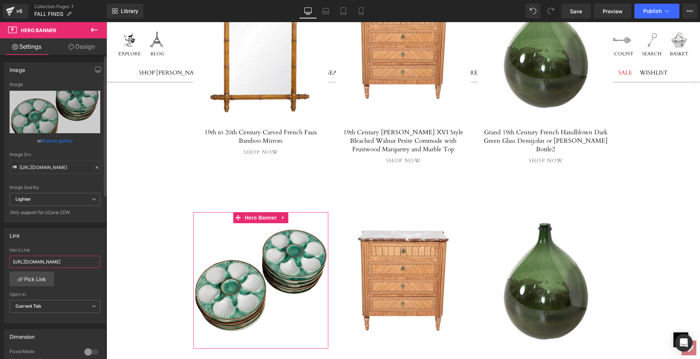
scroll to position [0, 127]
drag, startPoint x: 11, startPoint y: 261, endPoint x: 98, endPoint y: 260, distance: 87.0
click at [98, 260] on div "[URL][DOMAIN_NAME] Hero Link [URL][DOMAIN_NAME] Pick Link Current Tab New Tab O…" at bounding box center [54, 285] width 101 height 76
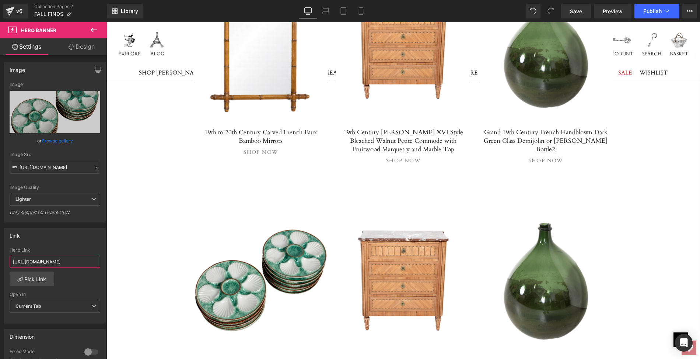
paste input "collections/french-pottery/products/19th-century-french-st-[PERSON_NAME]-basket…"
type input "[URL][DOMAIN_NAME][PERSON_NAME]"
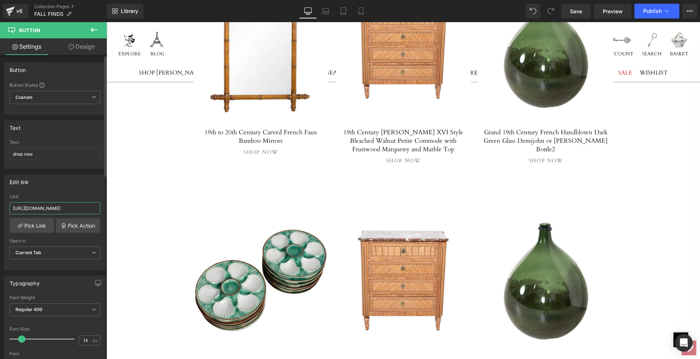
click at [10, 205] on input "[URL][DOMAIN_NAME]" at bounding box center [55, 208] width 91 height 12
drag, startPoint x: 117, startPoint y: 227, endPoint x: 115, endPoint y: 209, distance: 18.6
paste input "collections/french-pottery/products/19th-century-french-st-[PERSON_NAME]-basket…"
type input "[URL][DOMAIN_NAME][PERSON_NAME]"
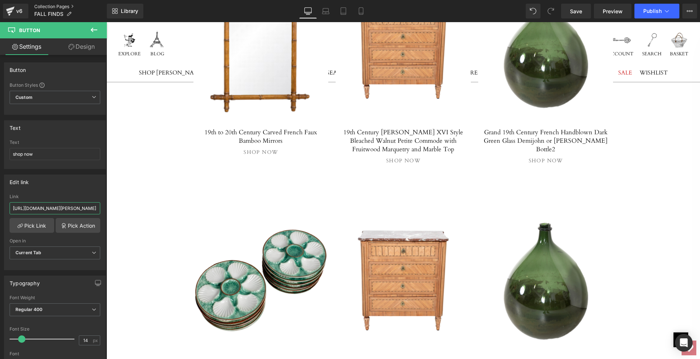
scroll to position [0, 234]
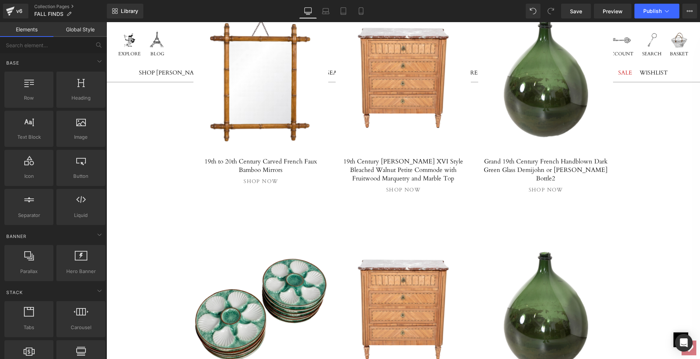
scroll to position [4158, 0]
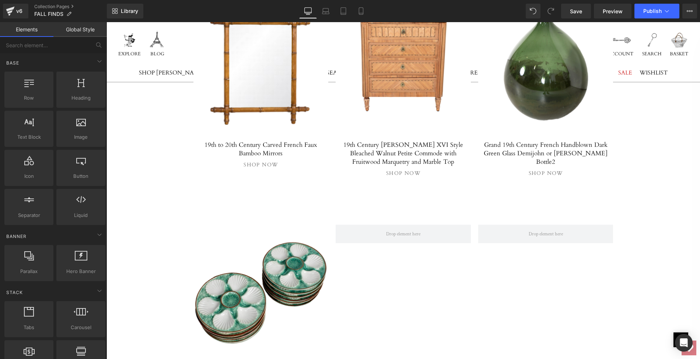
click at [580, 10] on span "Save" at bounding box center [576, 11] width 12 height 8
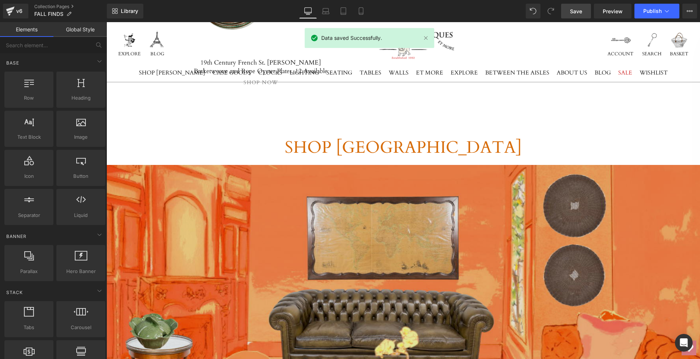
scroll to position [4469, 0]
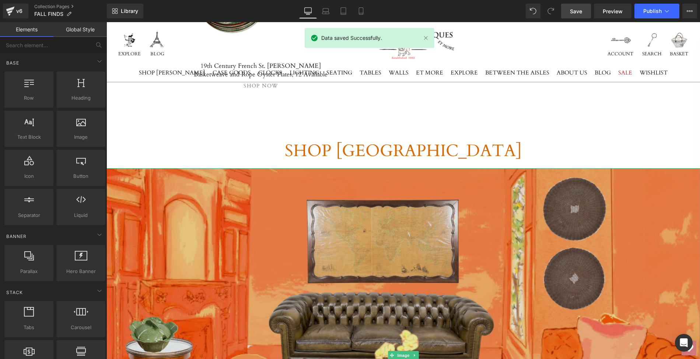
click at [368, 168] on img at bounding box center [403, 354] width 594 height 373
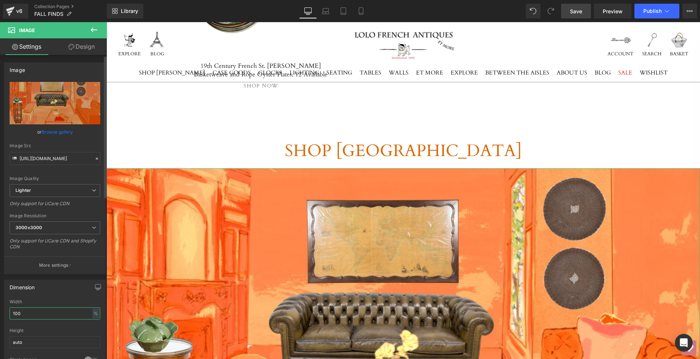
click at [23, 307] on input "100" at bounding box center [55, 313] width 91 height 12
drag, startPoint x: 23, startPoint y: 310, endPoint x: 7, endPoint y: 307, distance: 16.1
click at [7, 307] on div "100% Width 100 % % px auto Height auto 0 Circle Image" at bounding box center [54, 336] width 101 height 74
type input "80"
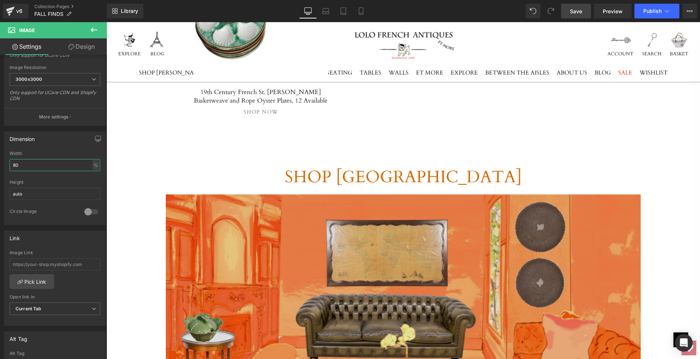
scroll to position [4454, 0]
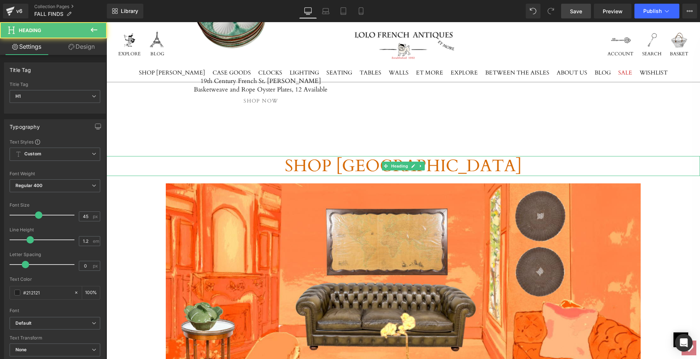
click at [378, 154] on span "SHOP [GEOGRAPHIC_DATA]" at bounding box center [403, 165] width 237 height 22
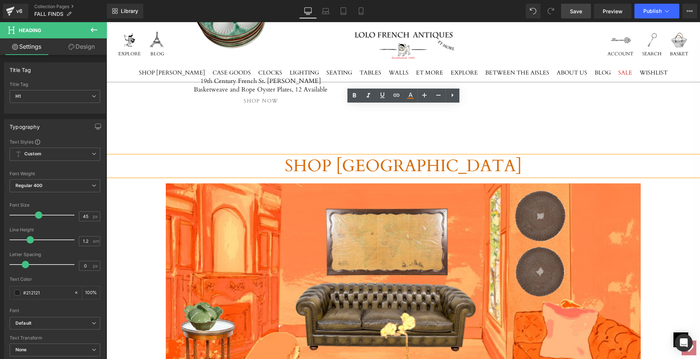
click at [304, 156] on h1 "SHOP [GEOGRAPHIC_DATA]" at bounding box center [403, 166] width 594 height 20
click at [372, 154] on span "SHOP [GEOGRAPHIC_DATA]" at bounding box center [403, 165] width 237 height 22
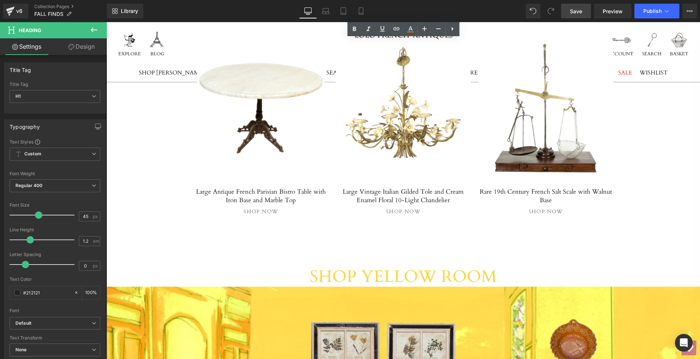
scroll to position [4924, 0]
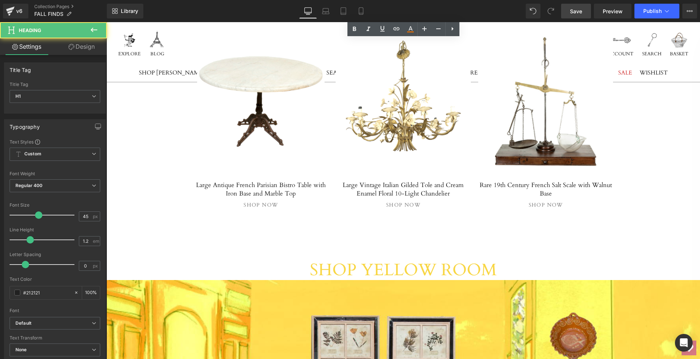
click at [362, 258] on span "SHOP YELLOW ROOM" at bounding box center [403, 269] width 187 height 22
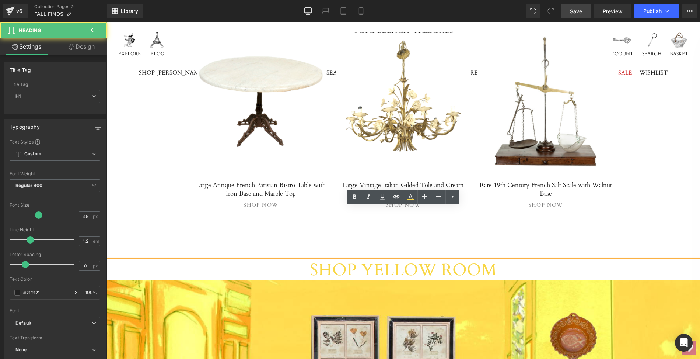
click at [361, 258] on span "SHOP YELLOW ROOM" at bounding box center [403, 269] width 187 height 22
click at [321, 258] on span "SHOP YELLOW ROOM" at bounding box center [403, 269] width 187 height 22
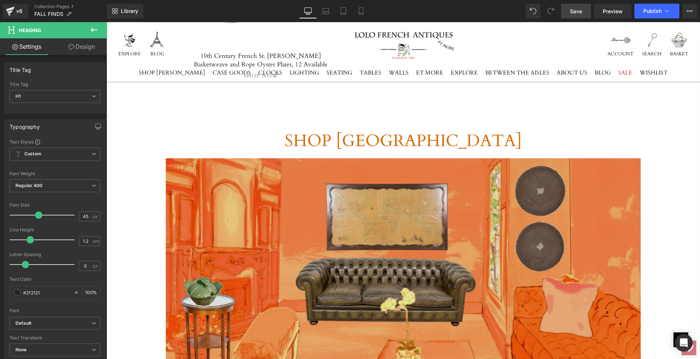
scroll to position [4475, 0]
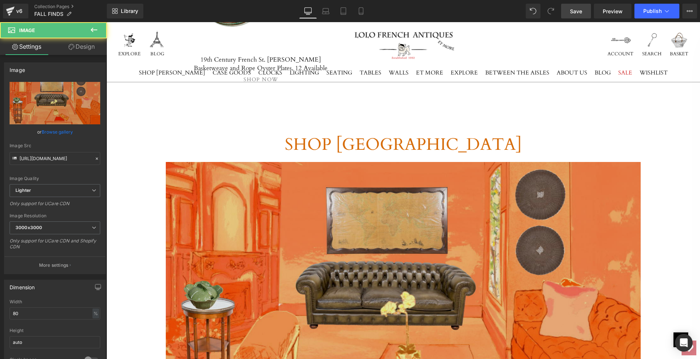
click at [347, 162] on img at bounding box center [403, 311] width 475 height 298
click at [321, 162] on img at bounding box center [403, 311] width 475 height 298
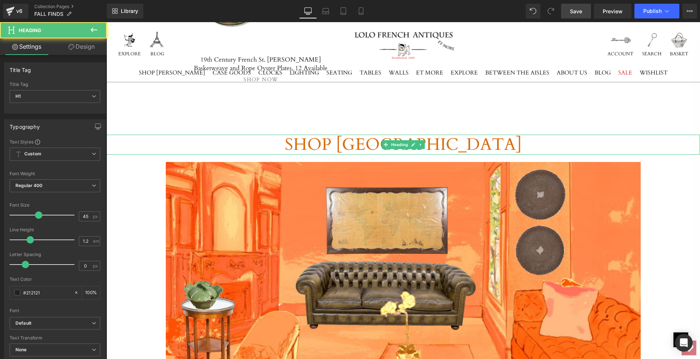
click at [321, 133] on span "SHOP [GEOGRAPHIC_DATA]" at bounding box center [403, 144] width 237 height 22
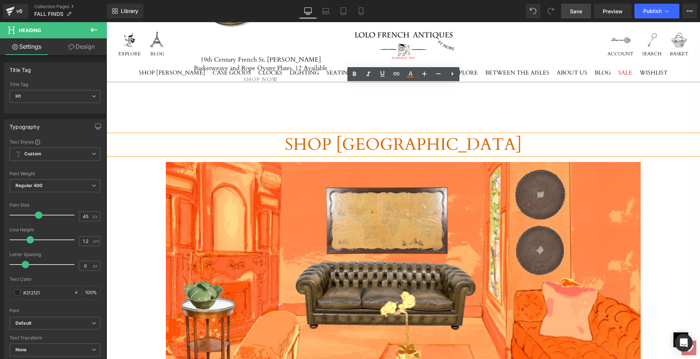
click at [93, 46] on link "Design" at bounding box center [81, 46] width 53 height 17
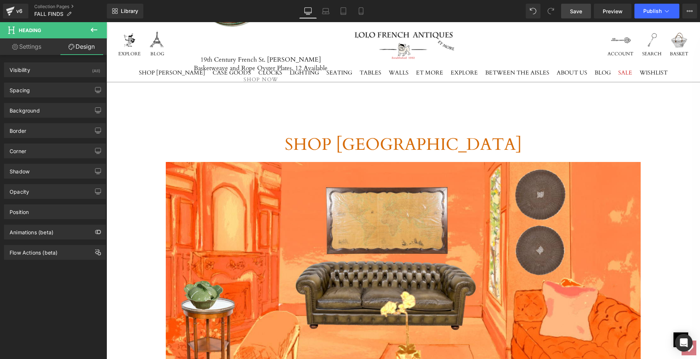
type input "70"
type input "0"
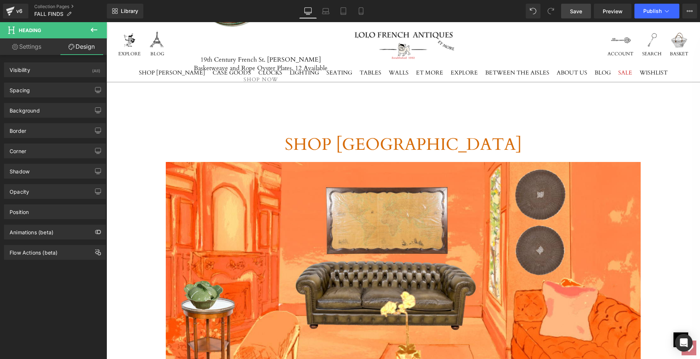
type input "0"
click at [57, 84] on div "Spacing" at bounding box center [54, 90] width 101 height 14
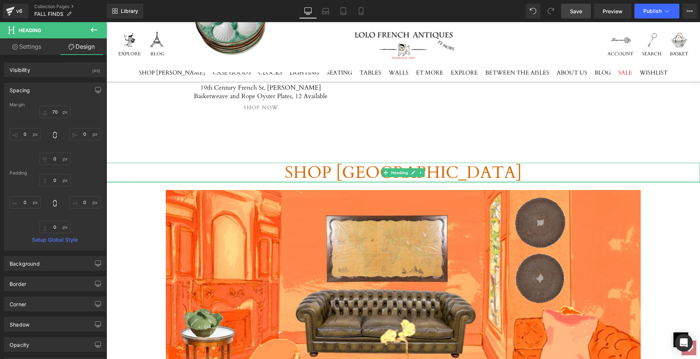
scroll to position [4398, 0]
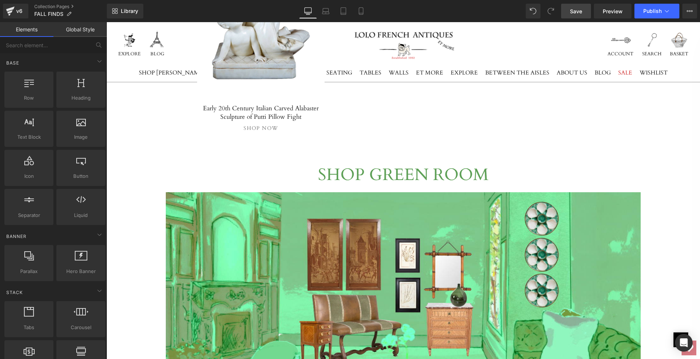
scroll to position [3090, 0]
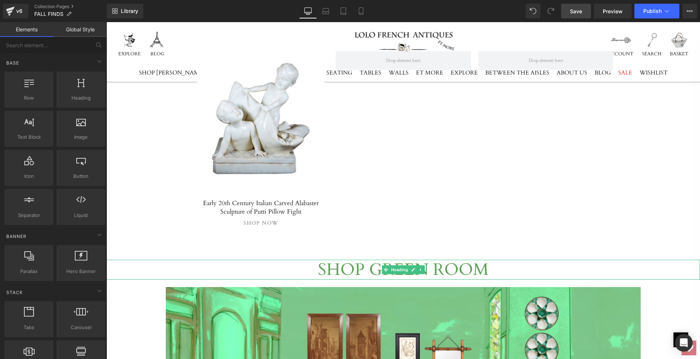
click at [332, 258] on span "SHOP GREEN ROOM" at bounding box center [403, 269] width 171 height 22
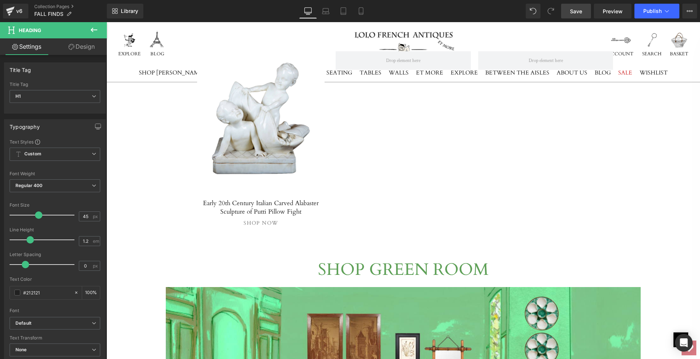
click at [85, 48] on link "Design" at bounding box center [81, 46] width 53 height 17
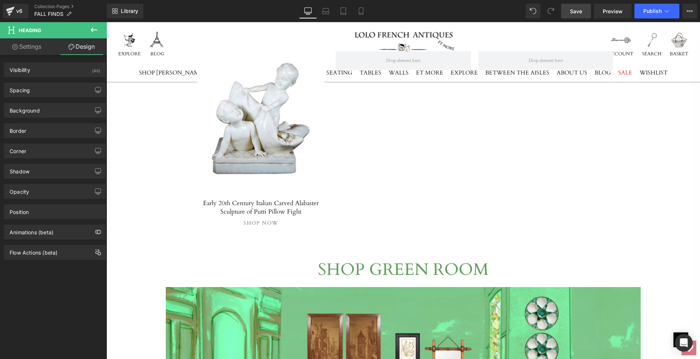
type input "70"
type input "0"
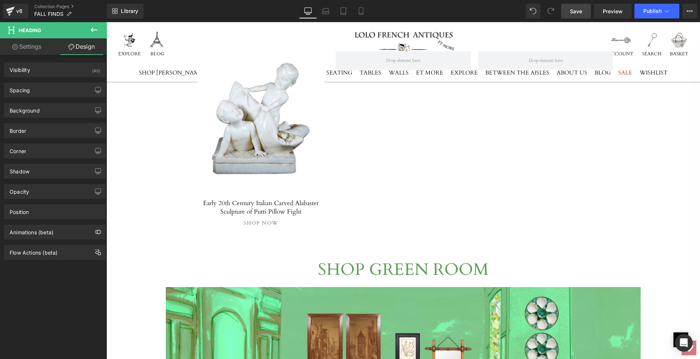
type input "0"
click at [43, 85] on div "Spacing" at bounding box center [54, 90] width 101 height 14
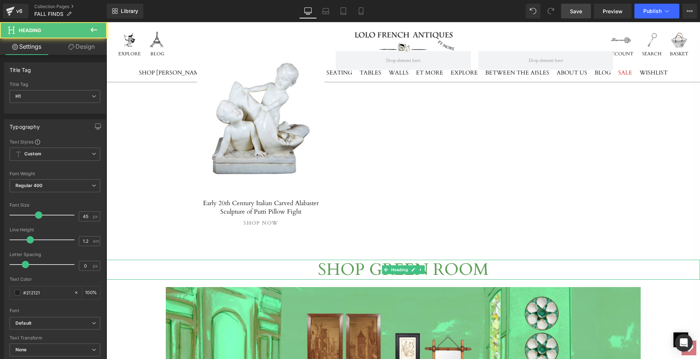
click at [349, 258] on span "SHOP GREEN ROOM" at bounding box center [403, 269] width 171 height 22
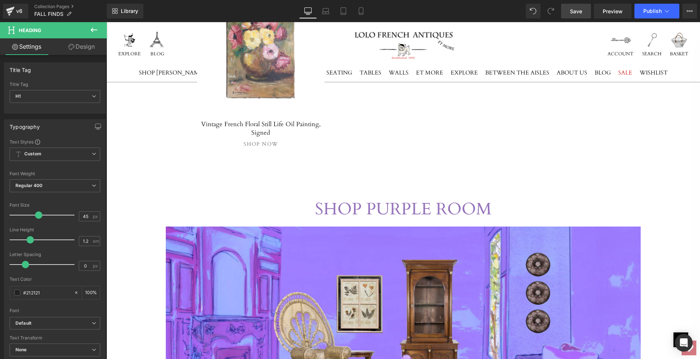
scroll to position [2133, 0]
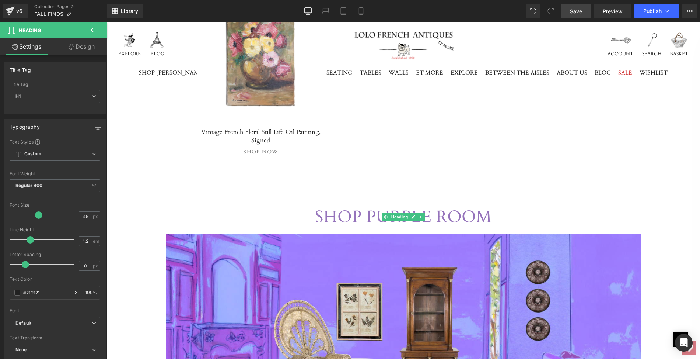
click at [342, 205] on span "SHOP PURPLE ROOM" at bounding box center [403, 216] width 176 height 22
click at [81, 45] on link "Design" at bounding box center [81, 46] width 53 height 17
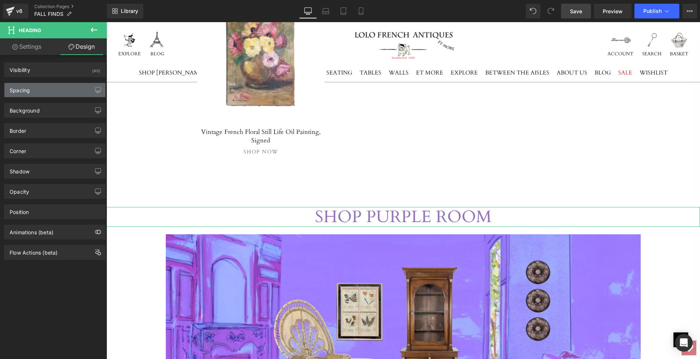
click at [41, 85] on div "Spacing" at bounding box center [54, 90] width 101 height 14
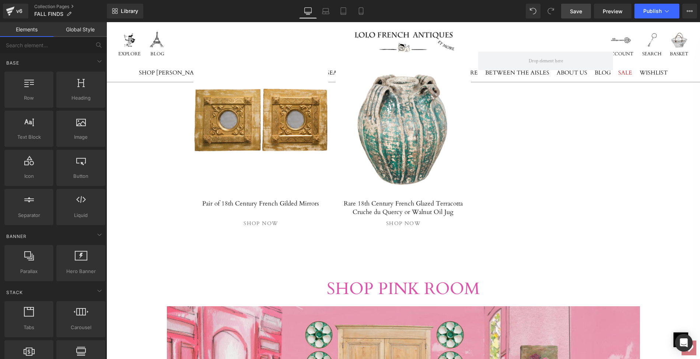
scroll to position [1268, 0]
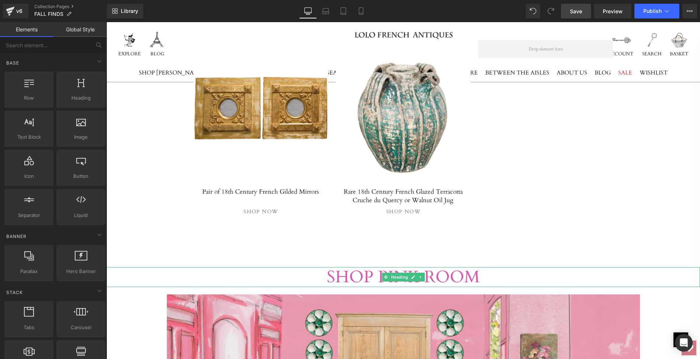
click at [365, 266] on span "SHOP PINK ROOM" at bounding box center [403, 276] width 153 height 22
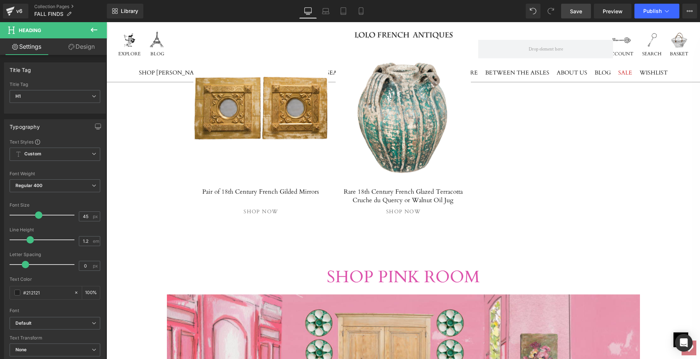
click at [88, 48] on link "Design" at bounding box center [81, 46] width 53 height 17
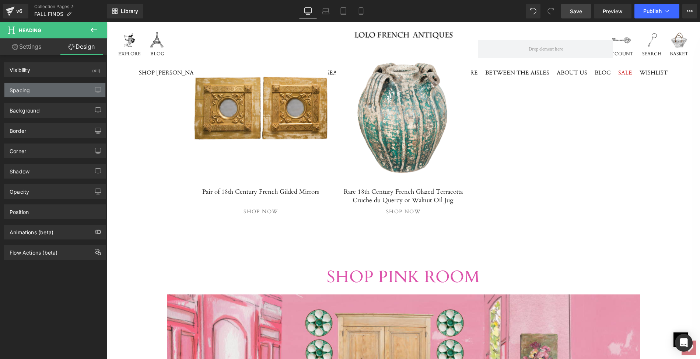
click at [49, 86] on div "Spacing" at bounding box center [54, 90] width 101 height 14
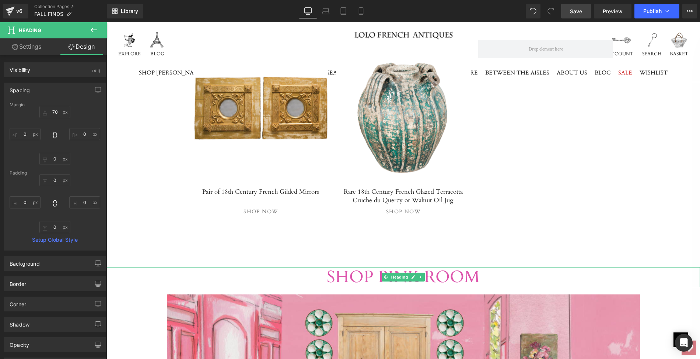
click at [283, 270] on h1 "SHOP PINK ROOM" at bounding box center [403, 277] width 594 height 20
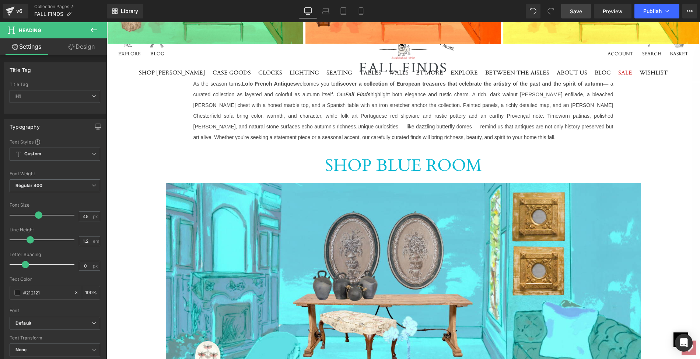
scroll to position [338, 0]
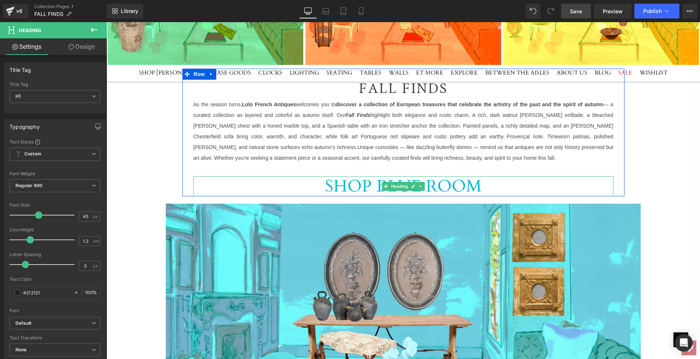
click at [356, 188] on span "SHOP BLUE ROOM" at bounding box center [403, 186] width 157 height 22
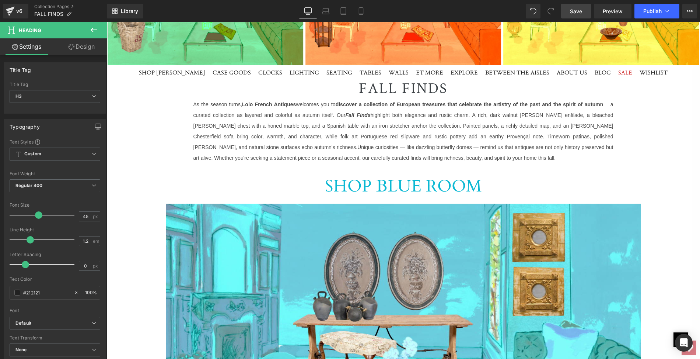
click at [85, 48] on link "Design" at bounding box center [81, 46] width 53 height 17
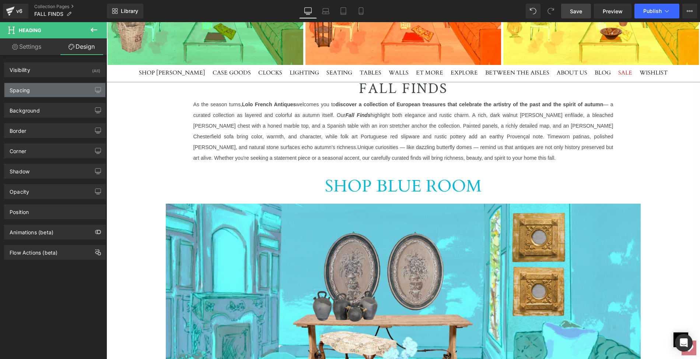
click at [56, 88] on div "Spacing" at bounding box center [54, 90] width 101 height 14
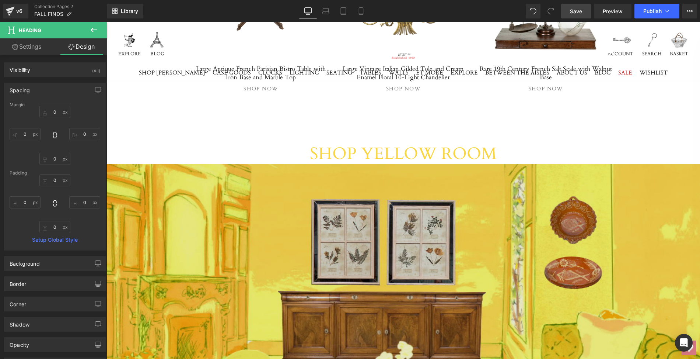
scroll to position [5010, 0]
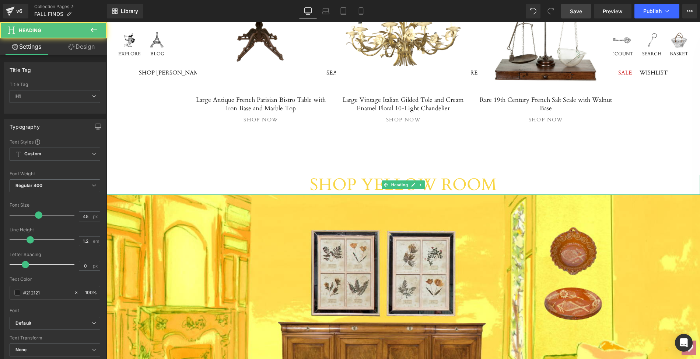
click at [373, 173] on span "SHOP YELLOW ROOM" at bounding box center [403, 184] width 187 height 22
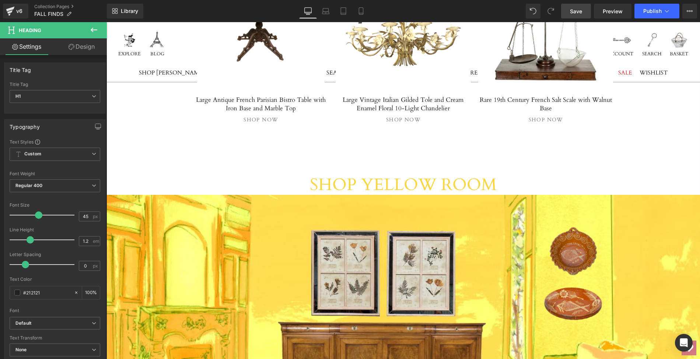
click at [91, 47] on link "Design" at bounding box center [81, 46] width 53 height 17
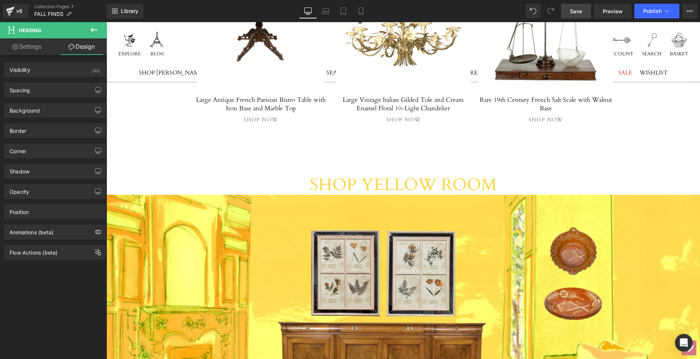
type input "70"
type input "0"
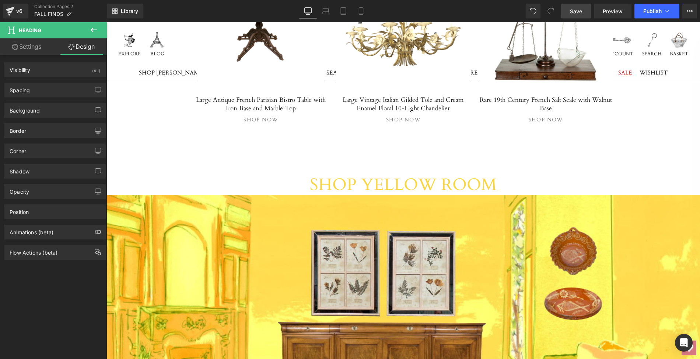
type input "0"
click at [56, 84] on div "Spacing" at bounding box center [54, 90] width 101 height 14
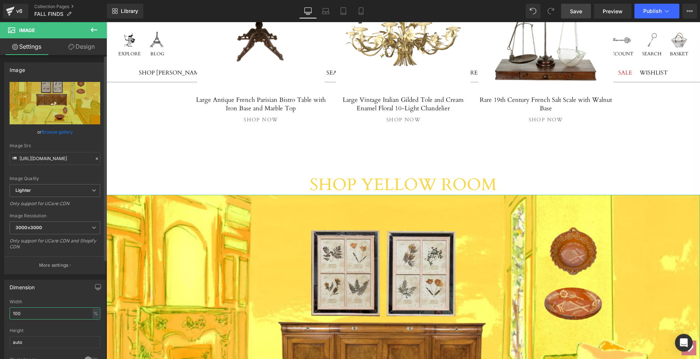
click at [19, 308] on input "100" at bounding box center [55, 313] width 91 height 12
drag, startPoint x: 21, startPoint y: 309, endPoint x: 11, endPoint y: 308, distance: 10.0
click at [12, 308] on input "100" at bounding box center [55, 313] width 91 height 12
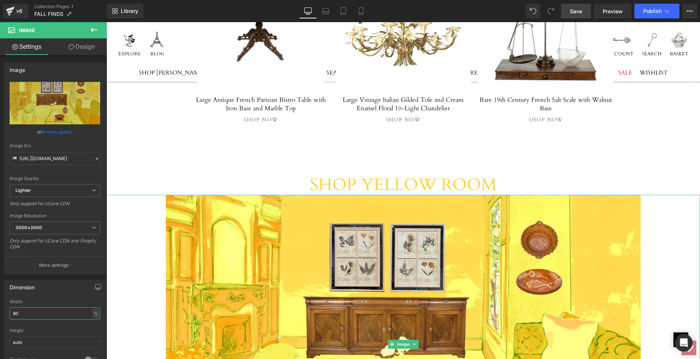
type input "80"
click at [113, 256] on div at bounding box center [403, 344] width 594 height 298
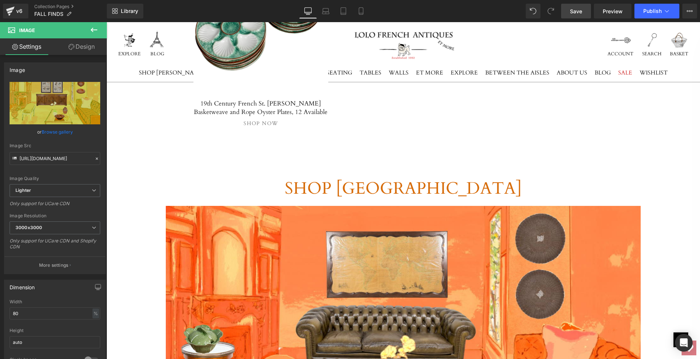
scroll to position [4371, 0]
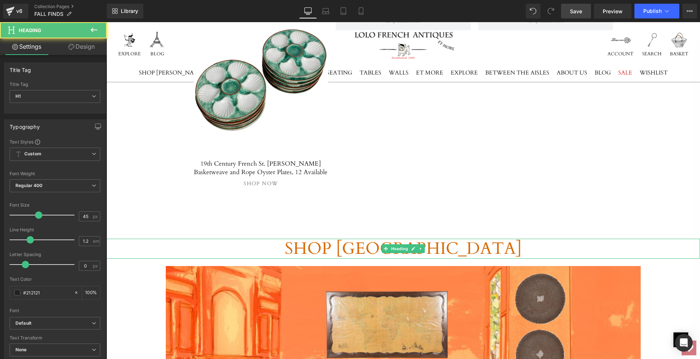
click at [333, 237] on span "SHOP [GEOGRAPHIC_DATA]" at bounding box center [403, 248] width 237 height 22
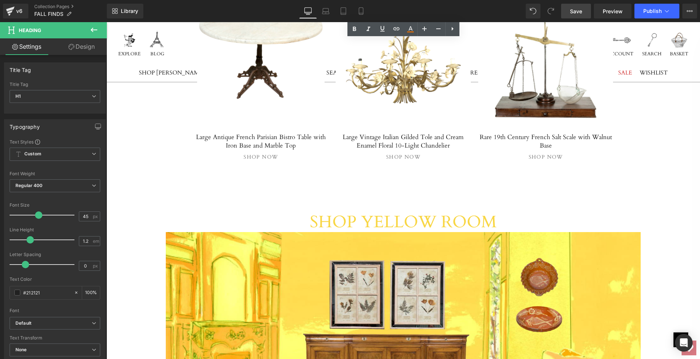
scroll to position [4991, 0]
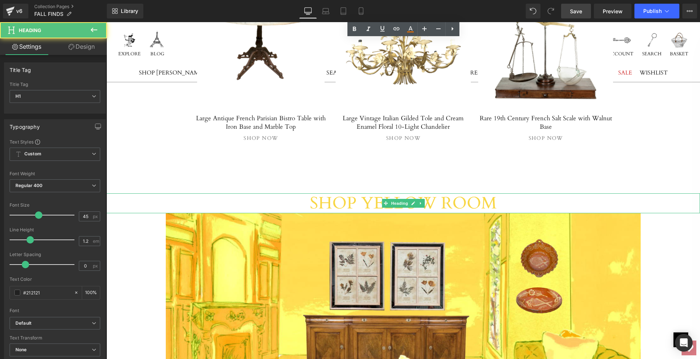
click at [345, 192] on span "SHOP YELLOW ROOM" at bounding box center [403, 203] width 187 height 22
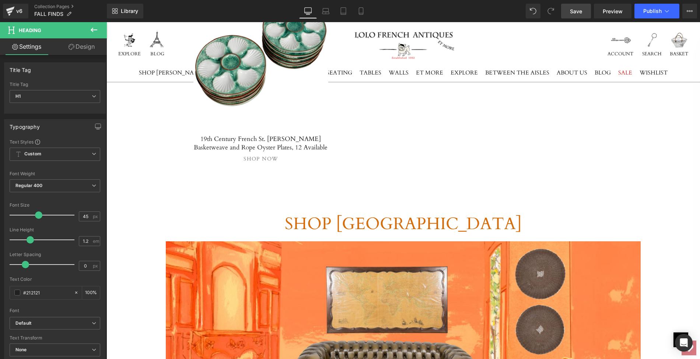
scroll to position [4373, 0]
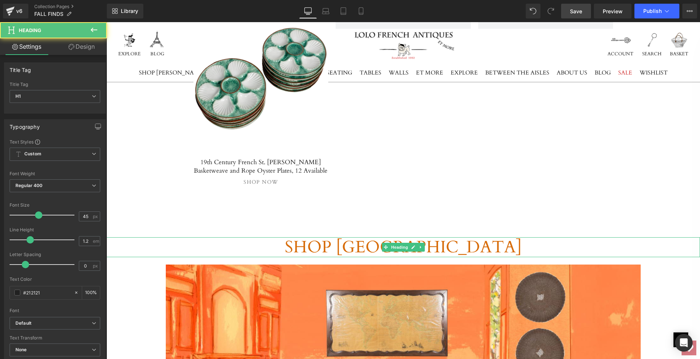
click at [336, 235] on span "SHOP [GEOGRAPHIC_DATA]" at bounding box center [403, 246] width 237 height 22
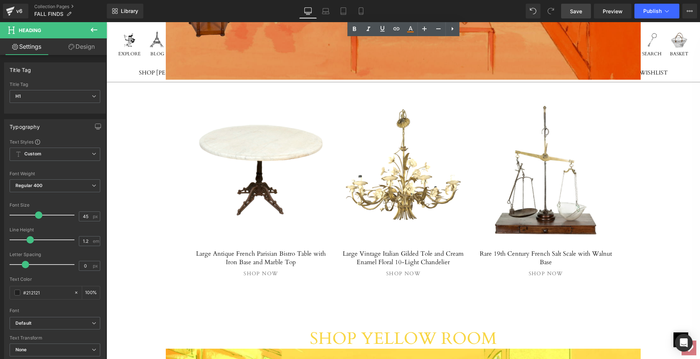
scroll to position [4971, 0]
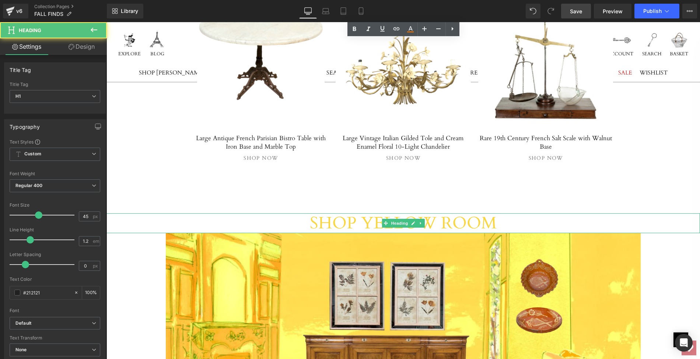
click at [370, 211] on span "SHOP YELLOW ROOM" at bounding box center [403, 222] width 187 height 22
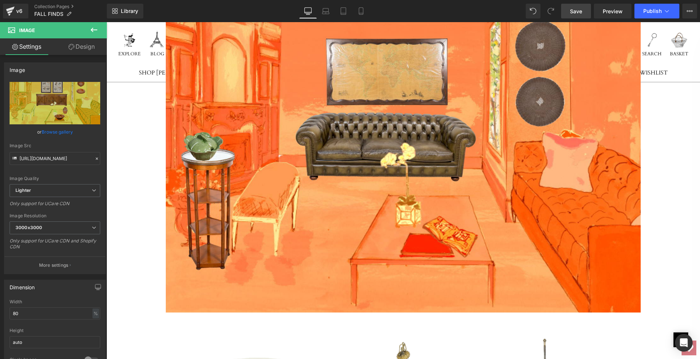
scroll to position [4533, 0]
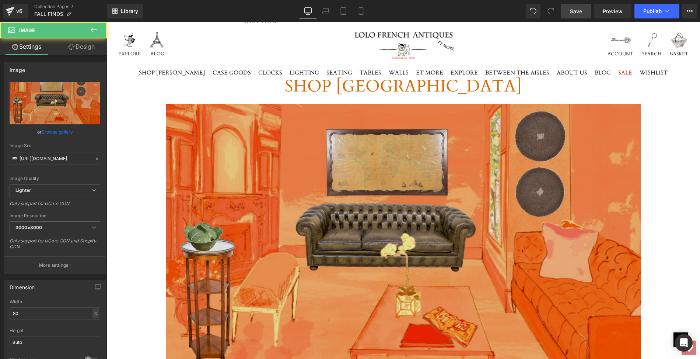
click at [318, 135] on img at bounding box center [403, 253] width 475 height 298
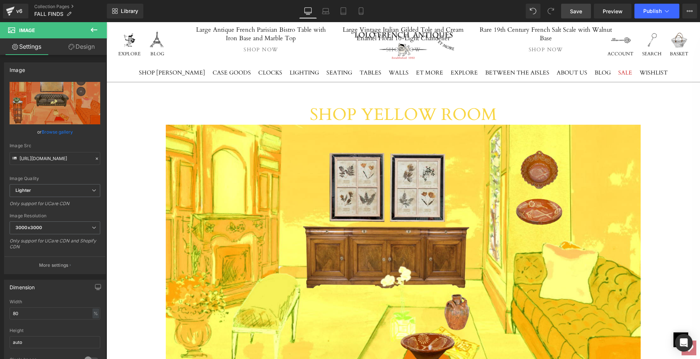
scroll to position [5028, 0]
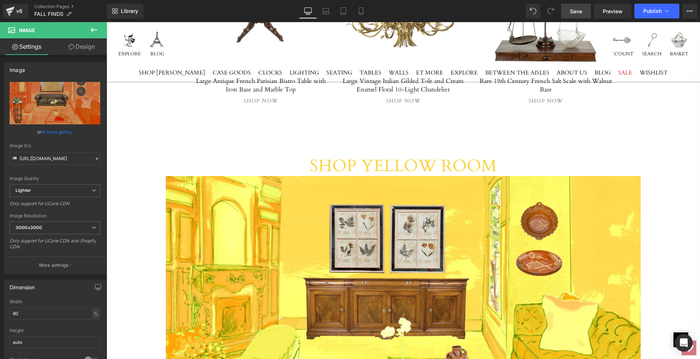
click at [95, 29] on icon at bounding box center [94, 29] width 9 height 9
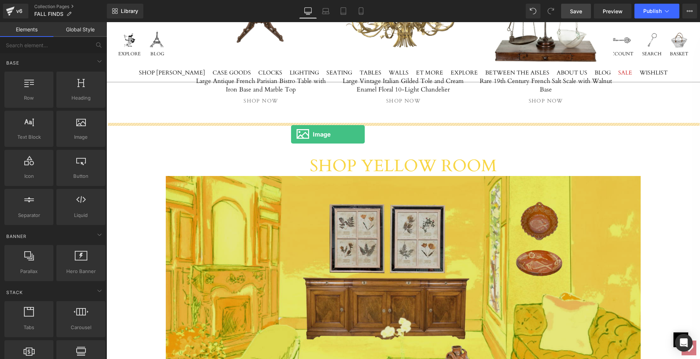
drag, startPoint x: 178, startPoint y: 153, endPoint x: 291, endPoint y: 134, distance: 115.1
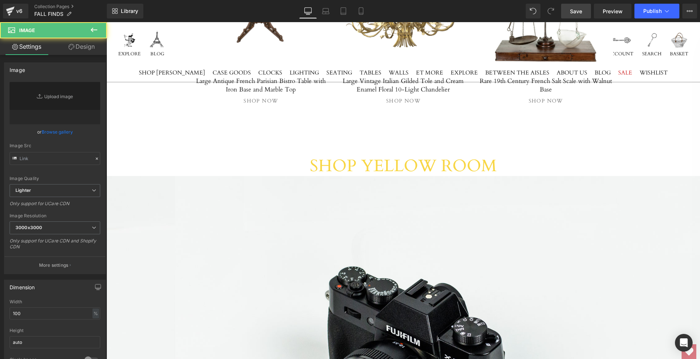
type input "//[DOMAIN_NAME][URL]"
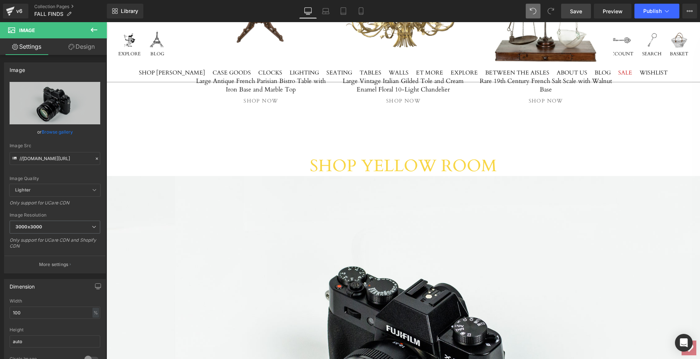
click at [534, 11] on icon at bounding box center [533, 11] width 7 height 7
click at [534, 10] on icon at bounding box center [533, 11] width 7 height 7
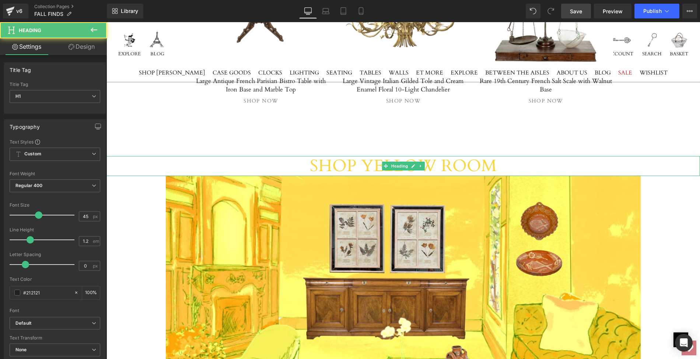
click at [366, 154] on span "SHOP YELLOW ROOM" at bounding box center [403, 165] width 187 height 22
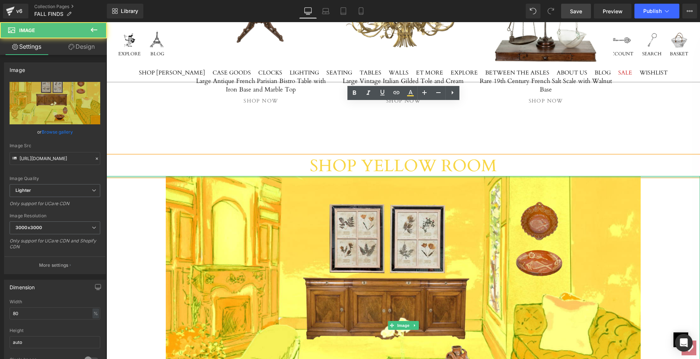
click at [394, 176] on div at bounding box center [403, 177] width 594 height 2
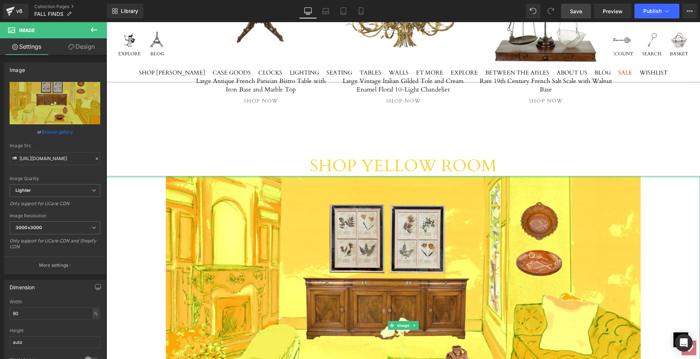
click at [394, 176] on div at bounding box center [403, 177] width 594 height 2
click at [89, 44] on link "Design" at bounding box center [81, 46] width 53 height 17
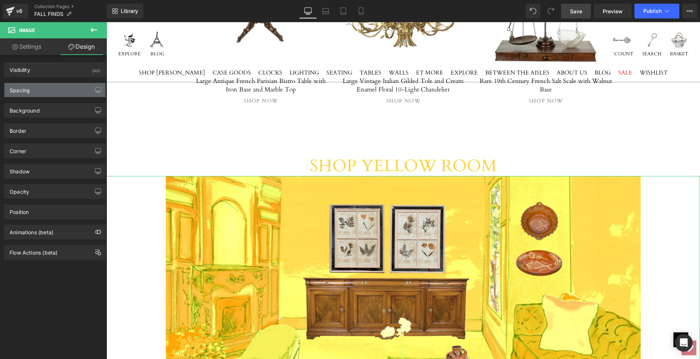
click at [52, 87] on div "Spacing" at bounding box center [54, 90] width 101 height 14
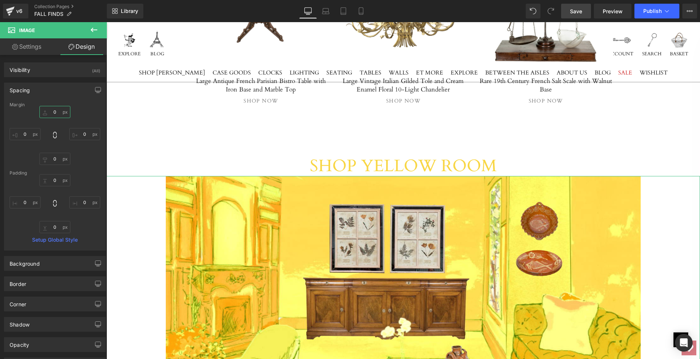
click at [53, 111] on input "0" at bounding box center [54, 112] width 31 height 12
type input "20"
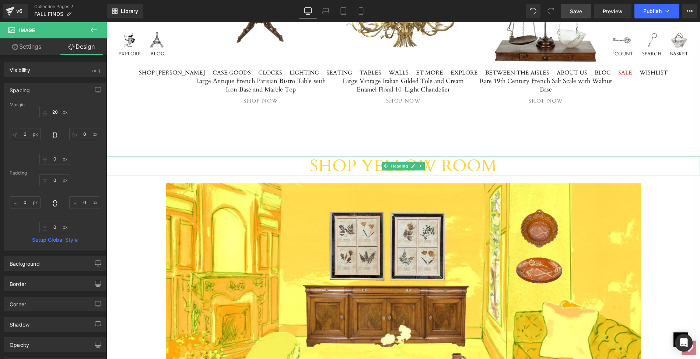
click at [469, 154] on span "SHOP YELLOW ROOM" at bounding box center [403, 165] width 187 height 22
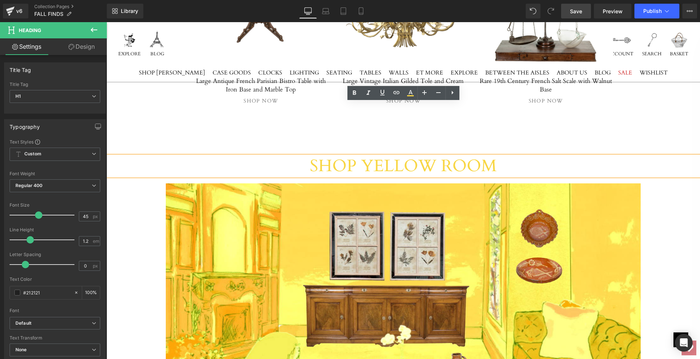
click at [93, 44] on link "Design" at bounding box center [81, 46] width 53 height 17
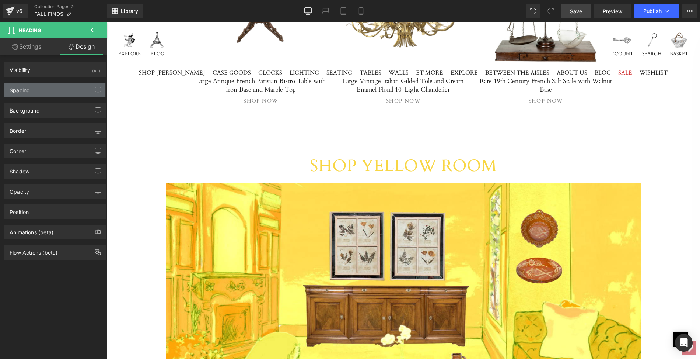
click at [50, 88] on div "Spacing" at bounding box center [54, 90] width 101 height 14
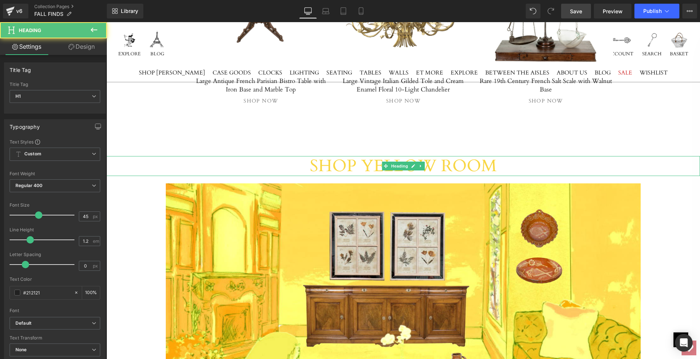
click at [355, 154] on span "SHOP YELLOW ROOM" at bounding box center [403, 165] width 187 height 22
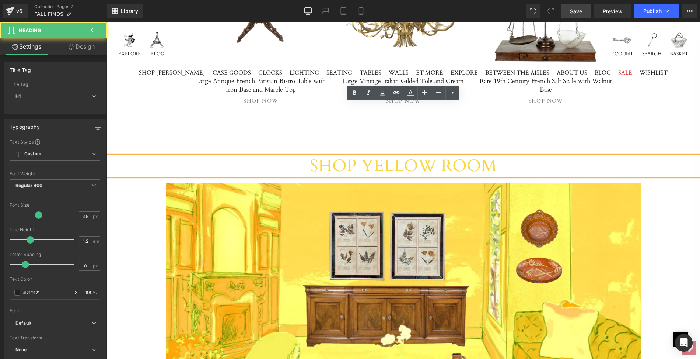
click at [392, 154] on span "SHOP YELLOW ROOM" at bounding box center [403, 165] width 187 height 22
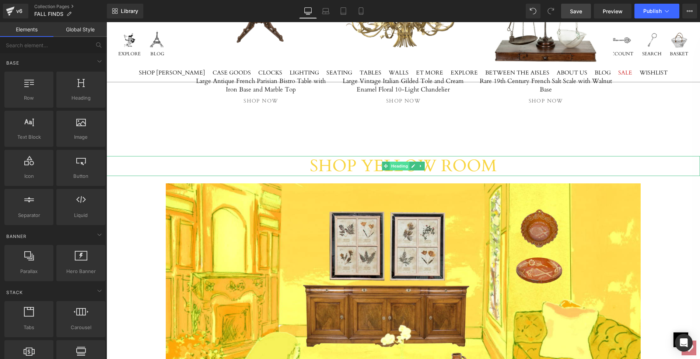
click at [404, 161] on span "Heading" at bounding box center [399, 165] width 20 height 9
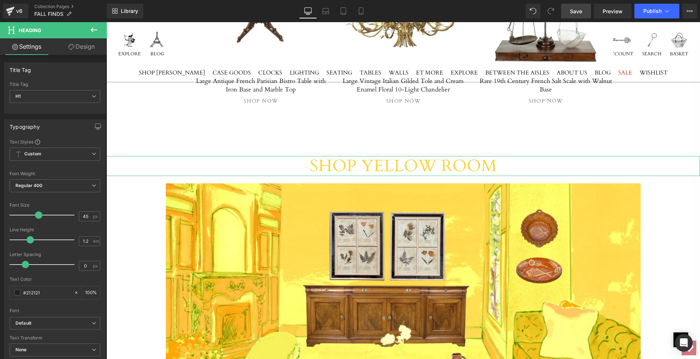
click at [87, 44] on link "Design" at bounding box center [81, 46] width 53 height 17
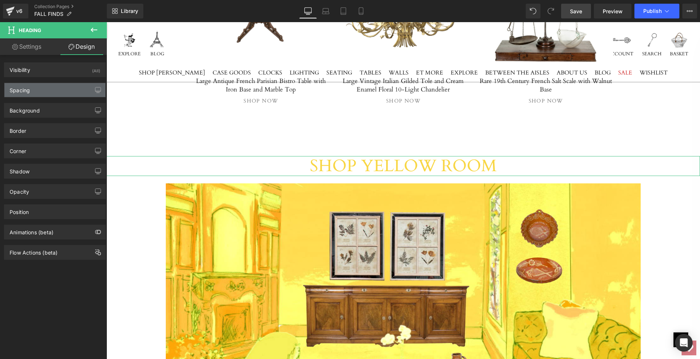
click at [71, 85] on div "Spacing" at bounding box center [54, 90] width 101 height 14
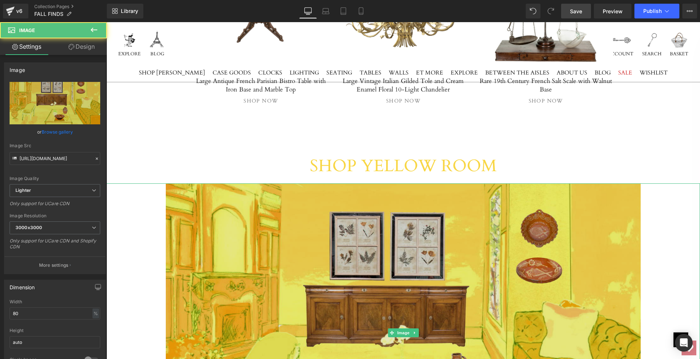
click at [330, 183] on img at bounding box center [403, 332] width 475 height 298
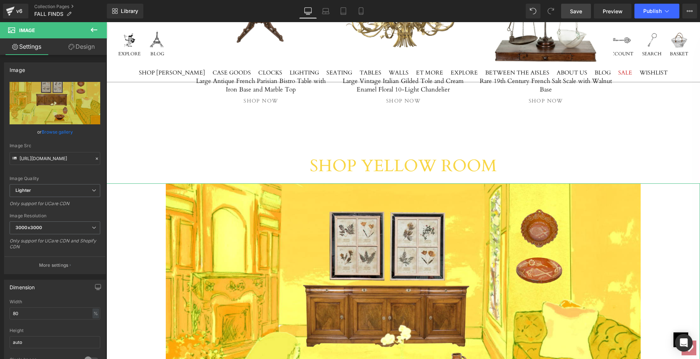
click at [88, 48] on link "Design" at bounding box center [81, 46] width 53 height 17
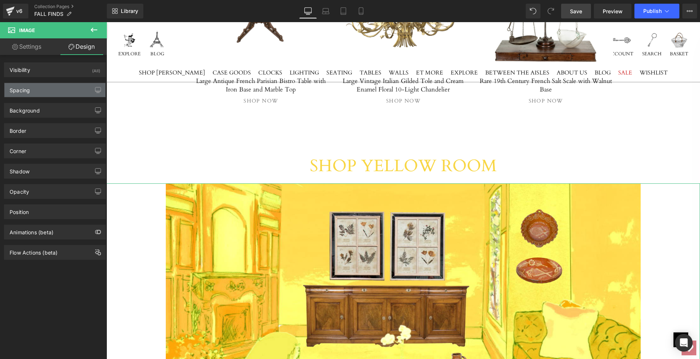
click at [68, 92] on div "Spacing" at bounding box center [54, 90] width 101 height 14
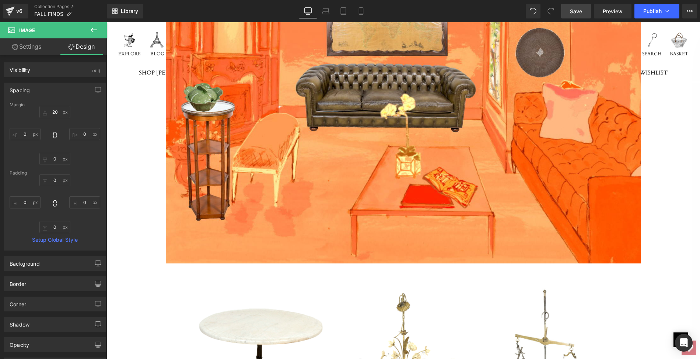
scroll to position [4577, 0]
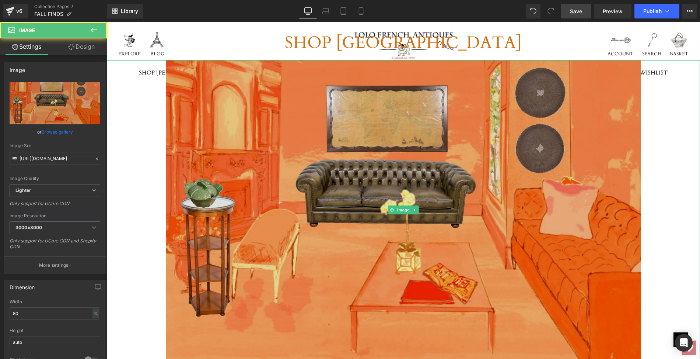
click at [298, 138] on img at bounding box center [403, 209] width 475 height 298
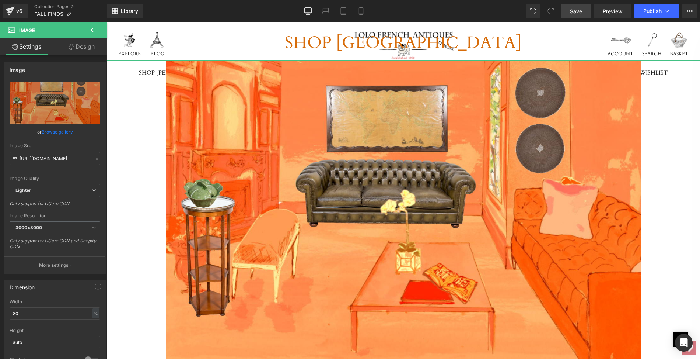
click at [89, 48] on link "Design" at bounding box center [81, 46] width 53 height 17
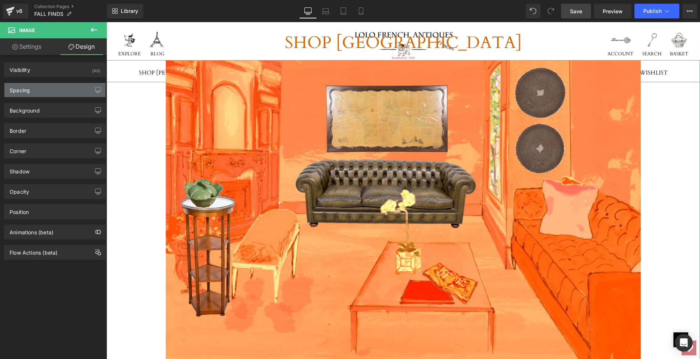
click at [71, 90] on div "Spacing" at bounding box center [54, 90] width 101 height 14
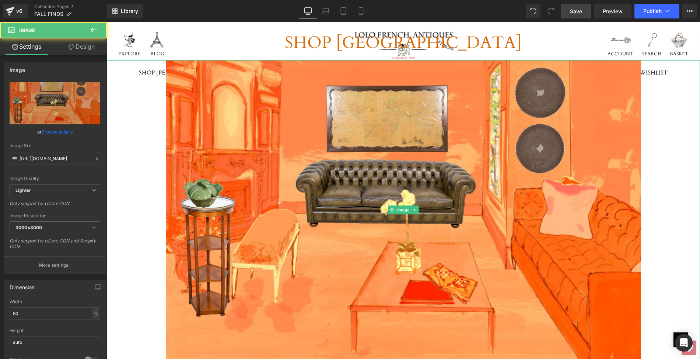
click at [658, 195] on div at bounding box center [403, 209] width 594 height 298
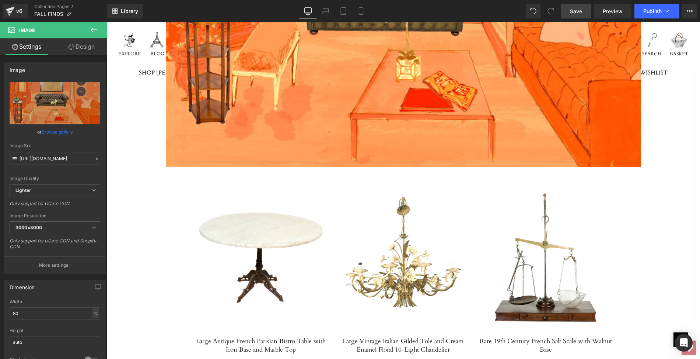
scroll to position [4777, 0]
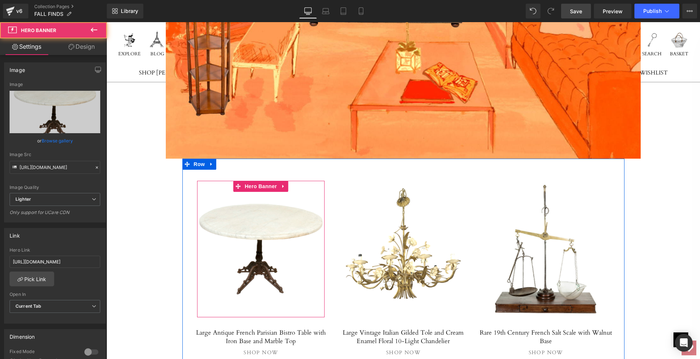
click at [263, 215] on link at bounding box center [261, 249] width 128 height 136
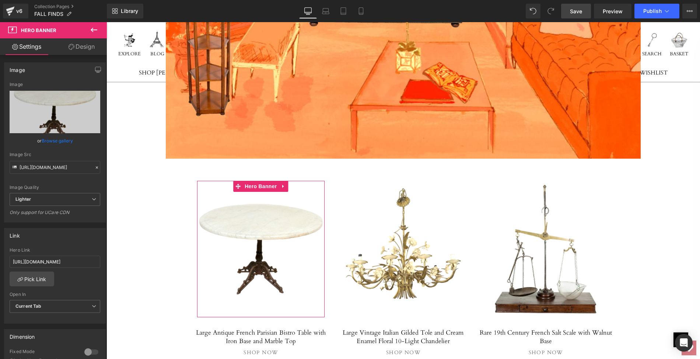
click at [57, 141] on link "Browse gallery" at bounding box center [57, 140] width 31 height 13
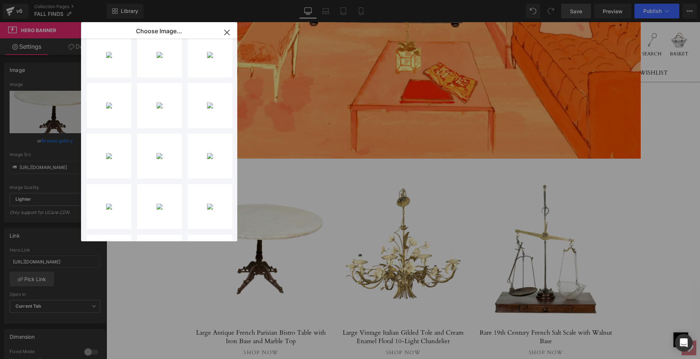
scroll to position [0, 0]
click at [110, 73] on input "file" at bounding box center [109, 69] width 44 height 44
type input "C:\fakepath\LOPJ152mainps.jpg"
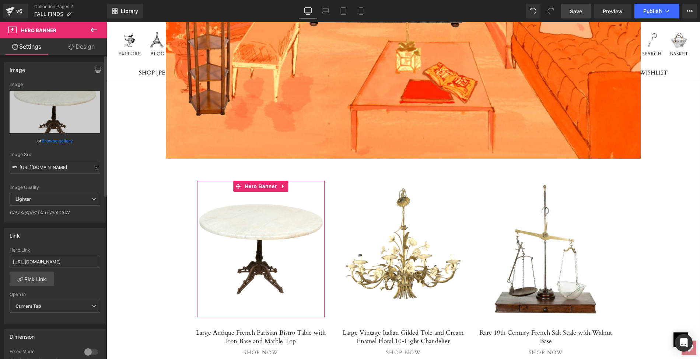
click at [58, 140] on link "Browse gallery" at bounding box center [57, 140] width 31 height 13
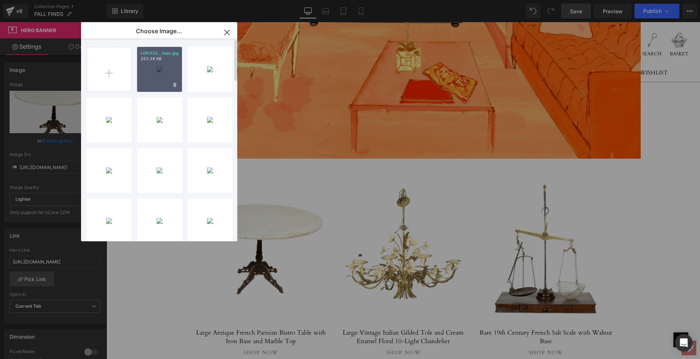
click at [153, 73] on div "LOPJ152...inps.jpg 253.38 KB" at bounding box center [159, 69] width 45 height 45
type input "[URL][DOMAIN_NAME]"
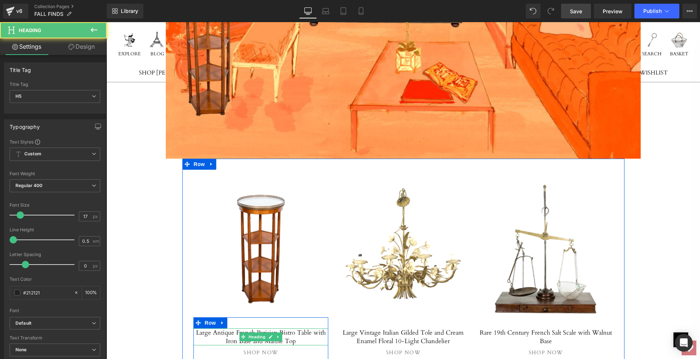
click at [211, 328] on h5 "Large Antique French Parisian Bistro Table with Iron Base and Marble Top" at bounding box center [260, 336] width 135 height 17
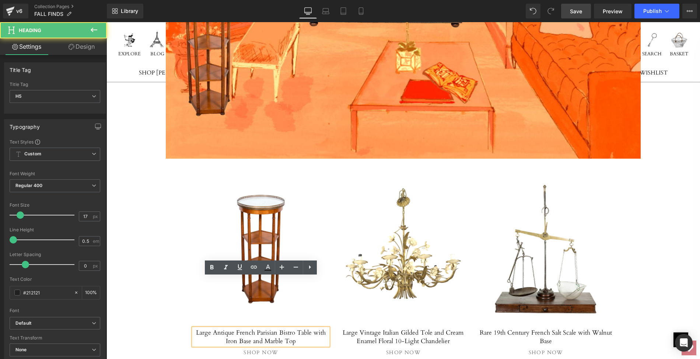
click at [194, 328] on h5 "Large Antique French Parisian Bistro Table with Iron Base and Marble Top" at bounding box center [260, 336] width 135 height 17
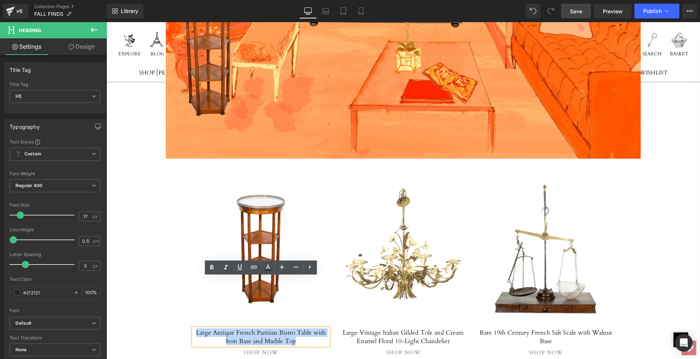
drag, startPoint x: 194, startPoint y: 280, endPoint x: 294, endPoint y: 291, distance: 101.2
click at [294, 328] on h5 "Large Antique French Parisian Bistro Table with Iron Base and Marble Top" at bounding box center [260, 336] width 135 height 17
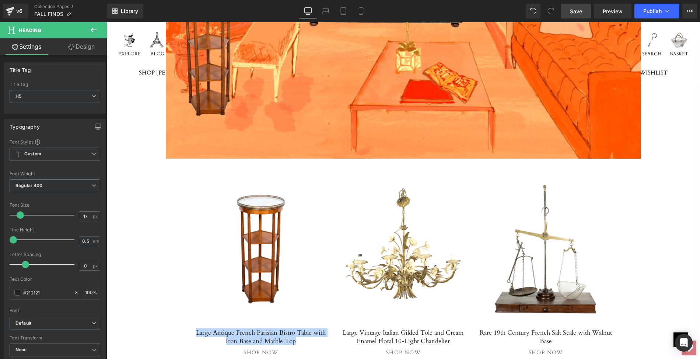
paste div
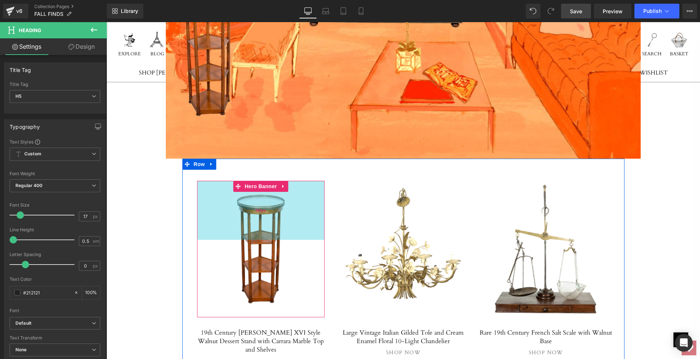
click at [260, 181] on div "160px" at bounding box center [261, 210] width 128 height 59
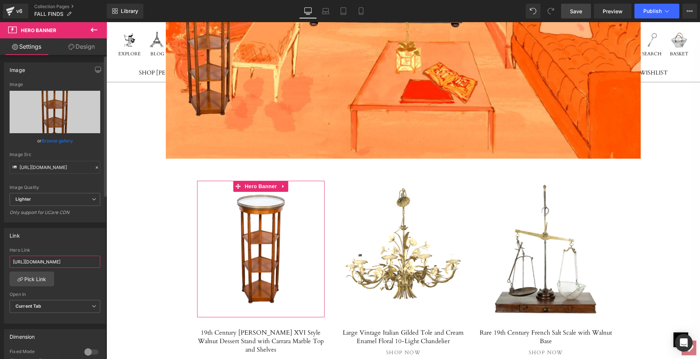
click at [10, 257] on input "[URL][DOMAIN_NAME]" at bounding box center [55, 261] width 91 height 12
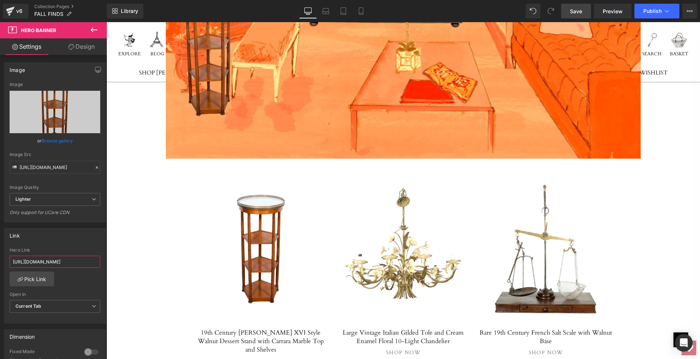
scroll to position [0, 160]
drag, startPoint x: 116, startPoint y: 279, endPoint x: 203, endPoint y: 216, distance: 106.9
type input "[URL][DOMAIN_NAME]"
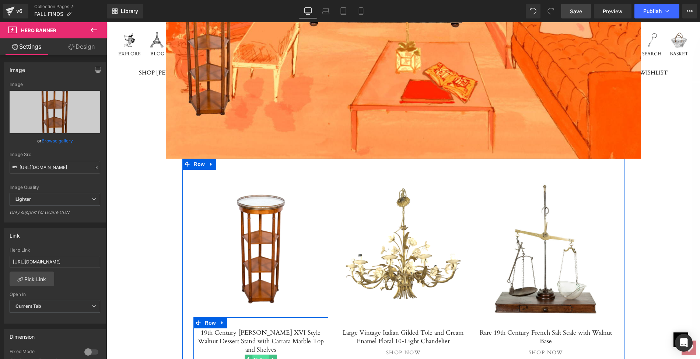
click at [256, 354] on span "Button" at bounding box center [260, 358] width 17 height 9
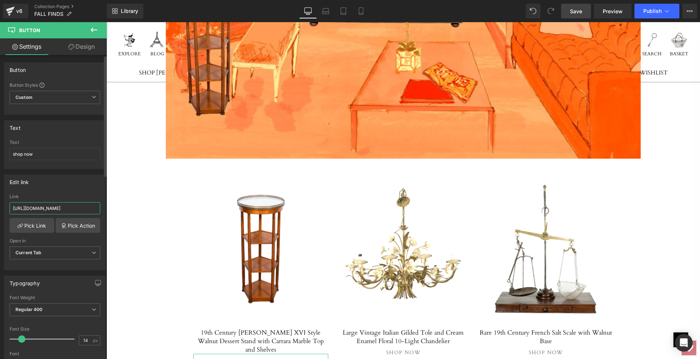
click at [11, 206] on input "[URL][DOMAIN_NAME]" at bounding box center [55, 208] width 91 height 12
drag, startPoint x: 118, startPoint y: 228, endPoint x: 212, endPoint y: 187, distance: 103.0
paste input "19th-century-french-louis-xvi-style-walnut-dessert-stand-with-carrara-marble-to…"
type input "[URL][DOMAIN_NAME]"
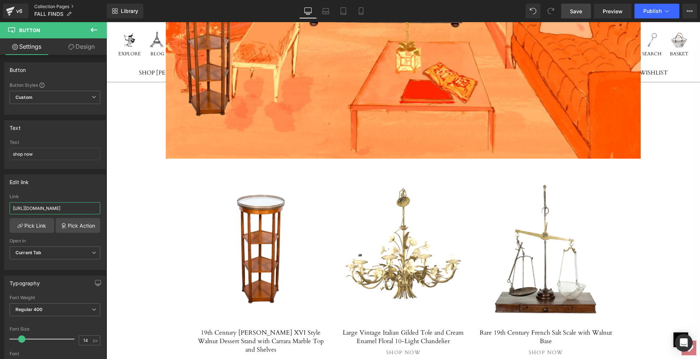
scroll to position [0, 274]
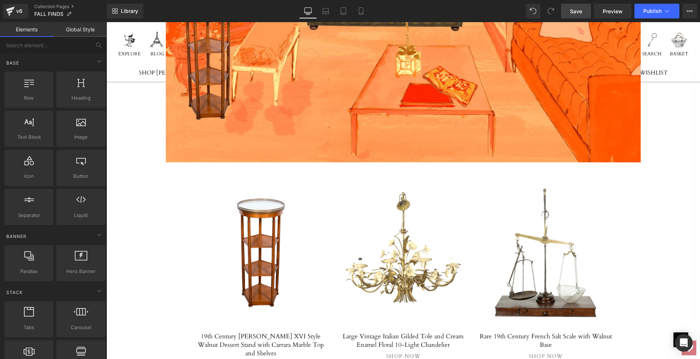
scroll to position [4783, 0]
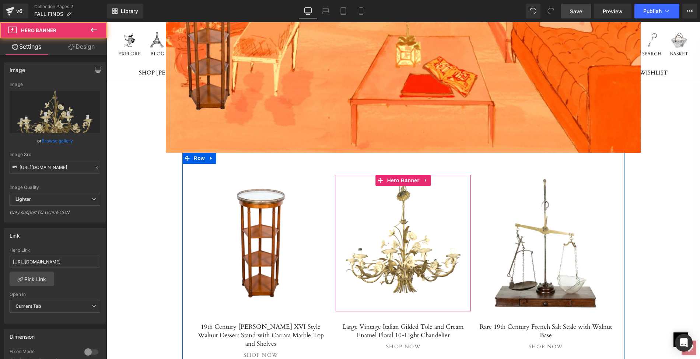
click at [392, 204] on link at bounding box center [403, 243] width 135 height 136
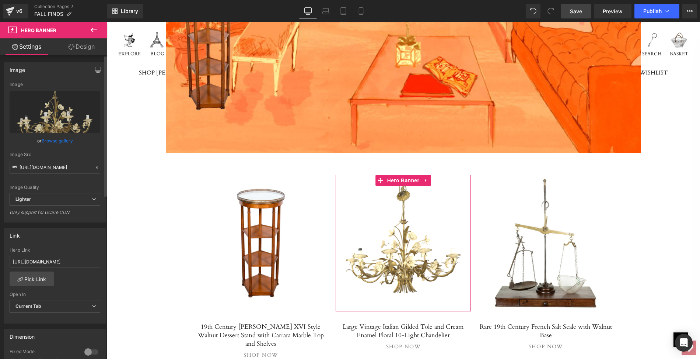
click at [48, 143] on link "Browse gallery" at bounding box center [57, 140] width 31 height 13
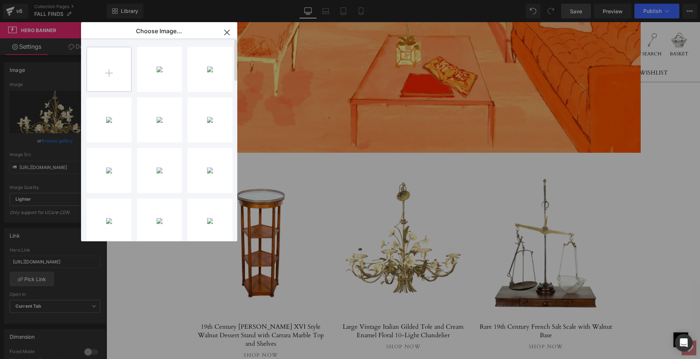
click at [108, 72] on input "file" at bounding box center [109, 69] width 44 height 44
click at [108, 69] on input "file" at bounding box center [109, 69] width 44 height 44
type input "C:\fakepath\LOPM68-1ps.jpg"
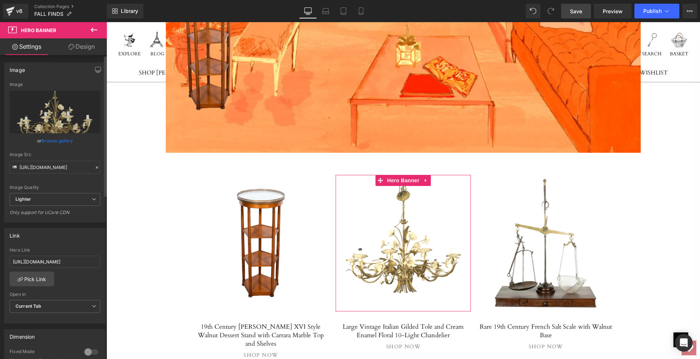
click at [48, 137] on link "Browse gallery" at bounding box center [57, 140] width 31 height 13
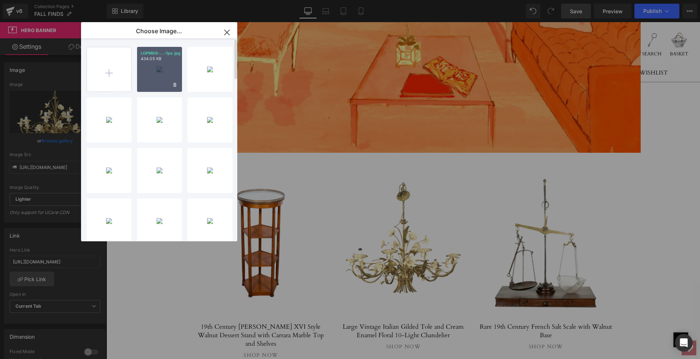
click at [153, 70] on div "LOPM68-...-1ps.jpg 434.05 KB" at bounding box center [159, 69] width 45 height 45
type input "[URL][DOMAIN_NAME]"
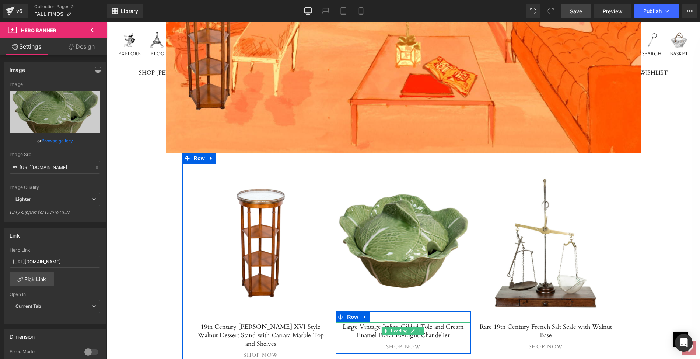
click at [340, 322] on h5 "Large Vintage Italian Gilded Tole and Cream Enamel Floral 10-Light Chandelier" at bounding box center [403, 330] width 135 height 17
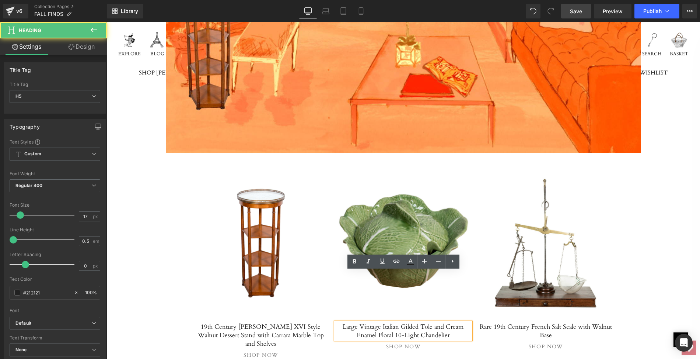
click at [336, 322] on div "Large Vintage Italian Gilded Tole and Cream Enamel Floral 10-Light Chandelier" at bounding box center [403, 330] width 135 height 17
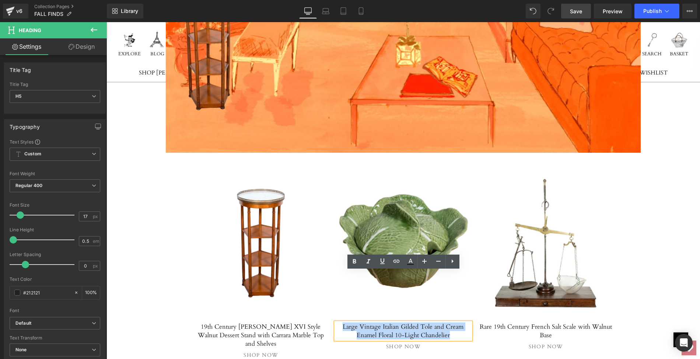
click at [337, 322] on div "Large Vintage Italian Gilded Tole and Cream Enamel Floral 10-Light Chandelier" at bounding box center [403, 330] width 135 height 17
paste div
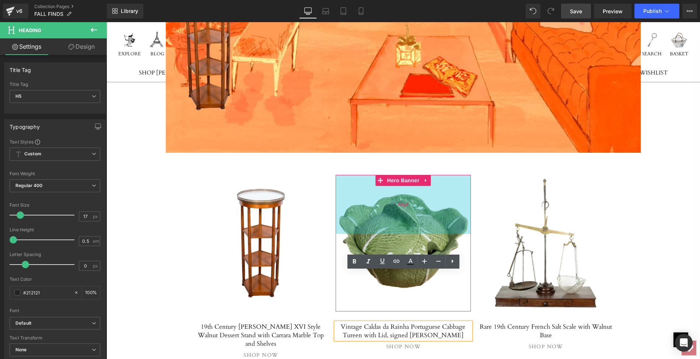
click at [387, 175] on div "160px" at bounding box center [403, 204] width 135 height 59
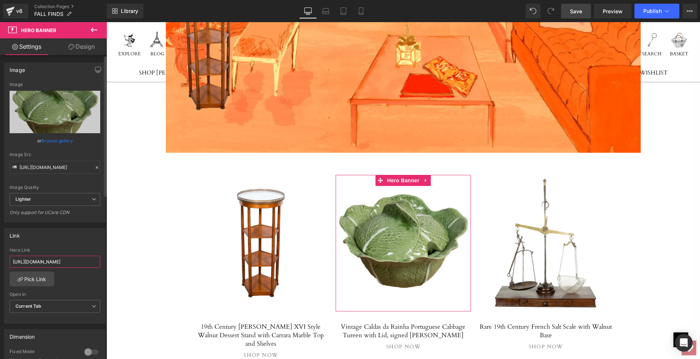
click at [12, 258] on input "[URL][DOMAIN_NAME]" at bounding box center [55, 261] width 91 height 12
drag, startPoint x: 12, startPoint y: 258, endPoint x: 102, endPoint y: 261, distance: 90.7
click at [102, 261] on div "[URL][DOMAIN_NAME] Hero Link [URL][DOMAIN_NAME] Pick Link Current Tab New Tab O…" at bounding box center [54, 285] width 101 height 76
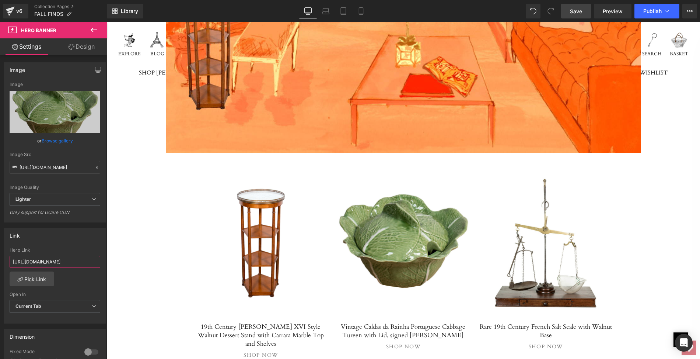
type input "[URL][DOMAIN_NAME][PERSON_NAME]"
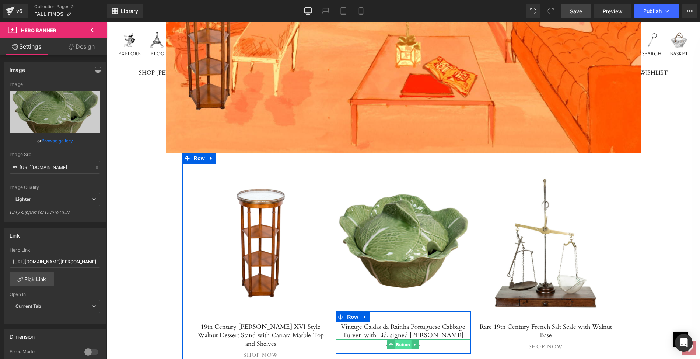
click at [405, 340] on span "Button" at bounding box center [403, 344] width 17 height 9
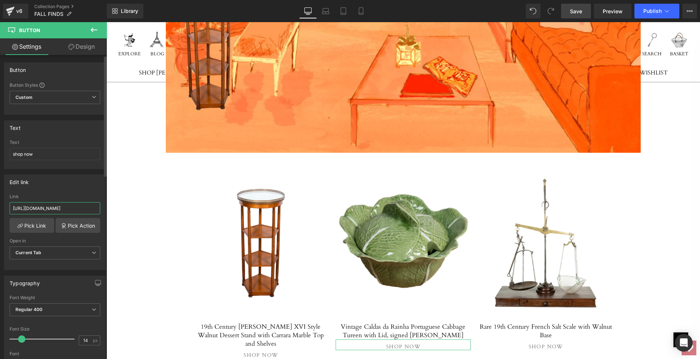
click at [11, 206] on input "[URL][DOMAIN_NAME]" at bounding box center [55, 208] width 91 height 12
drag, startPoint x: 11, startPoint y: 206, endPoint x: 98, endPoint y: 208, distance: 87.0
click at [98, 208] on div "[URL][DOMAIN_NAME] Link [URL][DOMAIN_NAME] Pick Link Pick Action Current Tab Ne…" at bounding box center [54, 232] width 101 height 76
paste input "vintage-[PERSON_NAME]-portuguese-cabbage-tureen-with-lid-signed-[PERSON_NAME]"
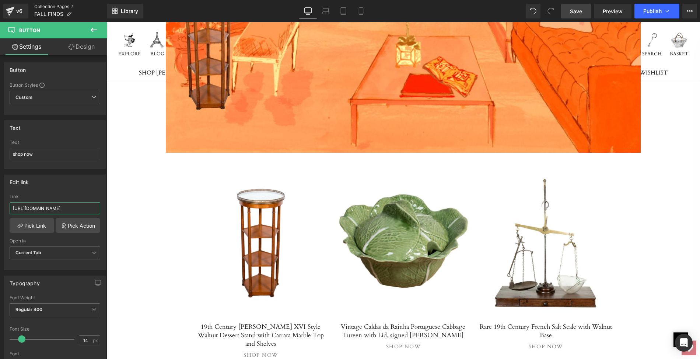
type input "[URL][DOMAIN_NAME][PERSON_NAME]"
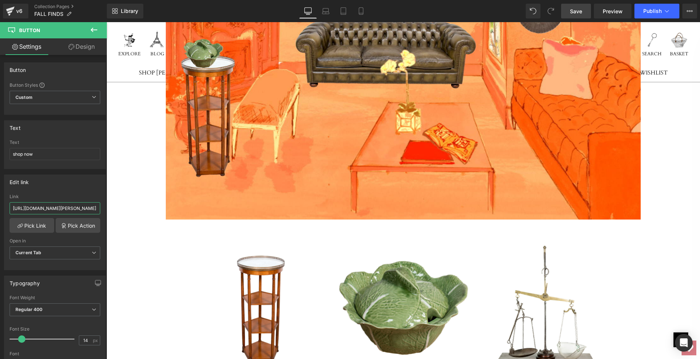
scroll to position [4731, 0]
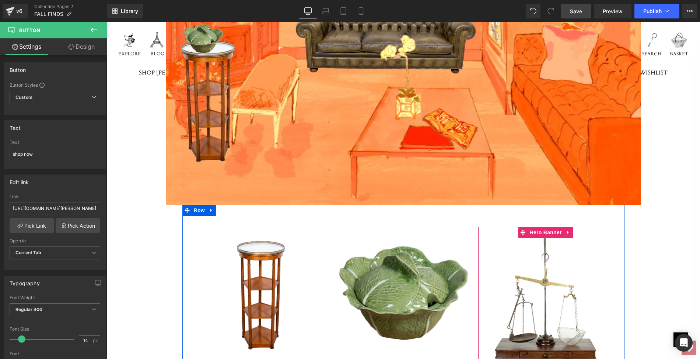
click at [516, 253] on link at bounding box center [545, 295] width 135 height 136
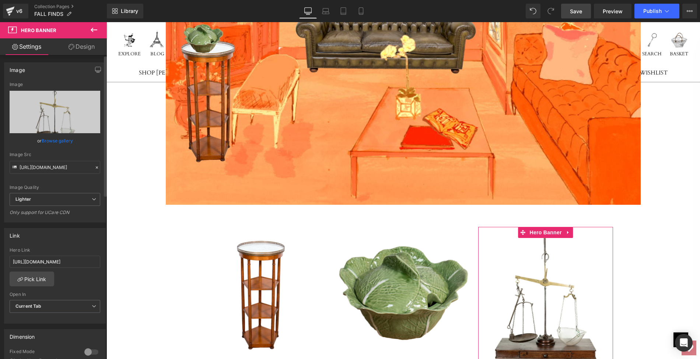
click at [47, 141] on link "Browse gallery" at bounding box center [57, 140] width 31 height 13
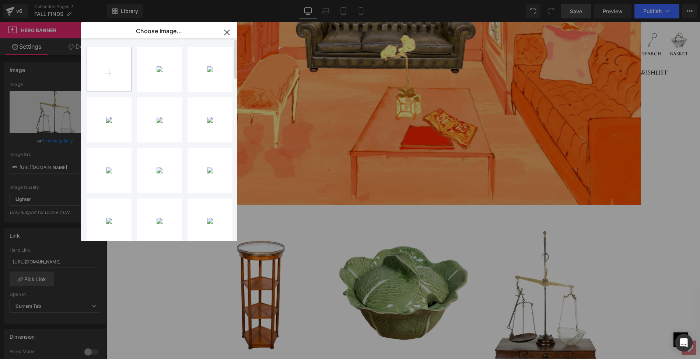
click at [110, 73] on input "file" at bounding box center [109, 69] width 44 height 44
type input "C:\fakepath\LOPM74_clipped_rev_1.png"
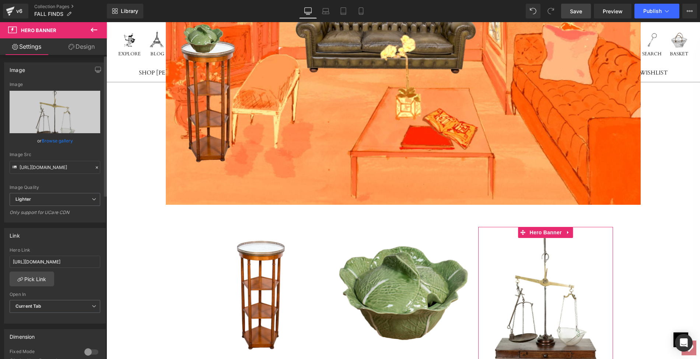
click at [60, 141] on link "Browse gallery" at bounding box center [57, 140] width 31 height 13
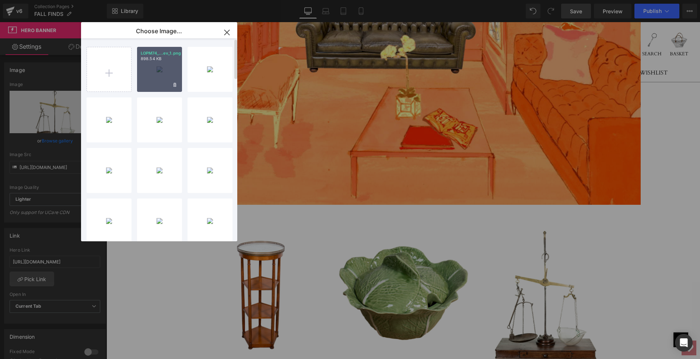
click at [155, 70] on div "LOPM74_...ev_1.png 898.54 KB" at bounding box center [159, 69] width 45 height 45
type input "[URL][DOMAIN_NAME]"
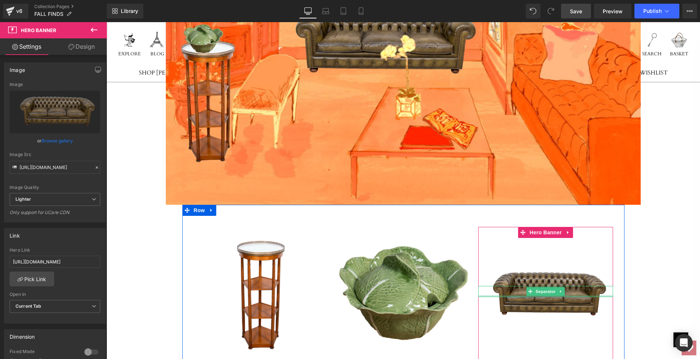
click at [545, 295] on div at bounding box center [545, 296] width 135 height 2
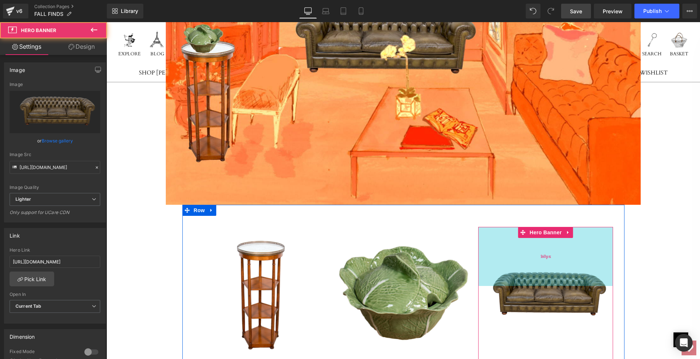
click at [535, 227] on div "160px" at bounding box center [545, 256] width 135 height 59
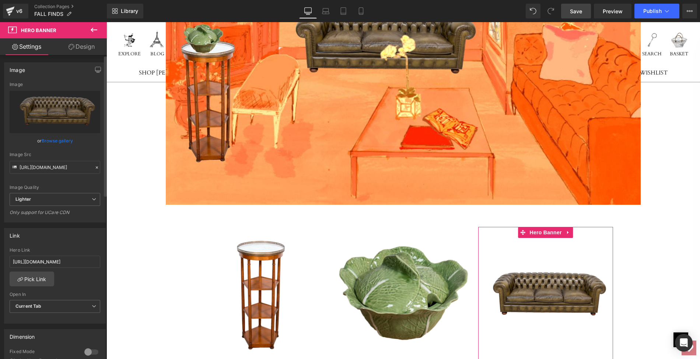
click at [63, 142] on link "Browse gallery" at bounding box center [57, 140] width 31 height 13
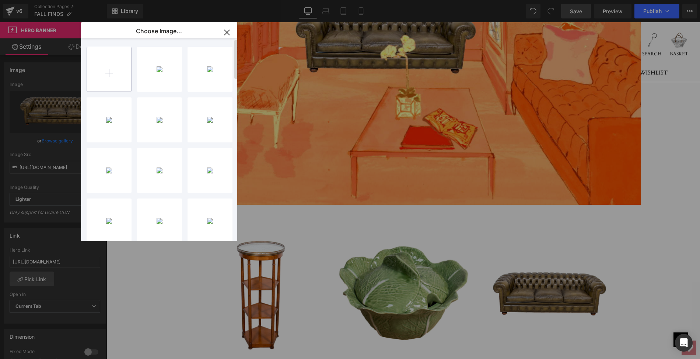
click at [110, 73] on input "file" at bounding box center [109, 69] width 44 height 44
type input "C:\fakepath\LOPM74-1ps.jpg"
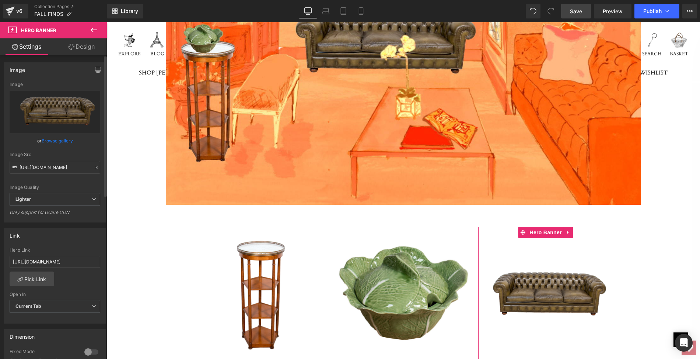
click at [57, 140] on link "Browse gallery" at bounding box center [57, 140] width 31 height 13
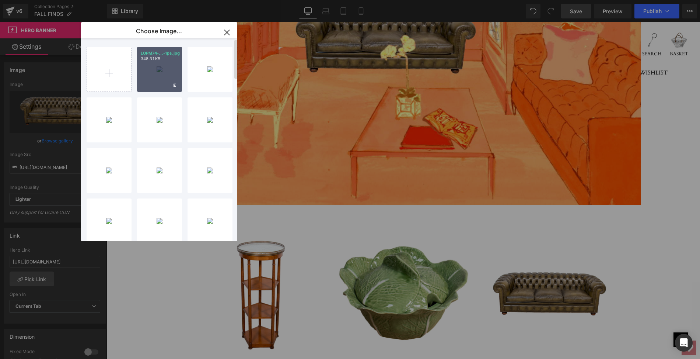
click at [154, 68] on div "LOPM74-...-1ps.jpg 348.31 KB" at bounding box center [159, 69] width 45 height 45
type input "[URL][DOMAIN_NAME]"
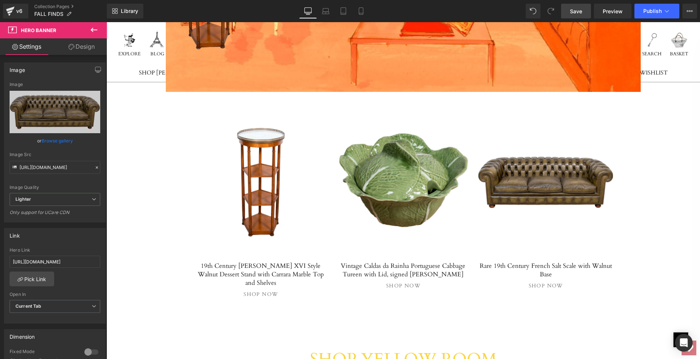
scroll to position [4854, 0]
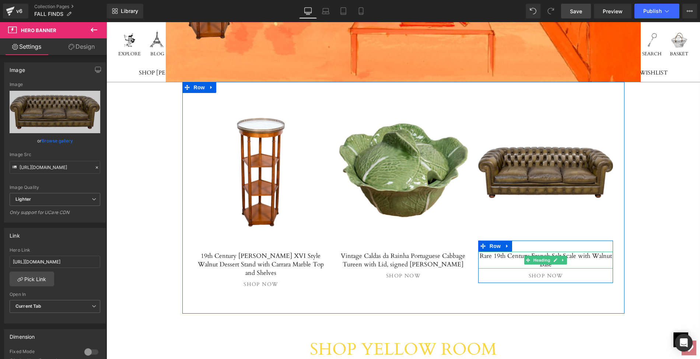
click at [492, 251] on h5 "Rare 19th Century French Salt Scale with Walnut Base" at bounding box center [545, 259] width 135 height 17
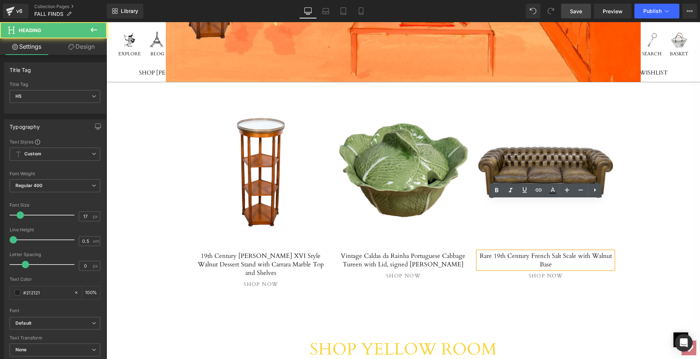
click at [482, 251] on h5 "Rare 19th Century French Salt Scale with Walnut Base" at bounding box center [545, 259] width 135 height 17
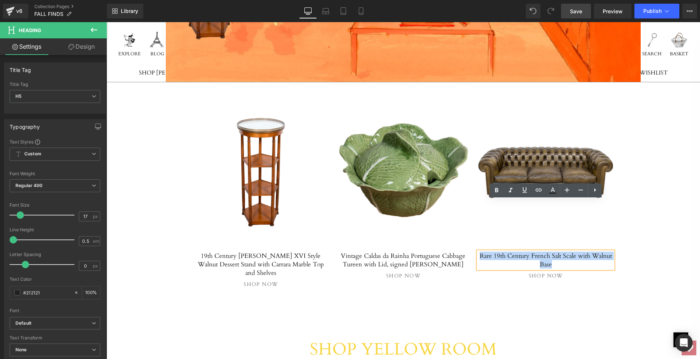
drag, startPoint x: 482, startPoint y: 204, endPoint x: 566, endPoint y: 211, distance: 84.3
click at [566, 251] on h5 "Rare 19th Century French Salt Scale with Walnut Base" at bounding box center [545, 259] width 135 height 17
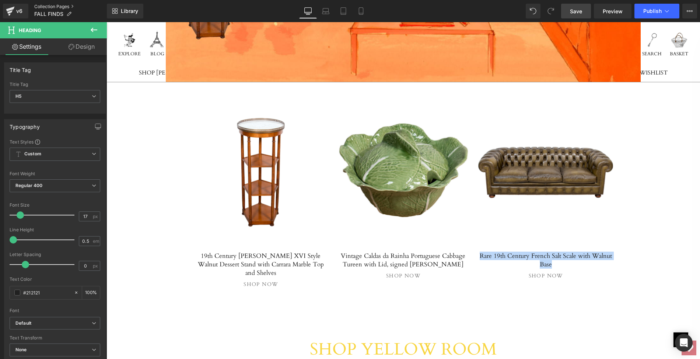
paste div
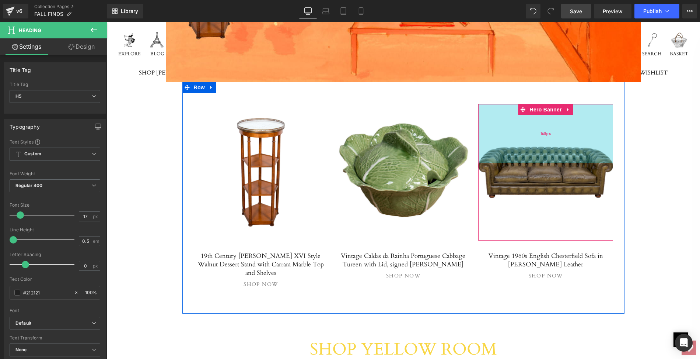
click at [520, 104] on div "160px" at bounding box center [545, 133] width 135 height 59
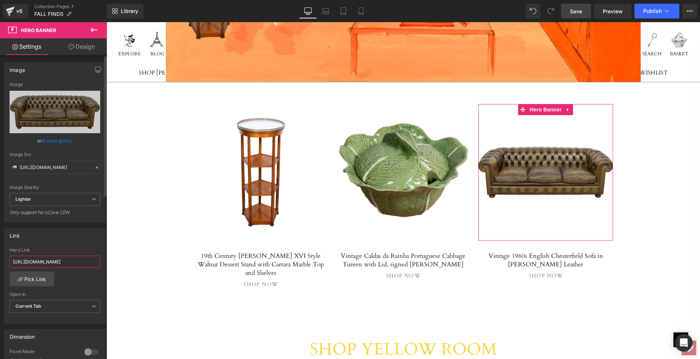
click at [11, 257] on input "[URL][DOMAIN_NAME]" at bounding box center [55, 261] width 91 height 12
drag, startPoint x: 11, startPoint y: 257, endPoint x: 106, endPoint y: 261, distance: 95.1
click at [106, 261] on div "Image [URL][DOMAIN_NAME] Image Replace Image Upload image or Browse gallery Ima…" at bounding box center [53, 208] width 107 height 307
type input "[URL][DOMAIN_NAME]"
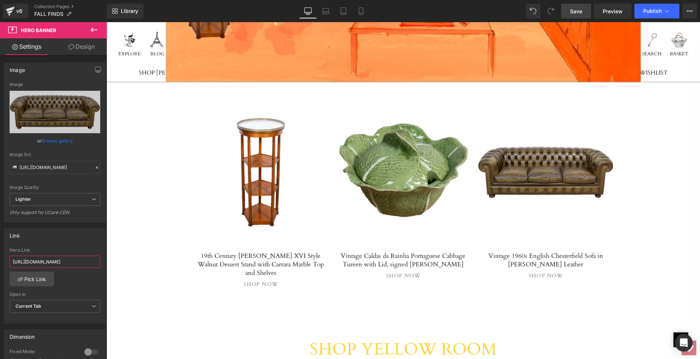
scroll to position [0, 137]
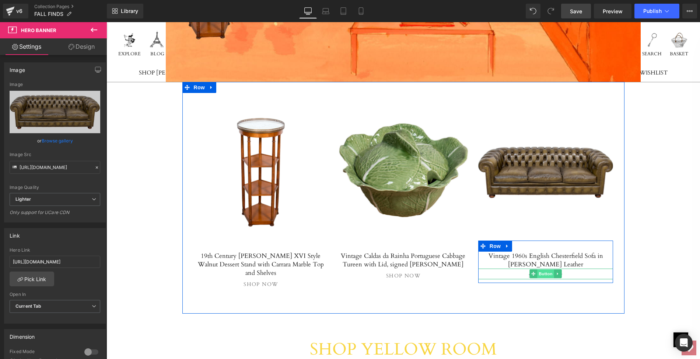
click at [546, 269] on span "Button" at bounding box center [545, 273] width 17 height 9
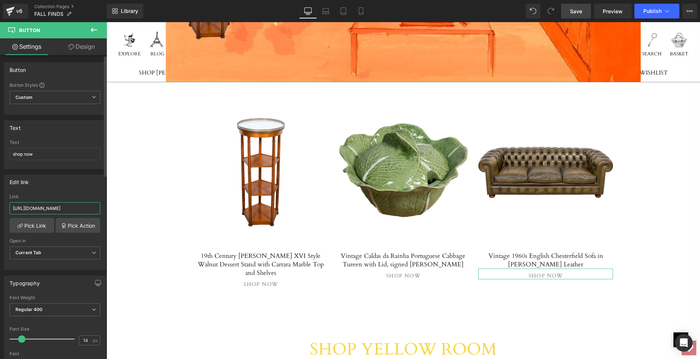
click at [11, 205] on input "[URL][DOMAIN_NAME]" at bounding box center [55, 208] width 91 height 12
drag, startPoint x: 118, startPoint y: 227, endPoint x: 114, endPoint y: 207, distance: 20.9
paste input "vintage-1960s-english-[GEOGRAPHIC_DATA]-sofa-in-olive-green-leathe"
type input "[URL][DOMAIN_NAME]"
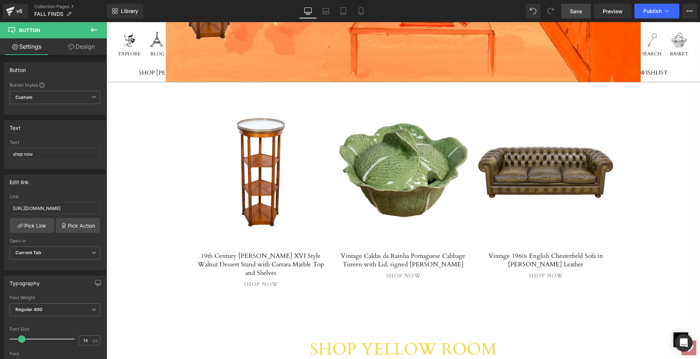
scroll to position [0, 0]
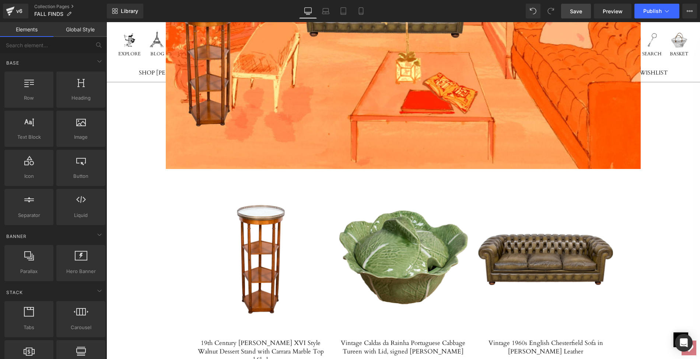
scroll to position [4764, 0]
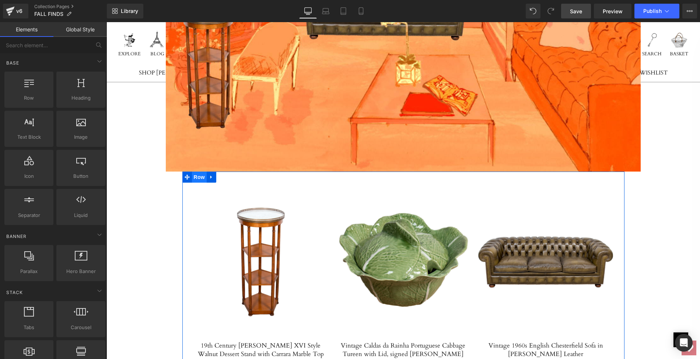
click at [198, 171] on span "Row" at bounding box center [199, 176] width 15 height 11
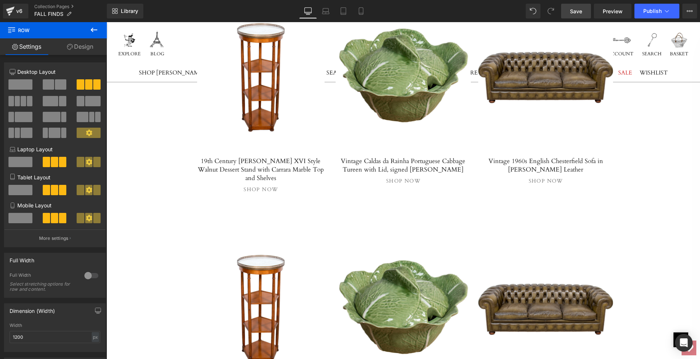
scroll to position [4957, 0]
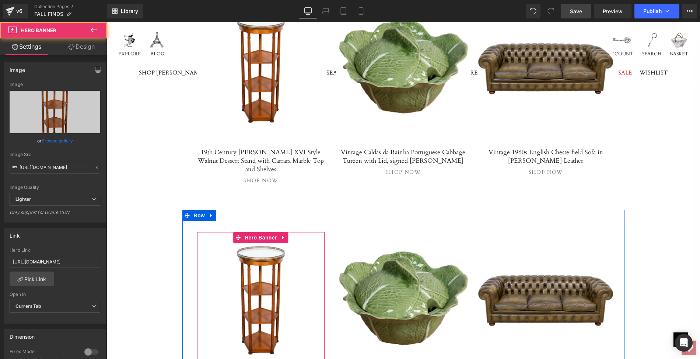
click at [266, 291] on span "Separator" at bounding box center [261, 300] width 128 height 18
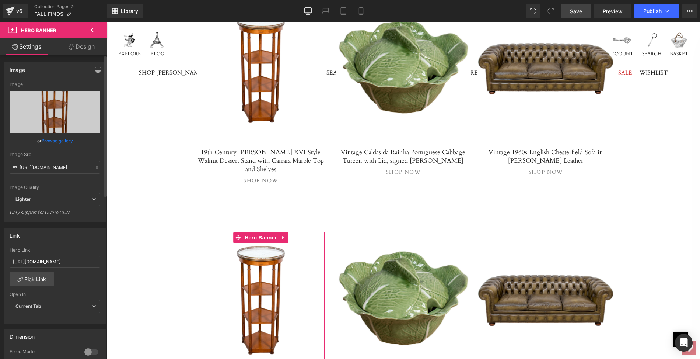
click at [61, 140] on link "Browse gallery" at bounding box center [57, 140] width 31 height 13
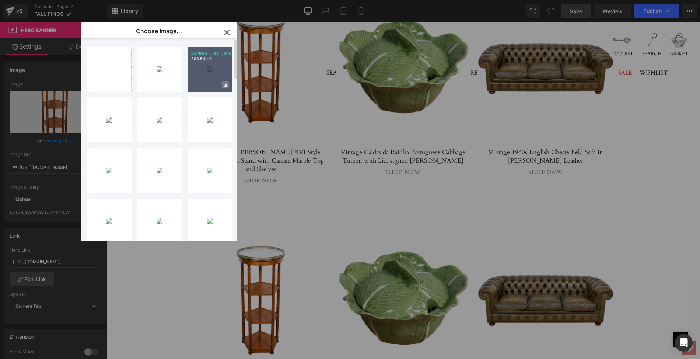
click at [224, 84] on icon at bounding box center [225, 85] width 3 height 5
click at [204, 85] on span "Yes" at bounding box center [200, 85] width 18 height 8
click at [107, 69] on input "file" at bounding box center [109, 69] width 44 height 44
type input "C:\fakepath\LFALO235_clipped_rev_1.png"
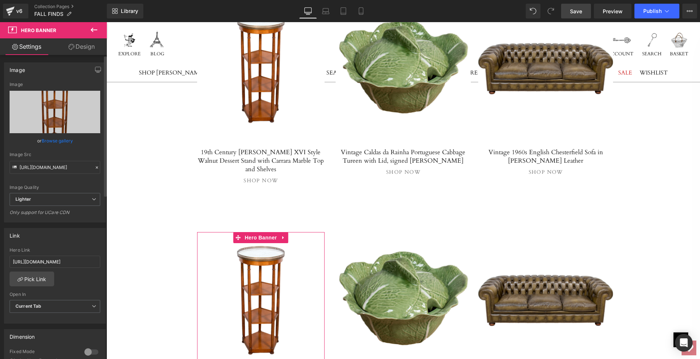
click at [56, 141] on link "Browse gallery" at bounding box center [57, 140] width 31 height 13
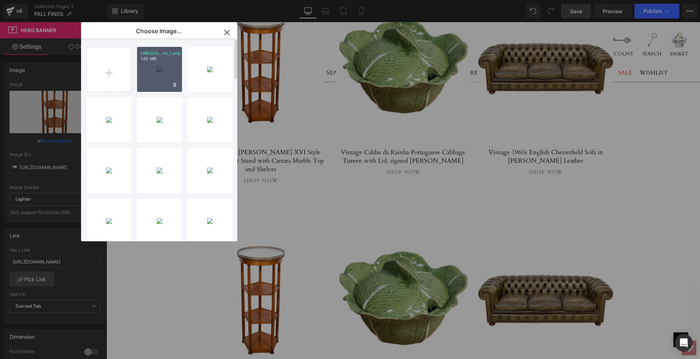
click at [152, 73] on div "LFALO23...ev_1.png 1.85 MB" at bounding box center [159, 69] width 45 height 45
type input "[URL][DOMAIN_NAME]"
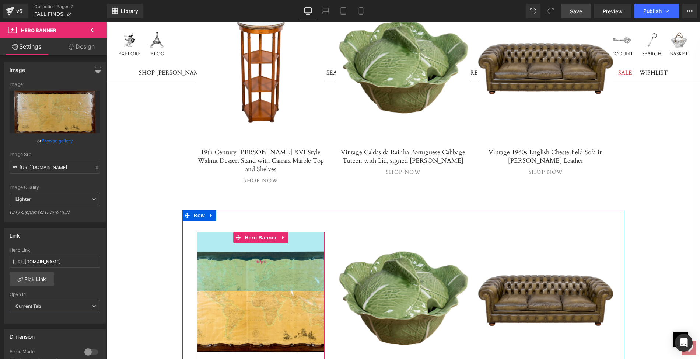
click at [228, 232] on div "160px" at bounding box center [261, 261] width 128 height 59
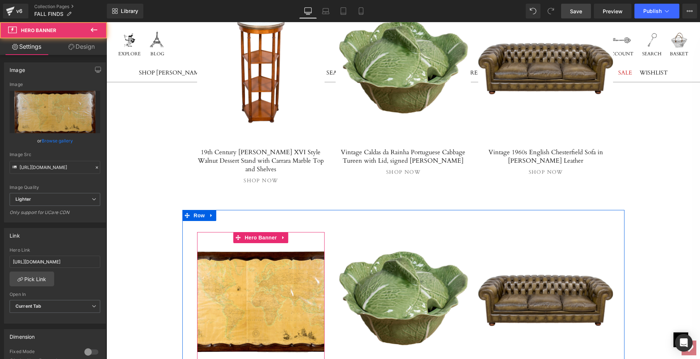
click at [243, 291] on span "Separator" at bounding box center [261, 300] width 128 height 18
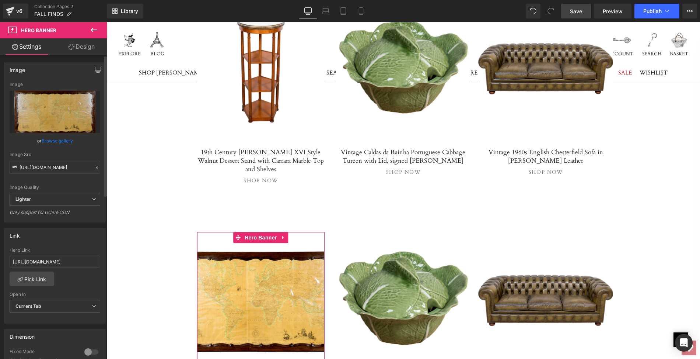
click at [50, 139] on link "Browse gallery" at bounding box center [57, 140] width 31 height 13
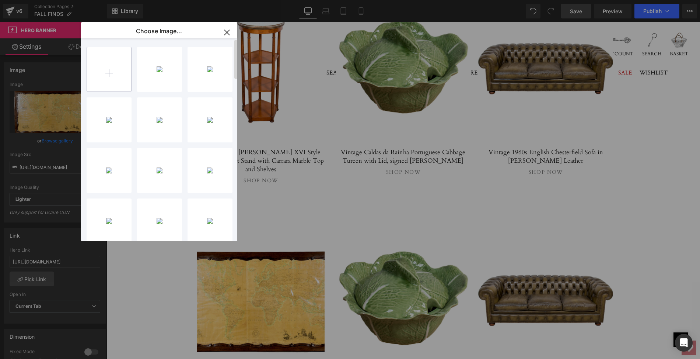
click at [108, 72] on input "file" at bounding box center [109, 69] width 44 height 44
click at [109, 68] on input "file" at bounding box center [109, 69] width 44 height 44
click at [227, 30] on icon "button" at bounding box center [227, 33] width 12 height 12
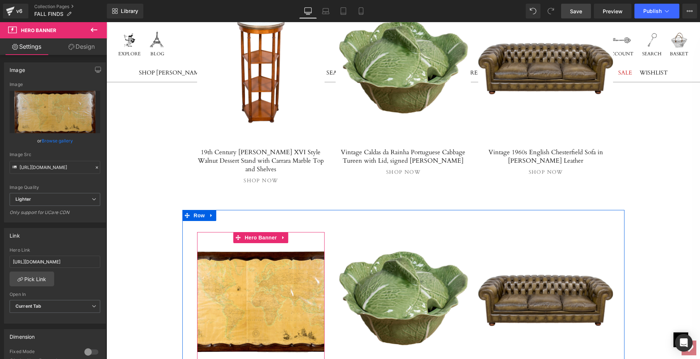
click at [244, 291] on span "Separator" at bounding box center [261, 300] width 128 height 18
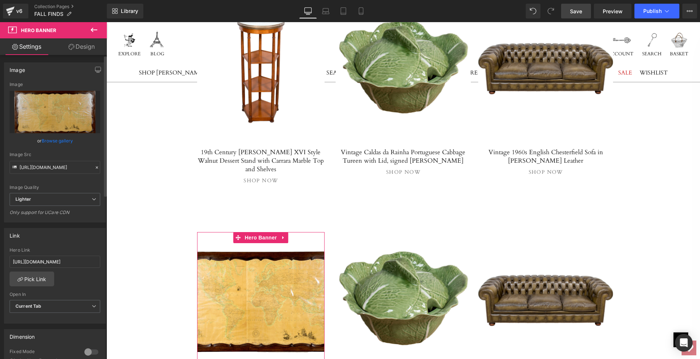
click at [55, 142] on link "Browse gallery" at bounding box center [57, 140] width 31 height 13
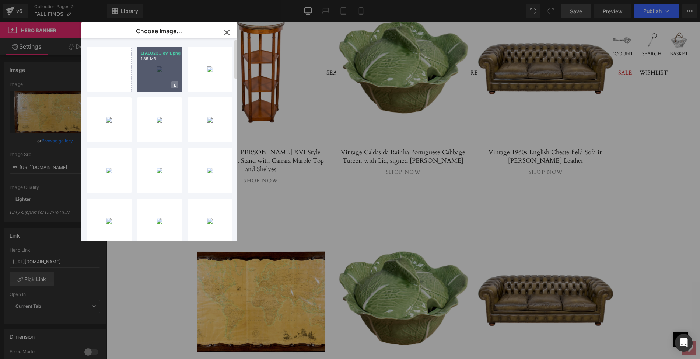
click at [175, 85] on icon at bounding box center [175, 85] width 3 height 5
click at [151, 84] on span "Yes" at bounding box center [150, 85] width 18 height 8
click at [111, 74] on input "file" at bounding box center [109, 69] width 44 height 44
type input "C:\fakepath\LFALO235mainps.jpg"
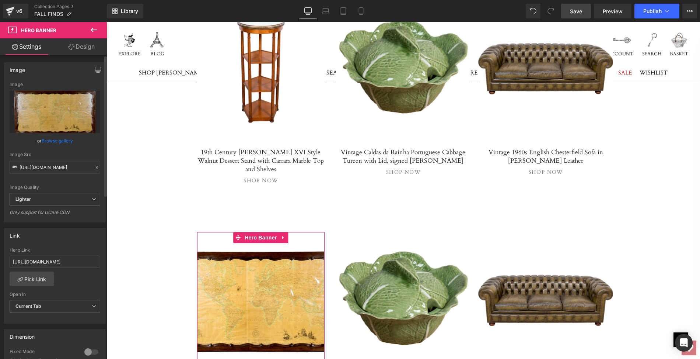
click at [47, 141] on link "Browse gallery" at bounding box center [57, 140] width 31 height 13
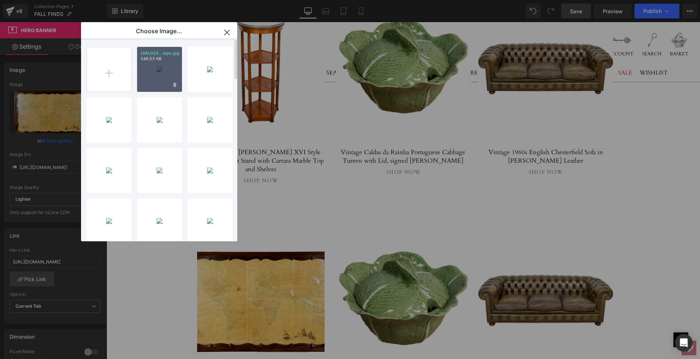
click at [161, 66] on div "LFALO23...inps.jpg 546.55 KB" at bounding box center [159, 69] width 45 height 45
type input "[URL][DOMAIN_NAME]"
